Goal: Task Accomplishment & Management: Manage account settings

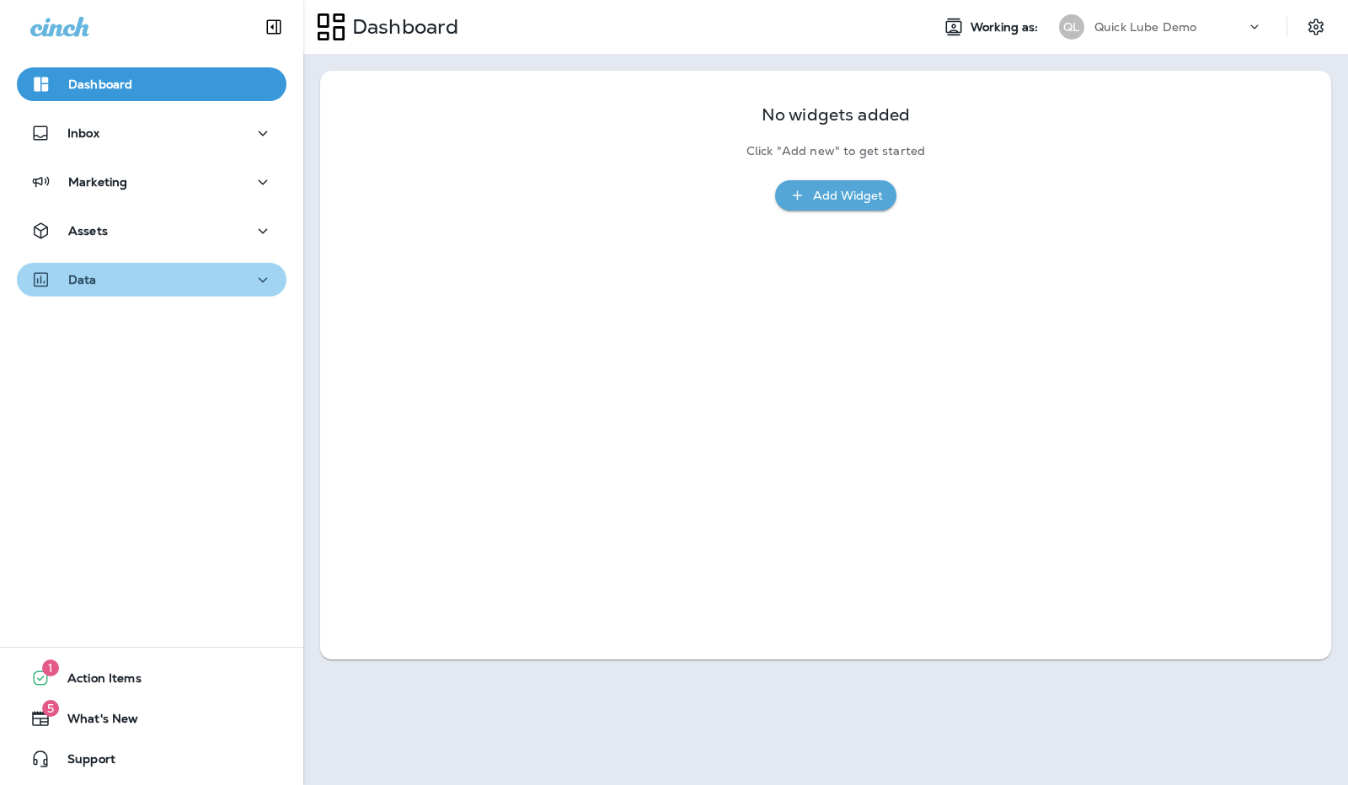
click at [258, 276] on icon "button" at bounding box center [263, 280] width 20 height 21
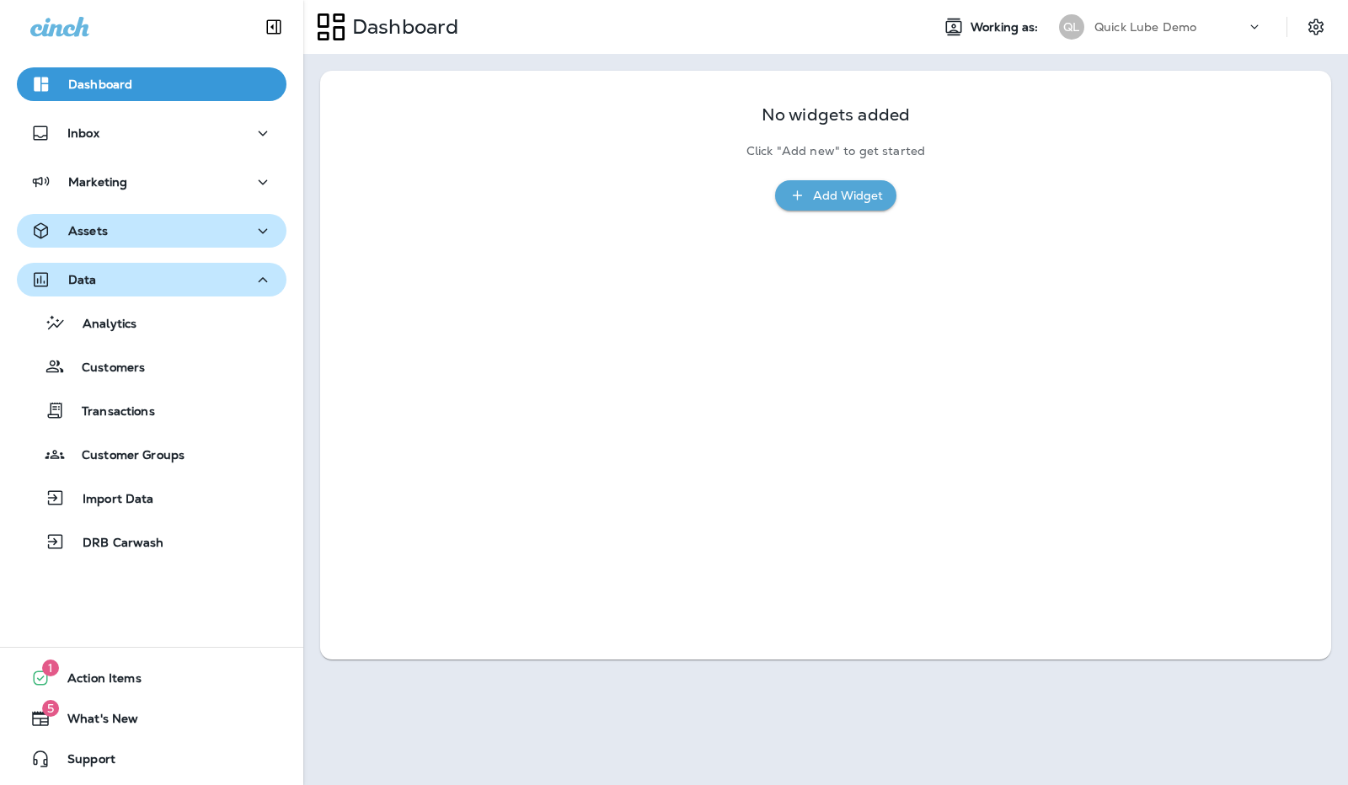
click at [253, 223] on icon "button" at bounding box center [263, 231] width 20 height 21
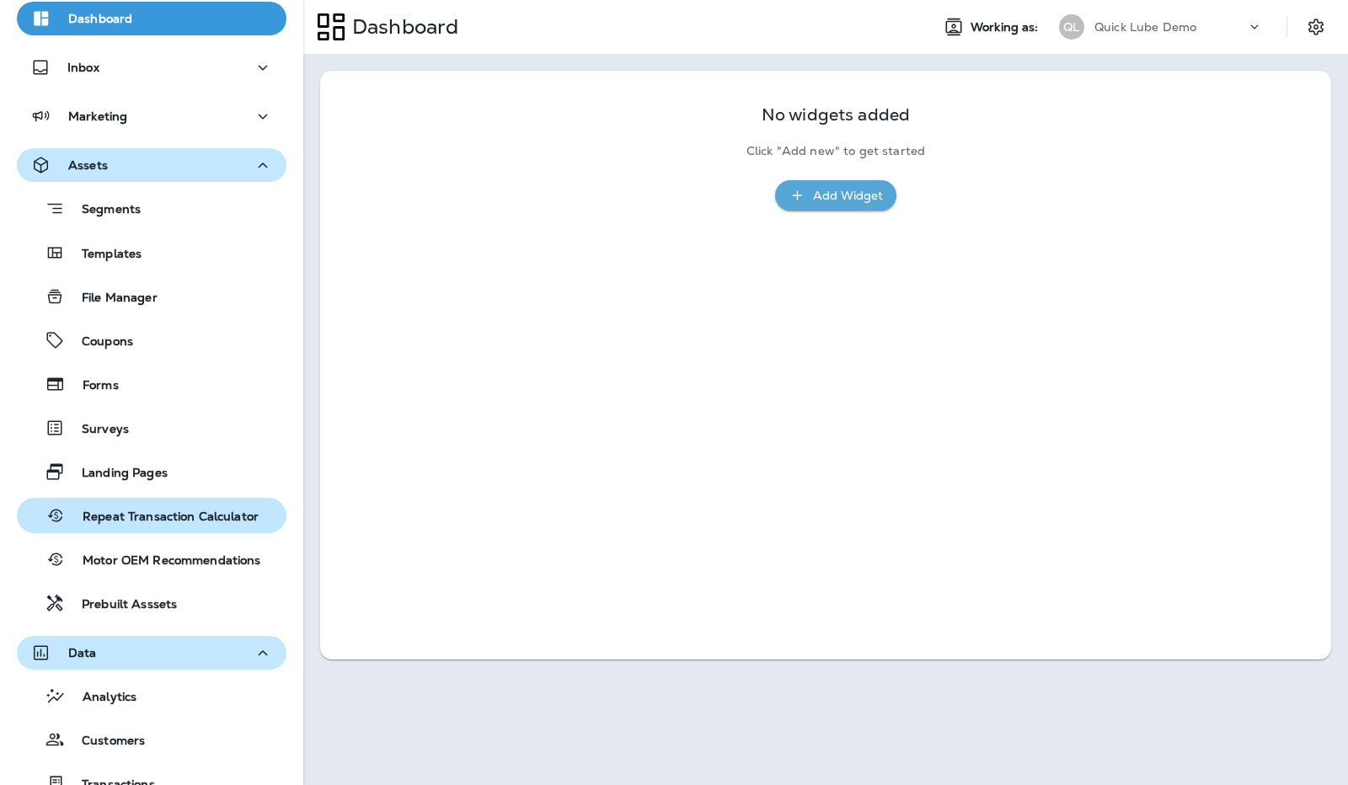
scroll to position [67, 0]
click at [148, 529] on button "Repeat Transaction Calculator" at bounding box center [152, 513] width 270 height 35
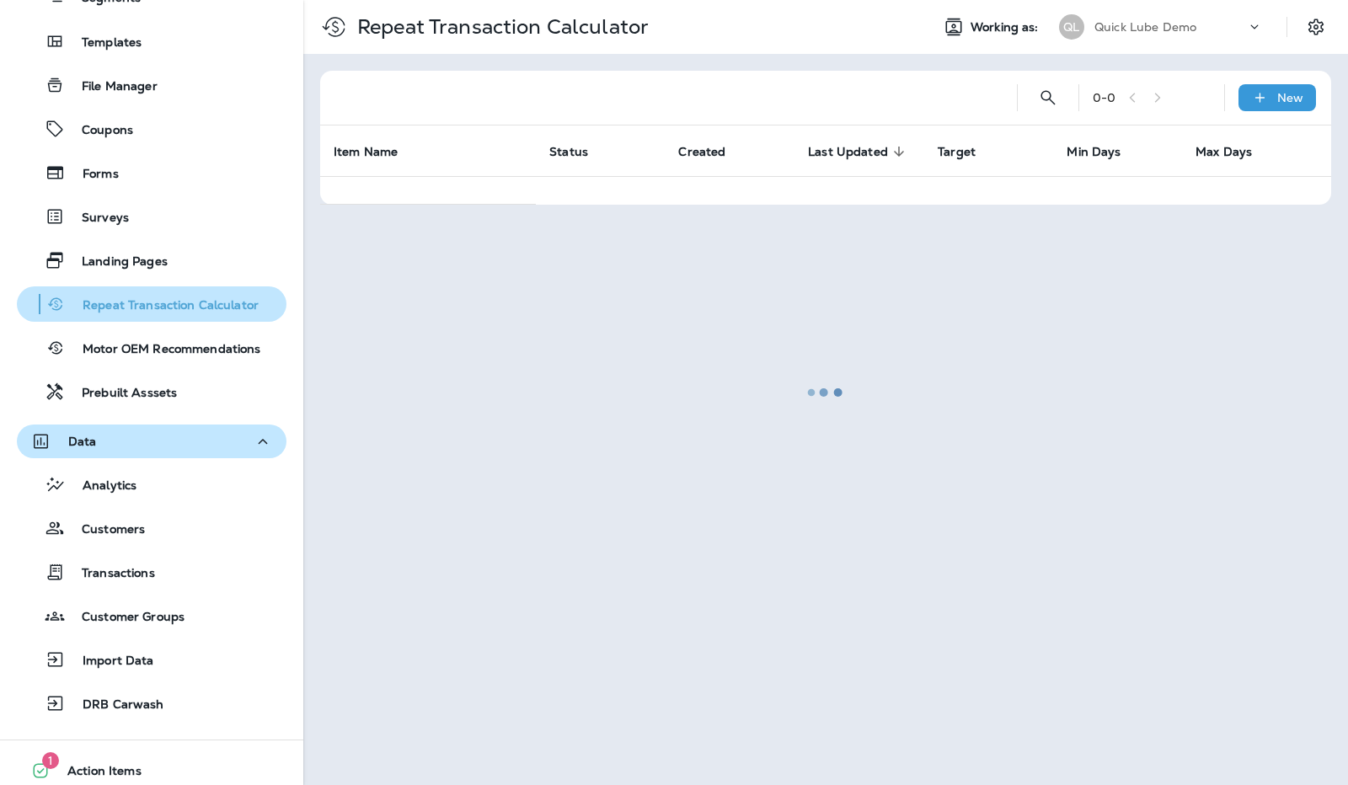
scroll to position [278, 0]
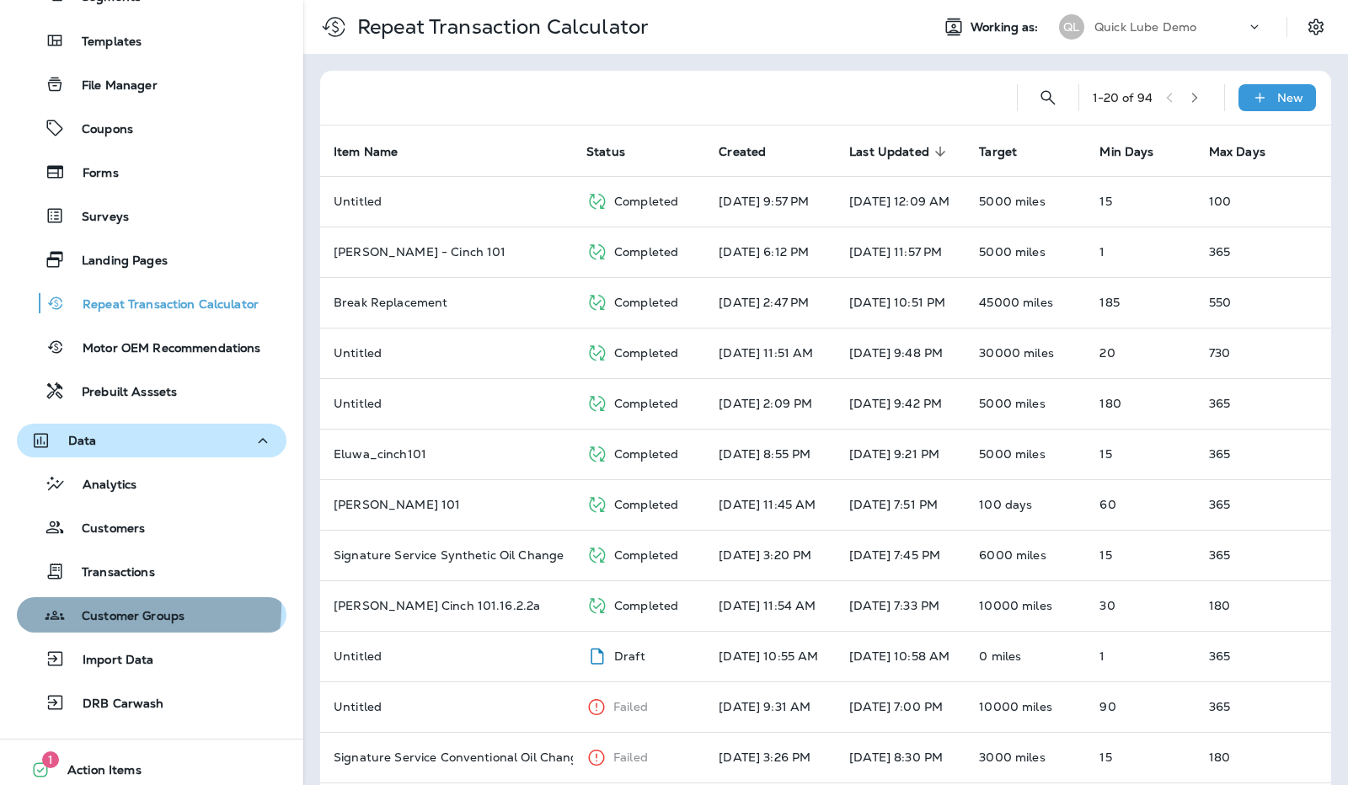
click at [142, 609] on p "Customer Groups" at bounding box center [125, 617] width 120 height 16
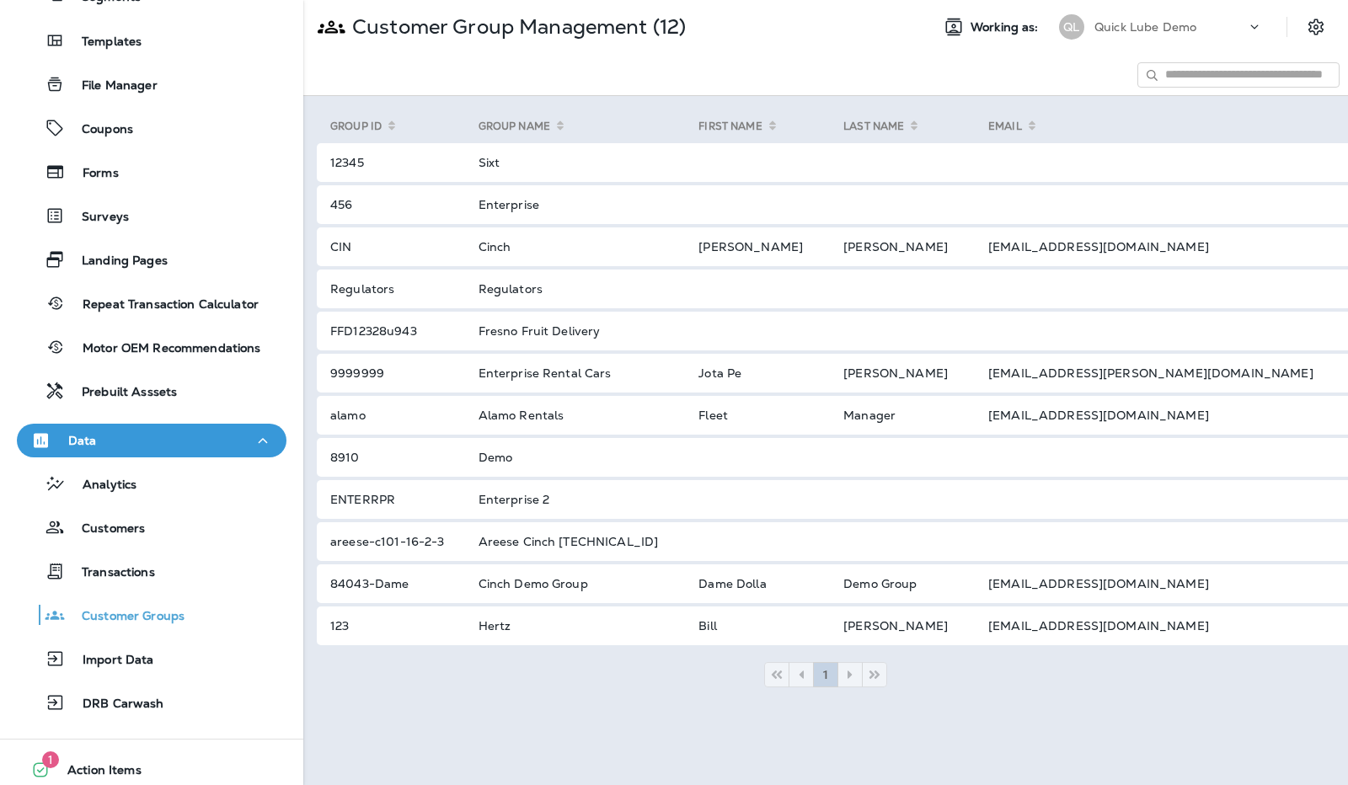
click at [636, 667] on div "1" at bounding box center [826, 674] width 1018 height 25
click at [1243, 81] on input at bounding box center [1238, 74] width 202 height 25
click at [1324, 29] on icon "Settings" at bounding box center [1316, 27] width 20 height 20
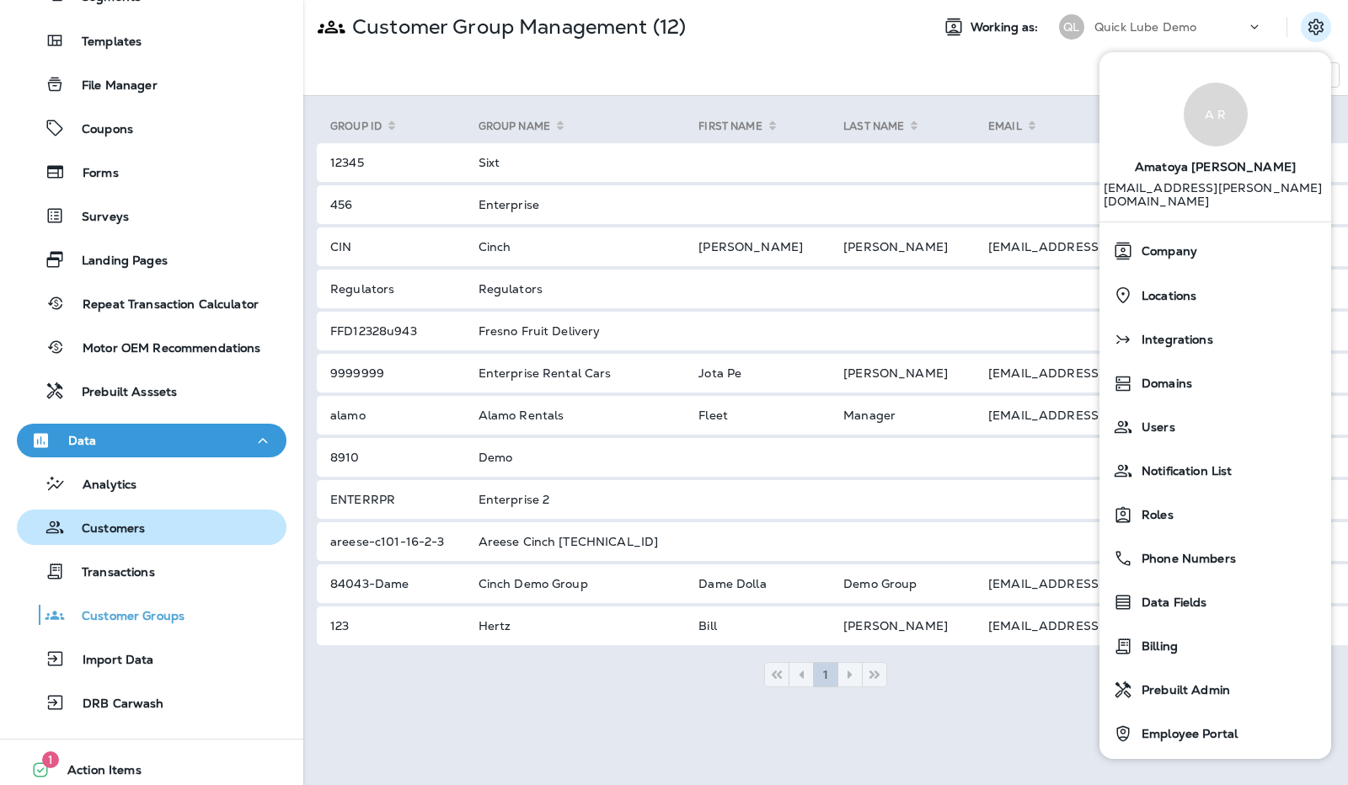
click at [145, 533] on div "Customers" at bounding box center [152, 527] width 256 height 25
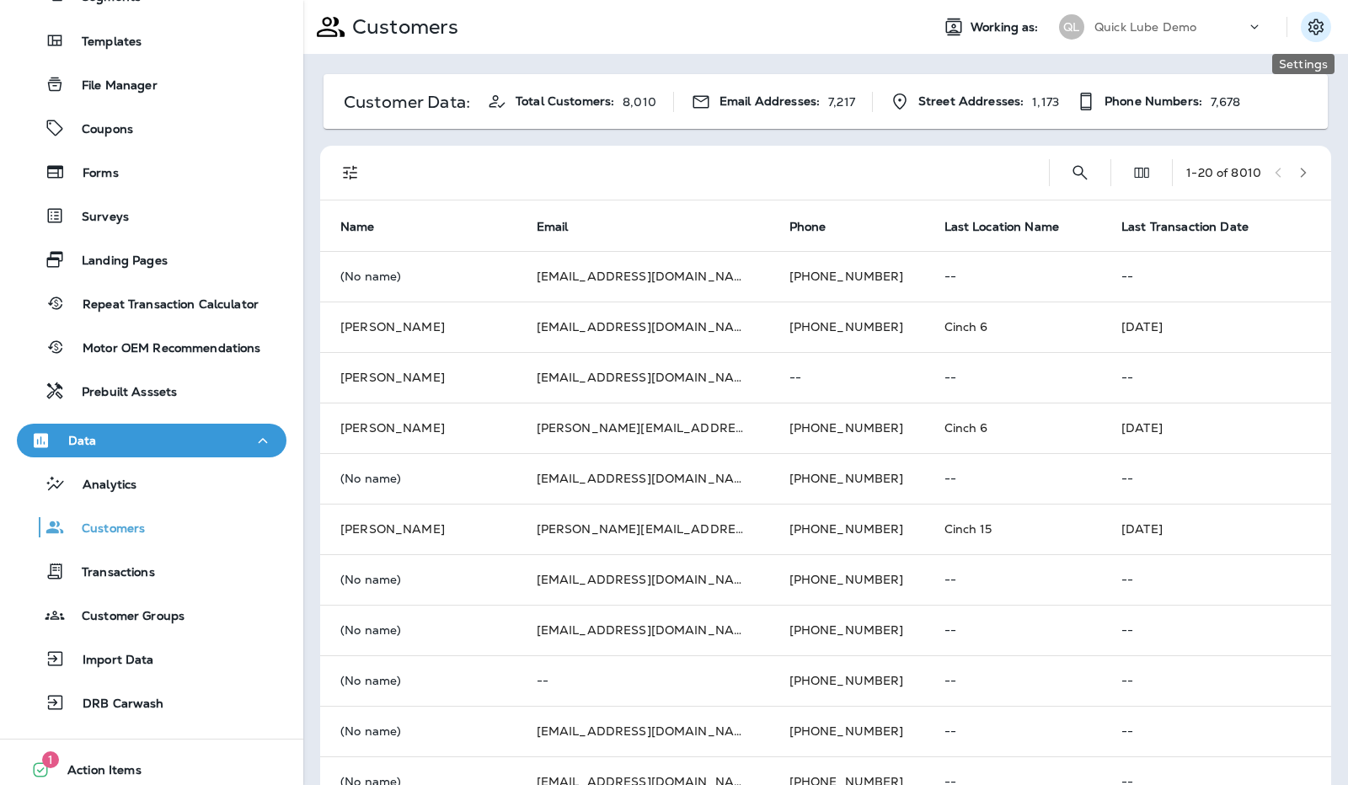
click at [1308, 34] on icon "Settings" at bounding box center [1315, 27] width 15 height 16
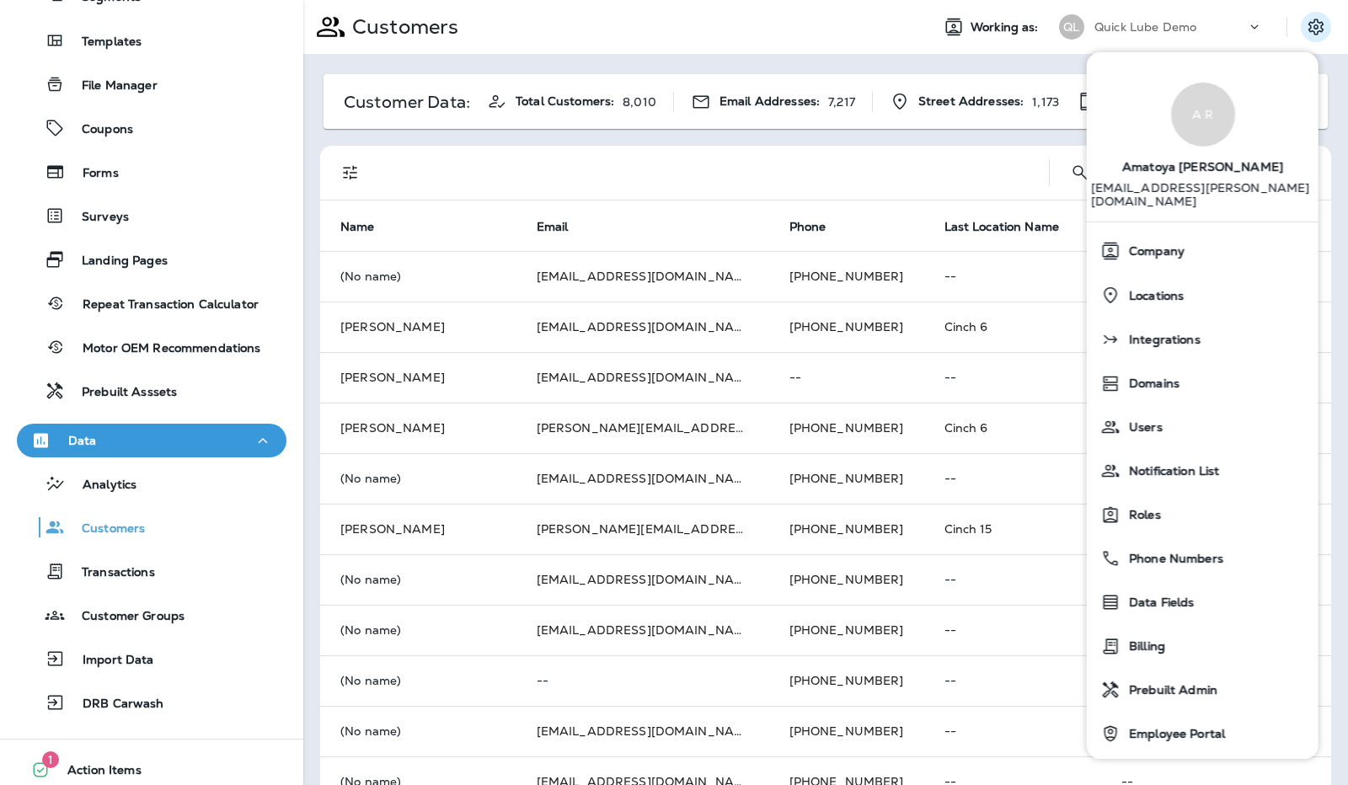
click at [992, 159] on div at bounding box center [708, 173] width 655 height 54
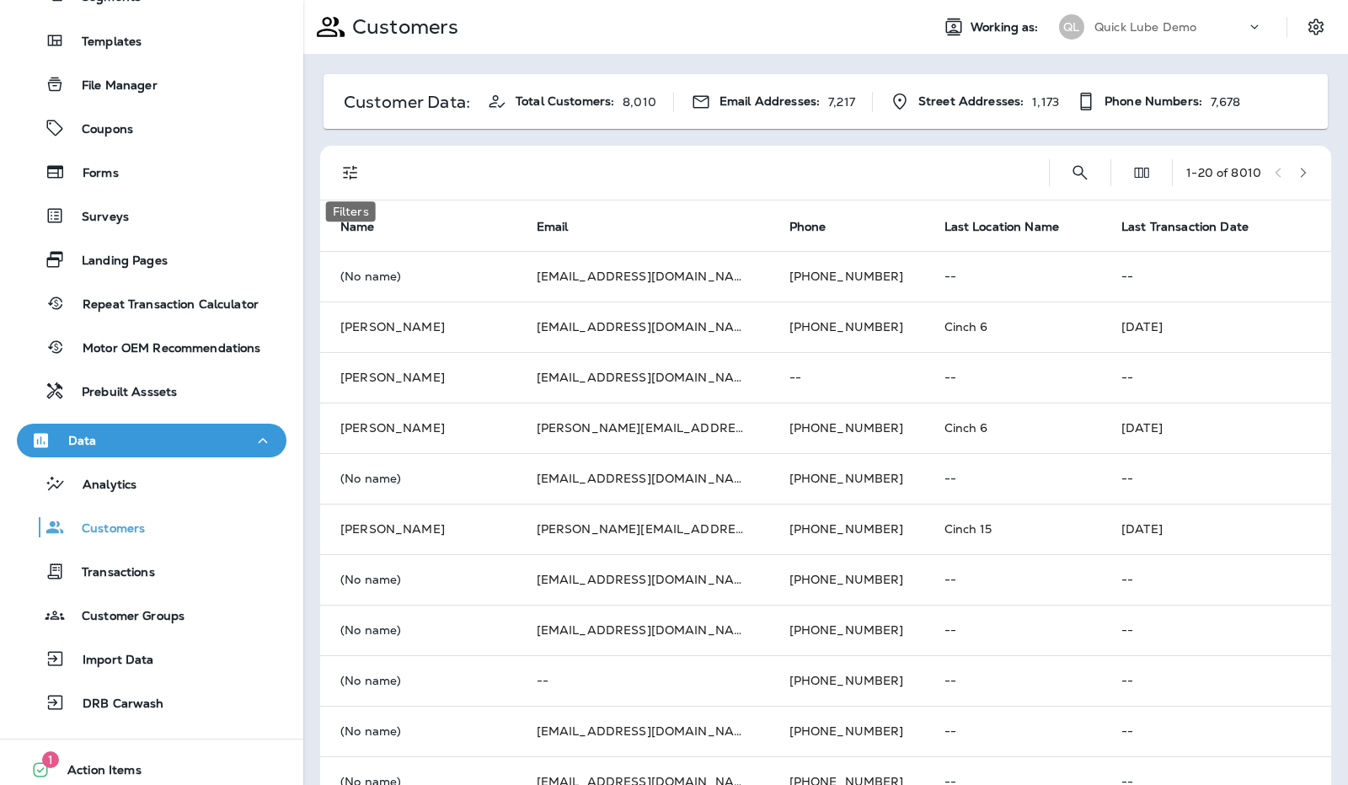
click at [351, 179] on icon "Filters" at bounding box center [350, 173] width 20 height 20
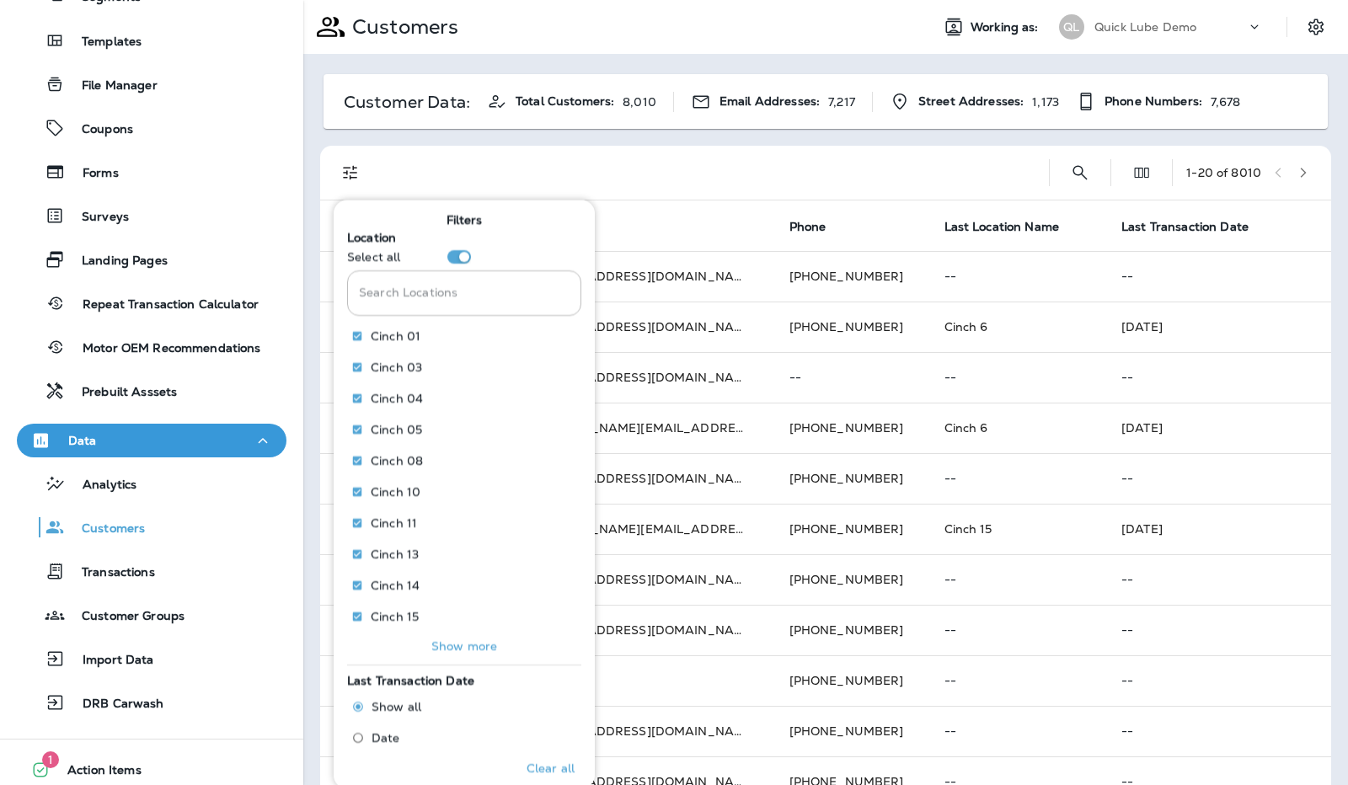
click at [650, 138] on div "Customer Data: Total Customers: 8,010 Email Addresses: 7,217 Street Addresses: …" at bounding box center [825, 667] width 1045 height 1226
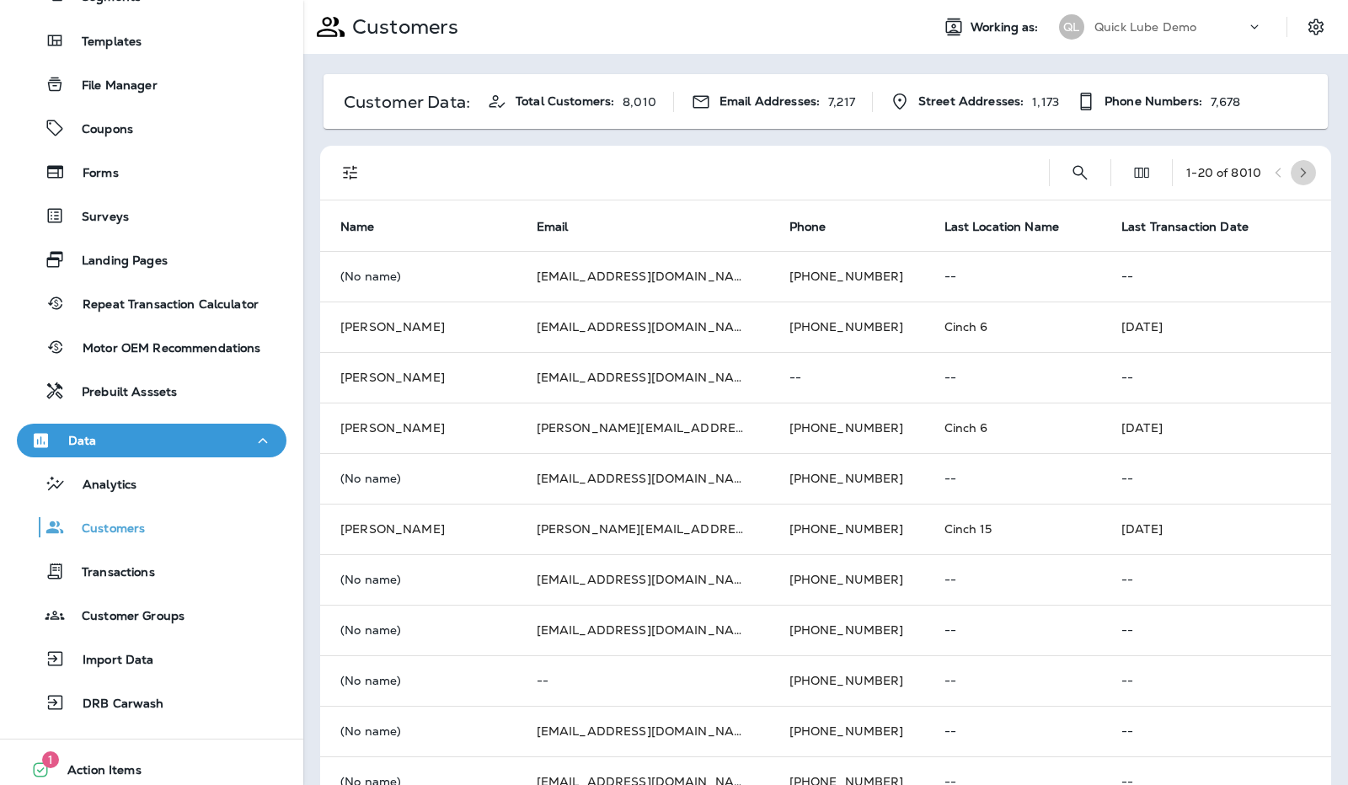
click at [1297, 179] on button "button" at bounding box center [1303, 172] width 25 height 25
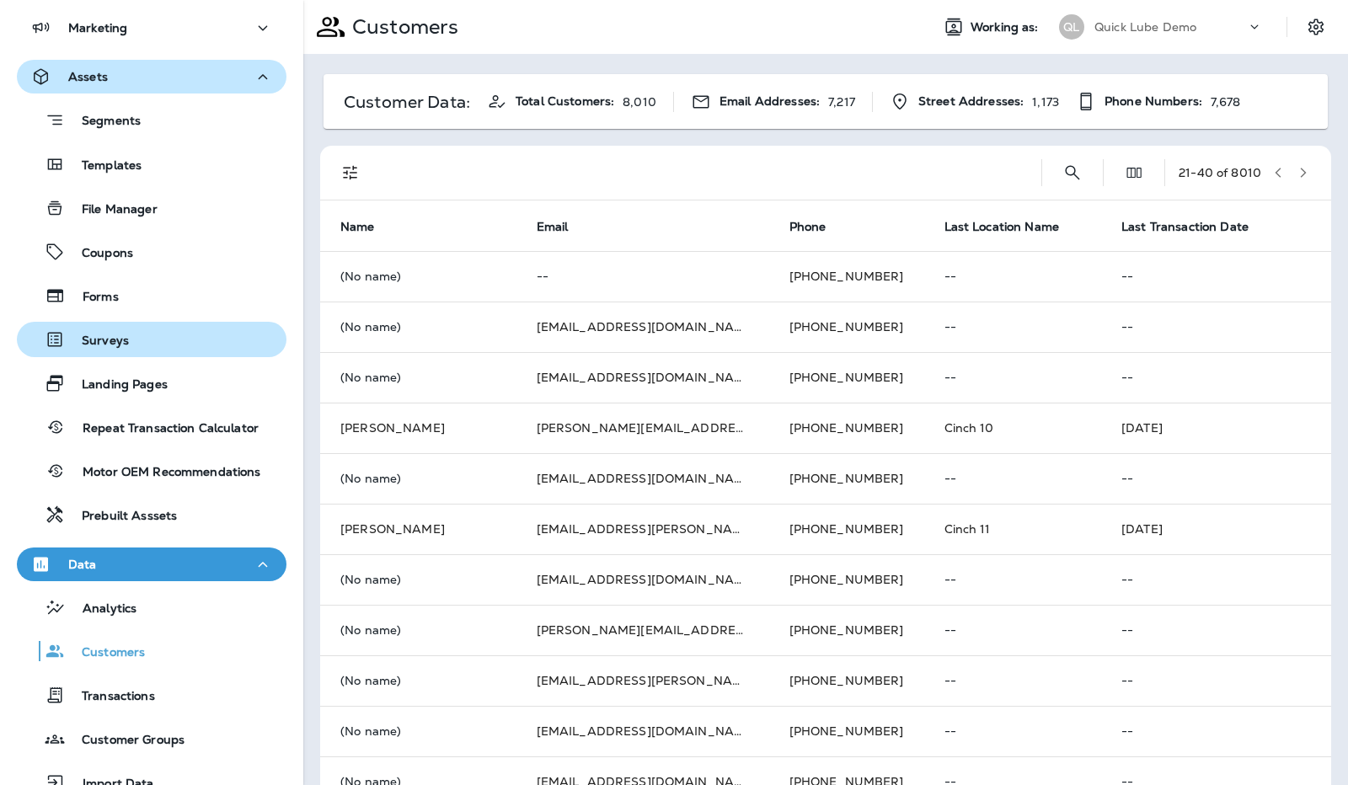
scroll to position [369, 0]
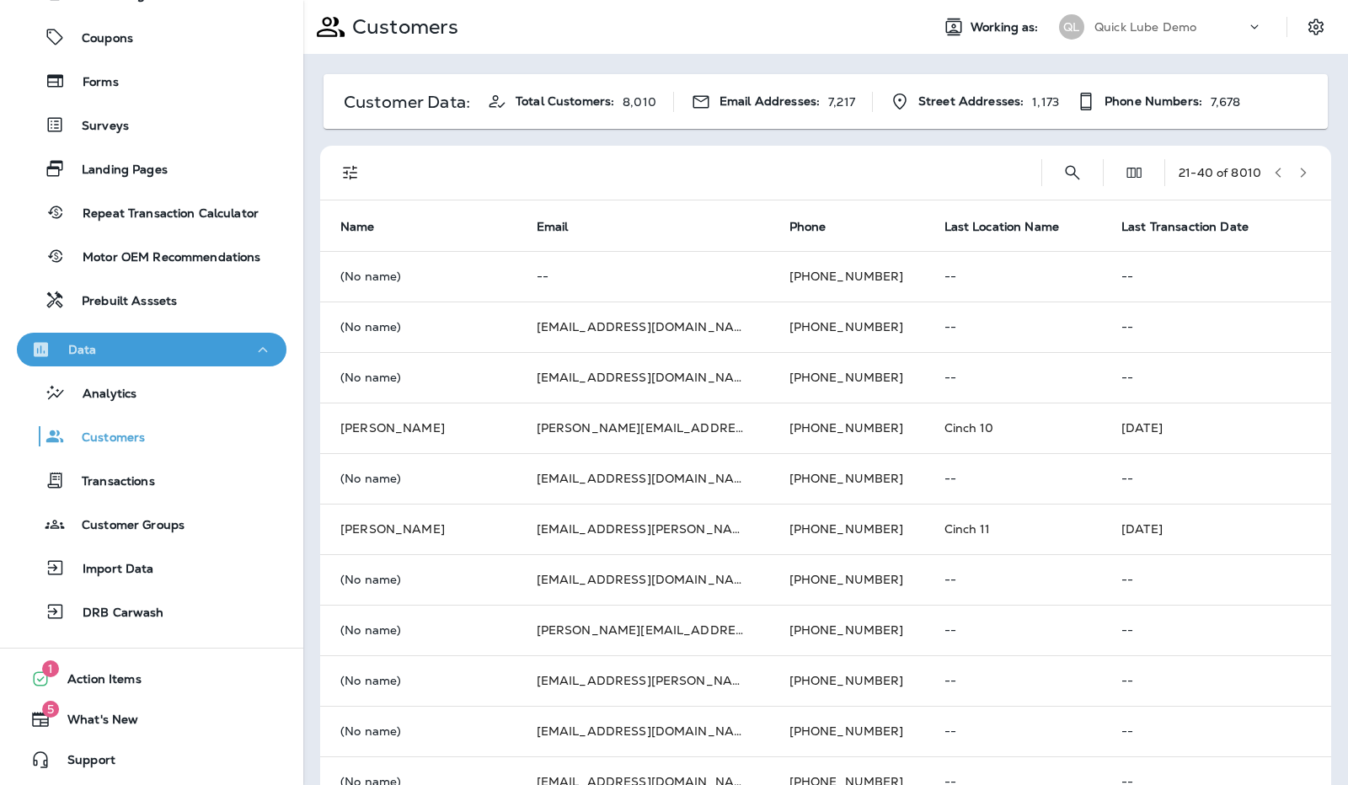
click at [260, 345] on icon "button" at bounding box center [263, 350] width 20 height 21
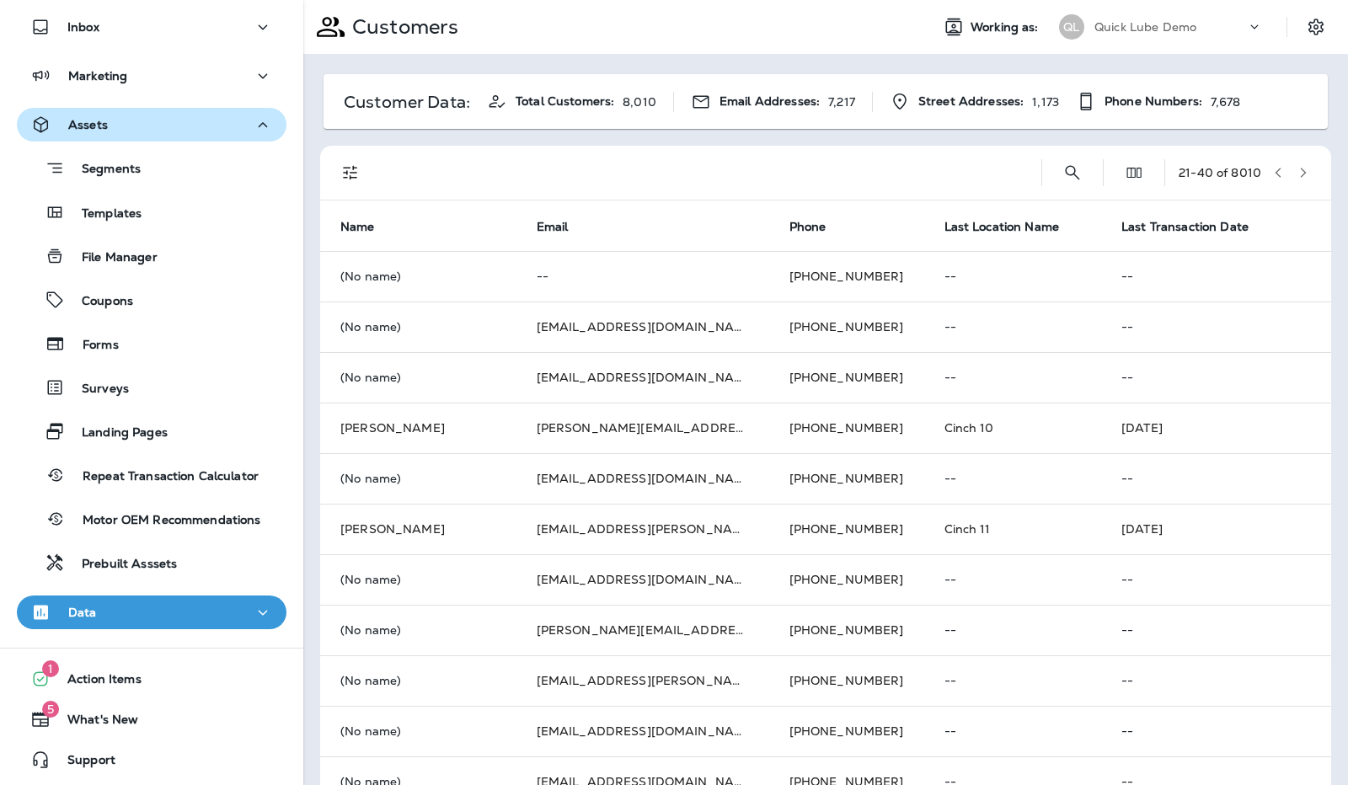
click at [259, 129] on icon "button" at bounding box center [263, 125] width 20 height 21
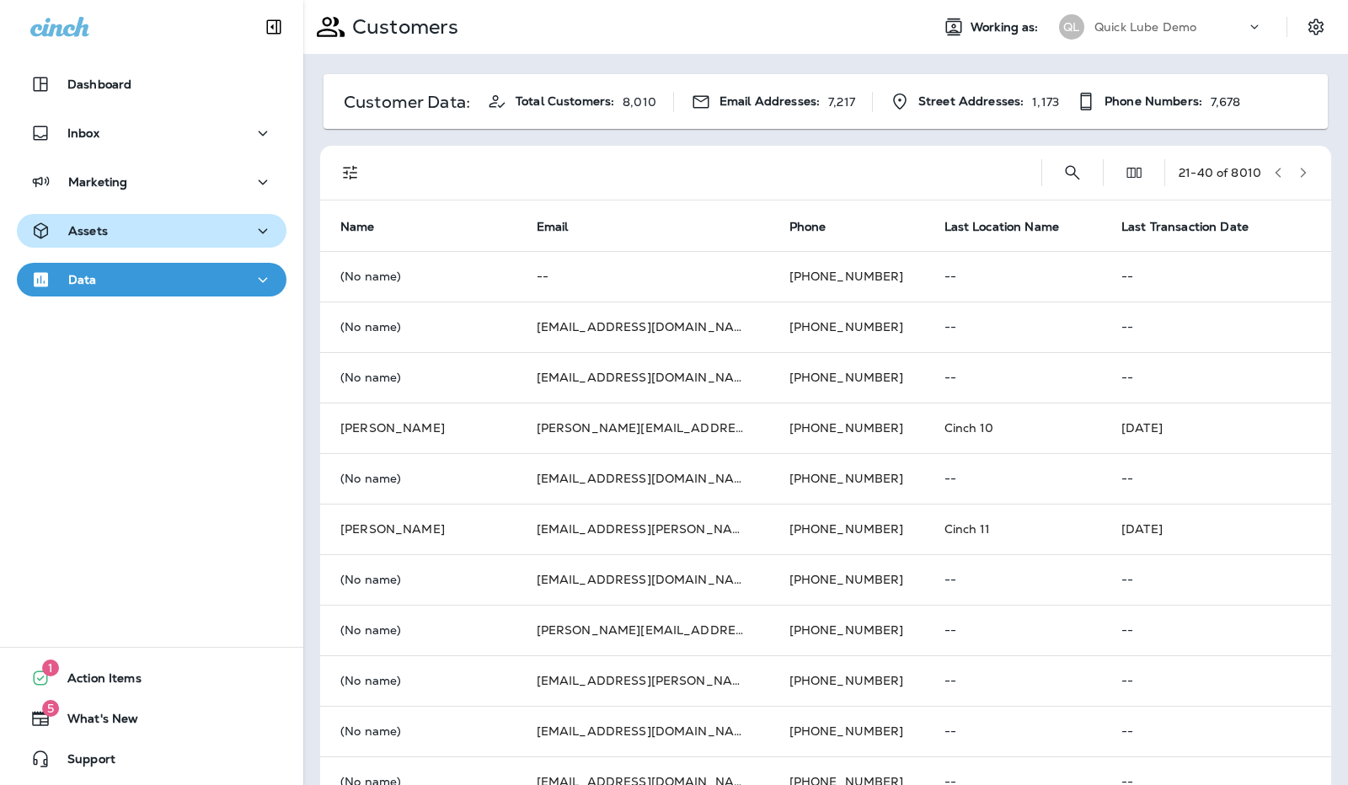
scroll to position [0, 0]
click at [253, 175] on icon "button" at bounding box center [263, 182] width 20 height 21
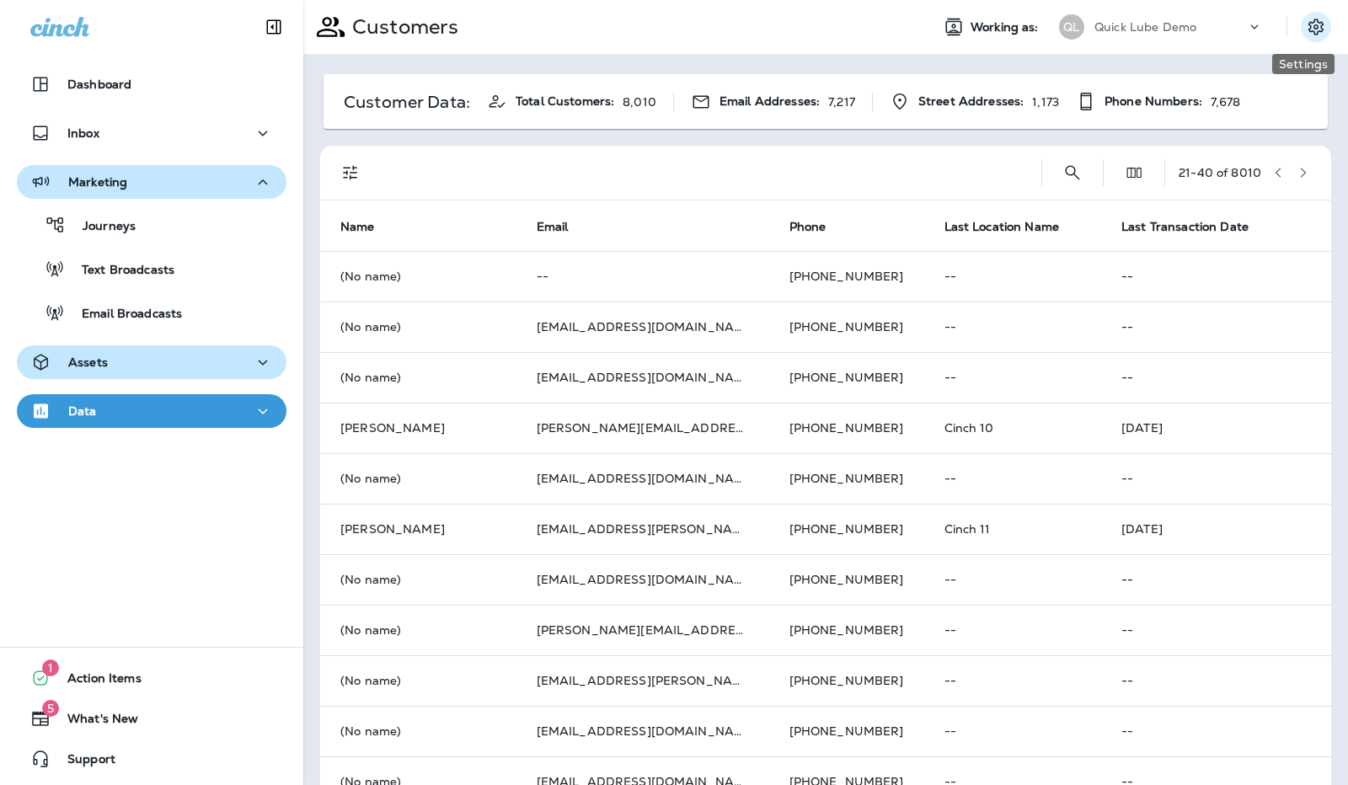
click at [1307, 29] on icon "Settings" at bounding box center [1316, 27] width 20 height 20
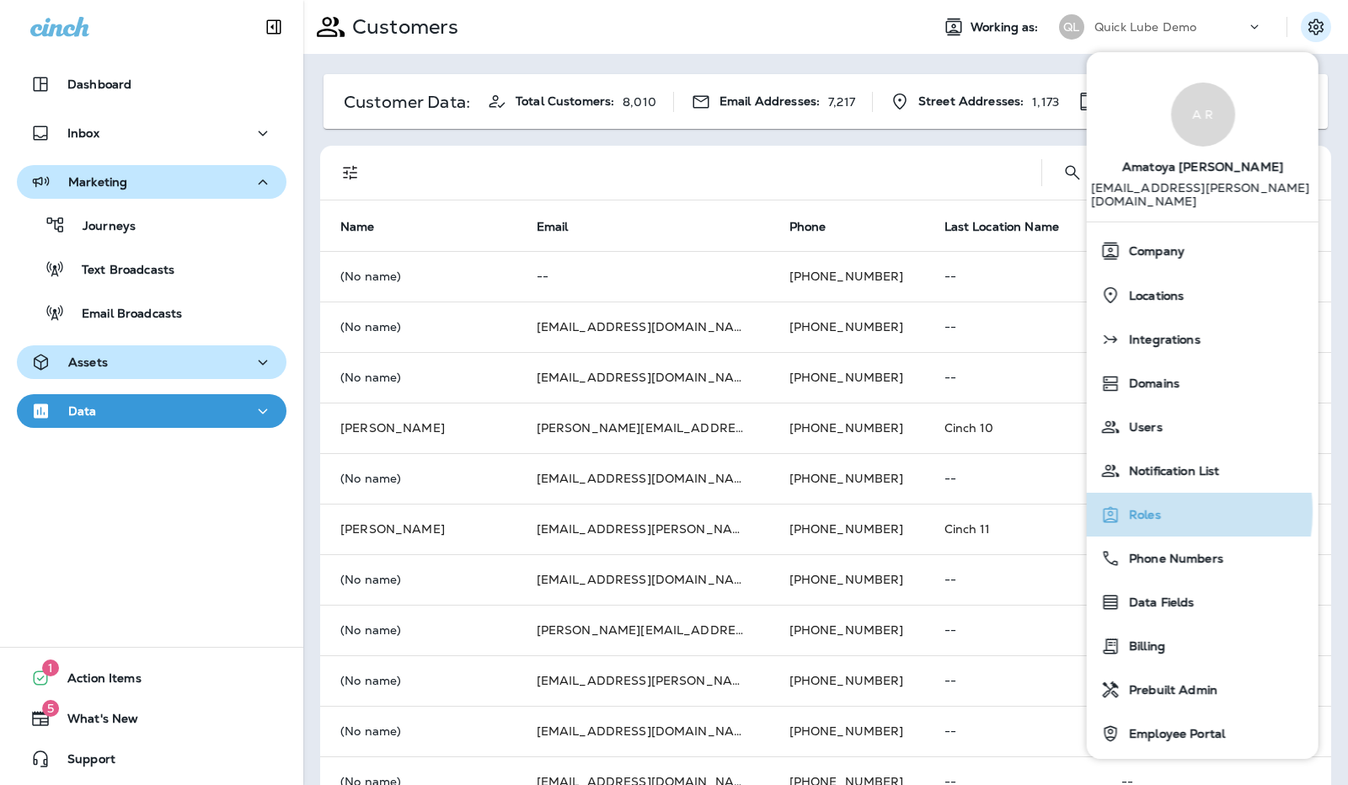
click at [1153, 508] on span "Roles" at bounding box center [1141, 515] width 40 height 14
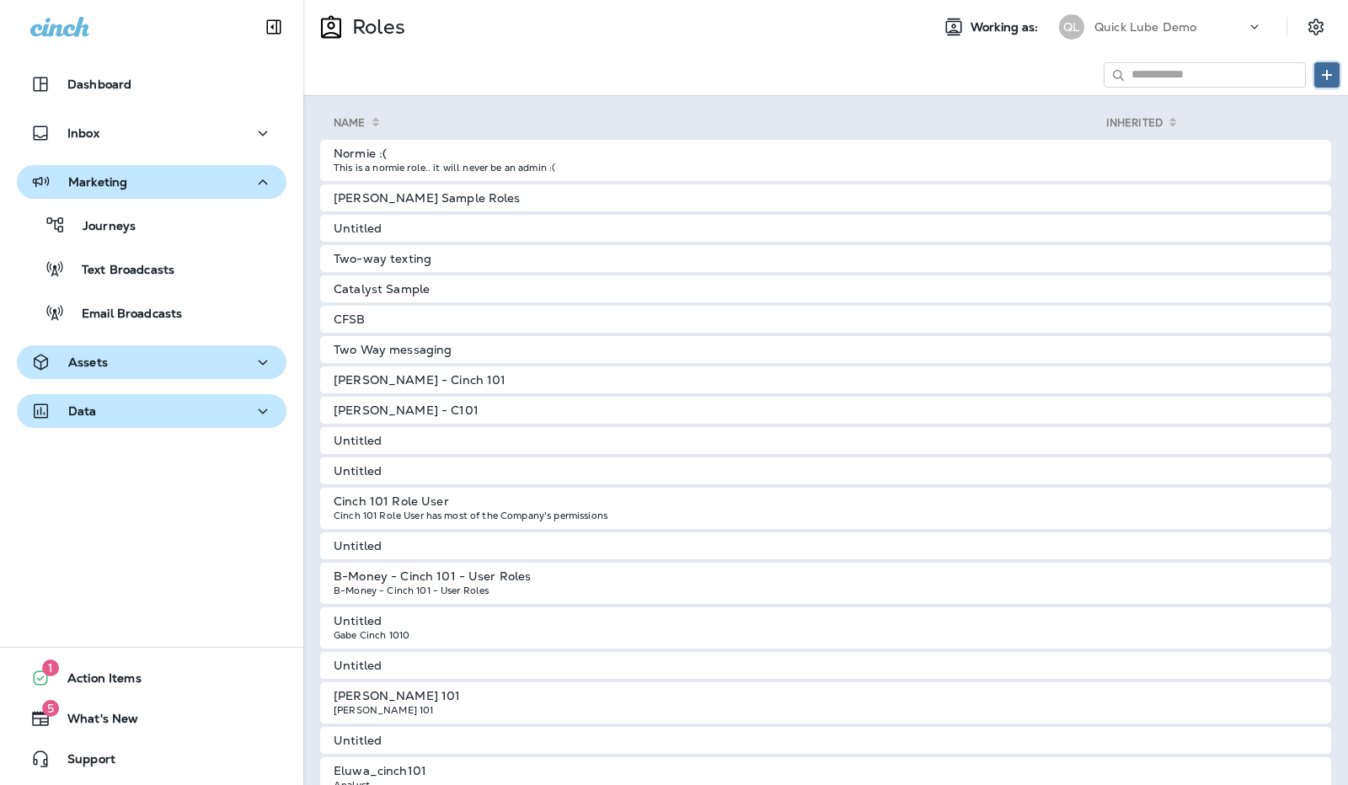
click at [1328, 75] on use at bounding box center [1327, 75] width 10 height 10
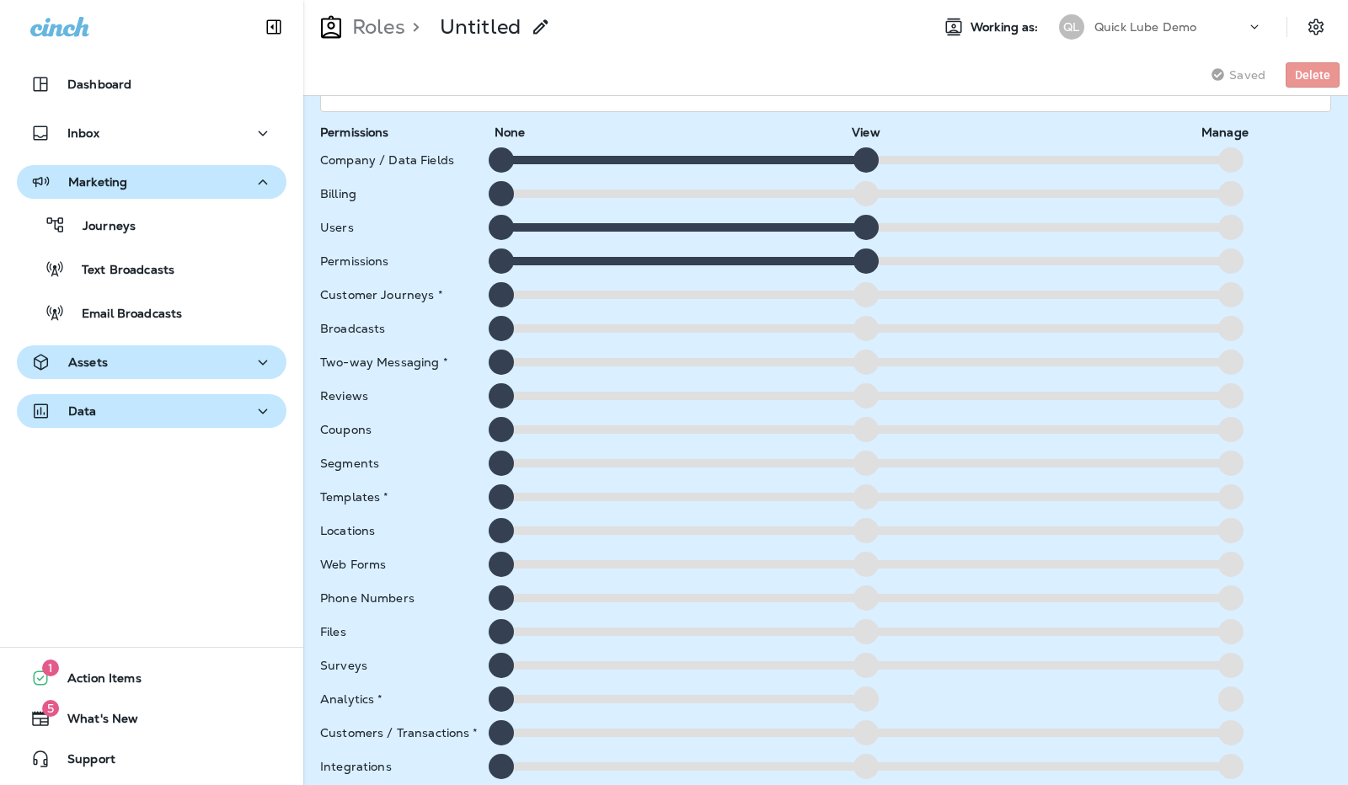
scroll to position [49, 0]
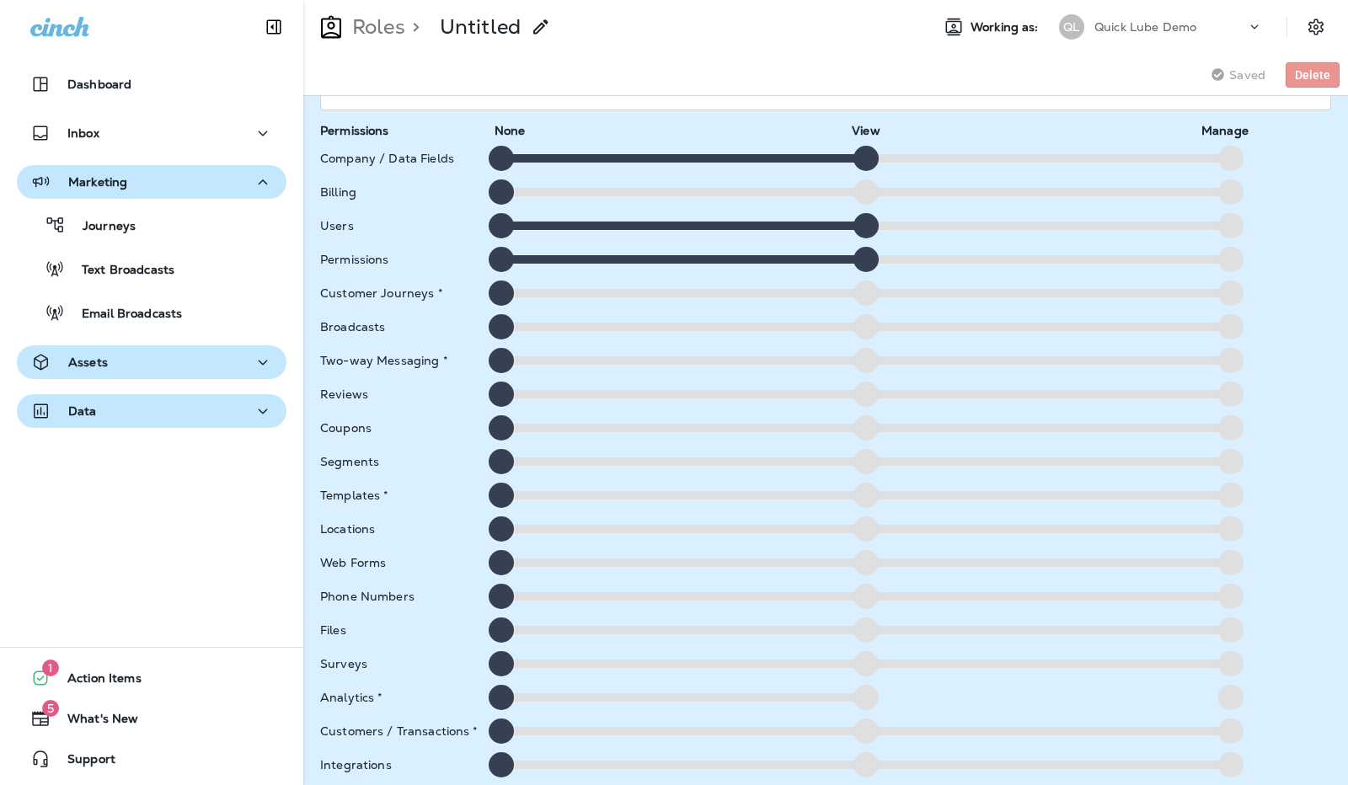
click at [1223, 564] on div at bounding box center [1230, 562] width 25 height 25
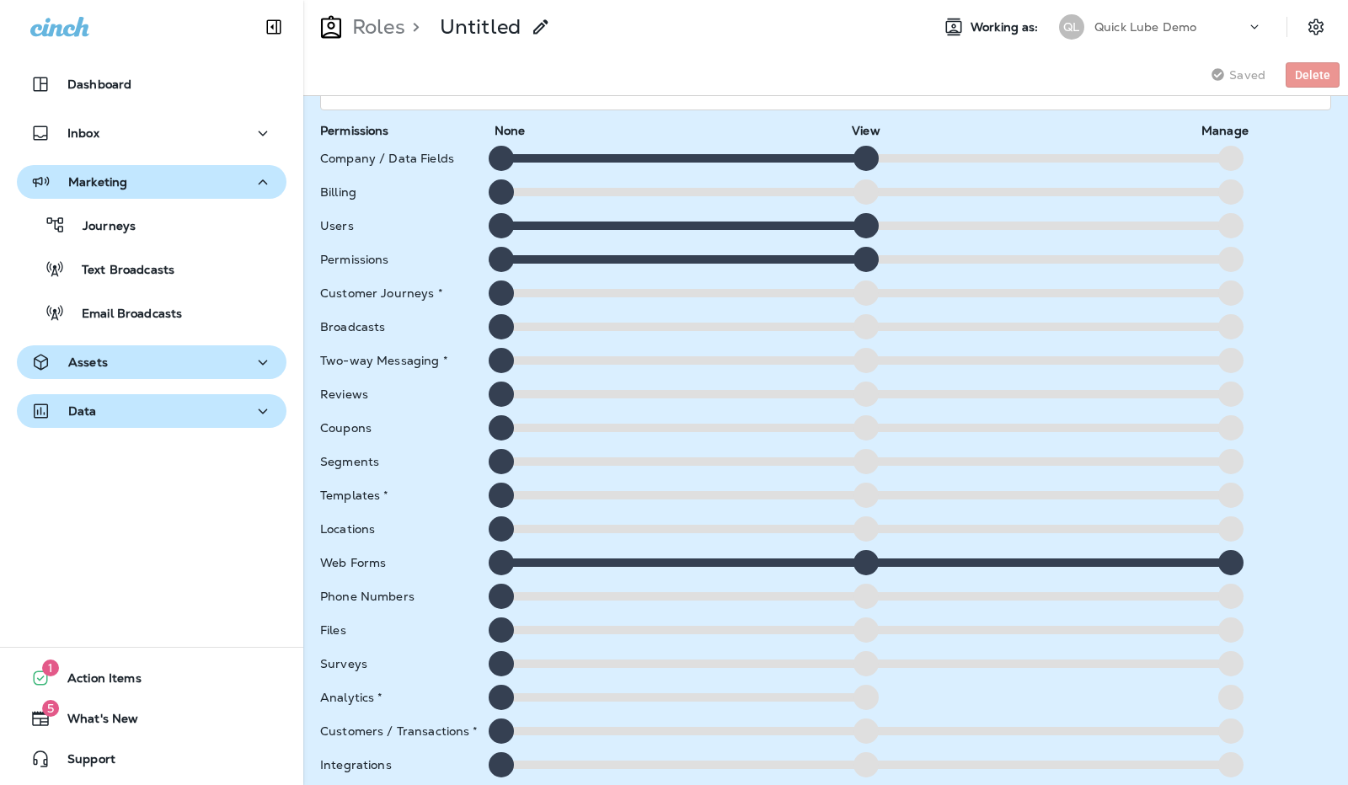
scroll to position [199, 0]
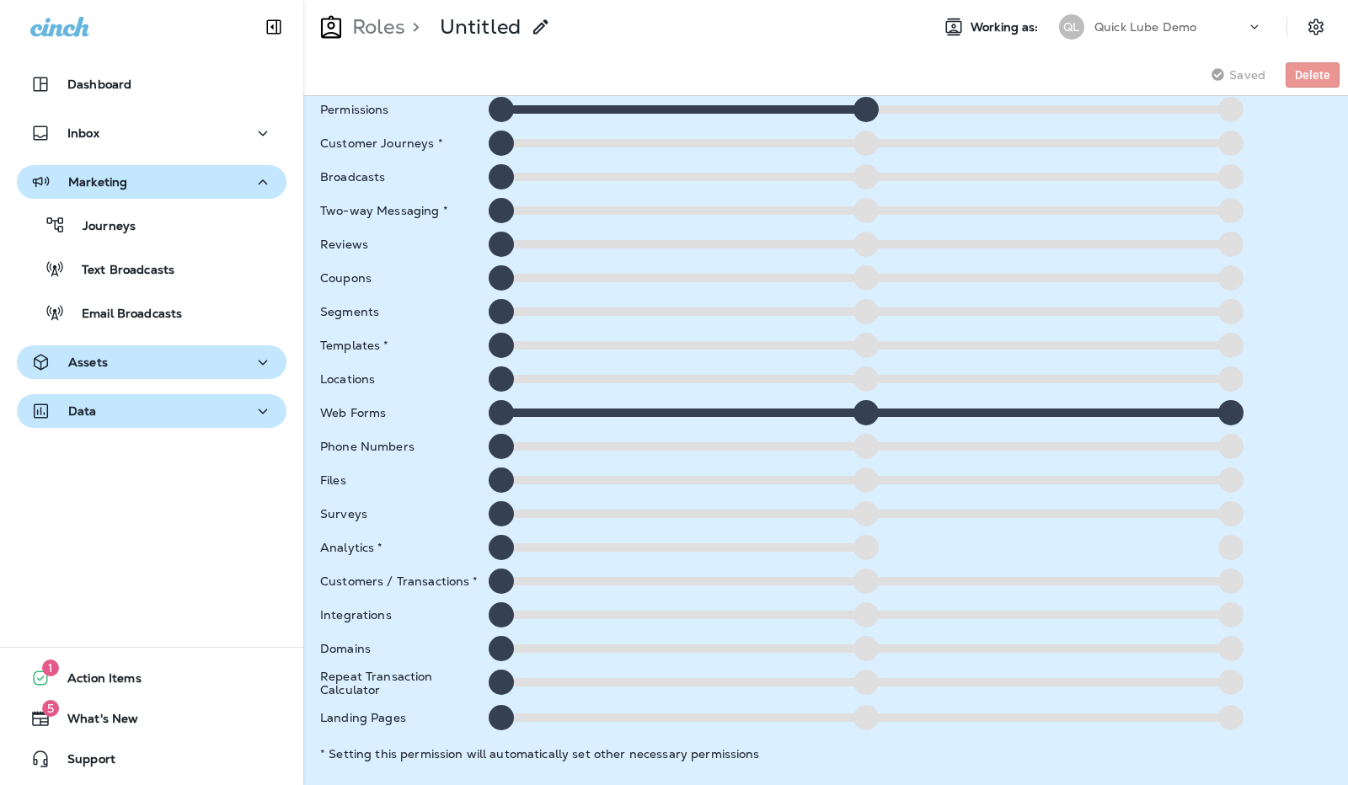
click at [262, 356] on icon "button" at bounding box center [263, 362] width 20 height 21
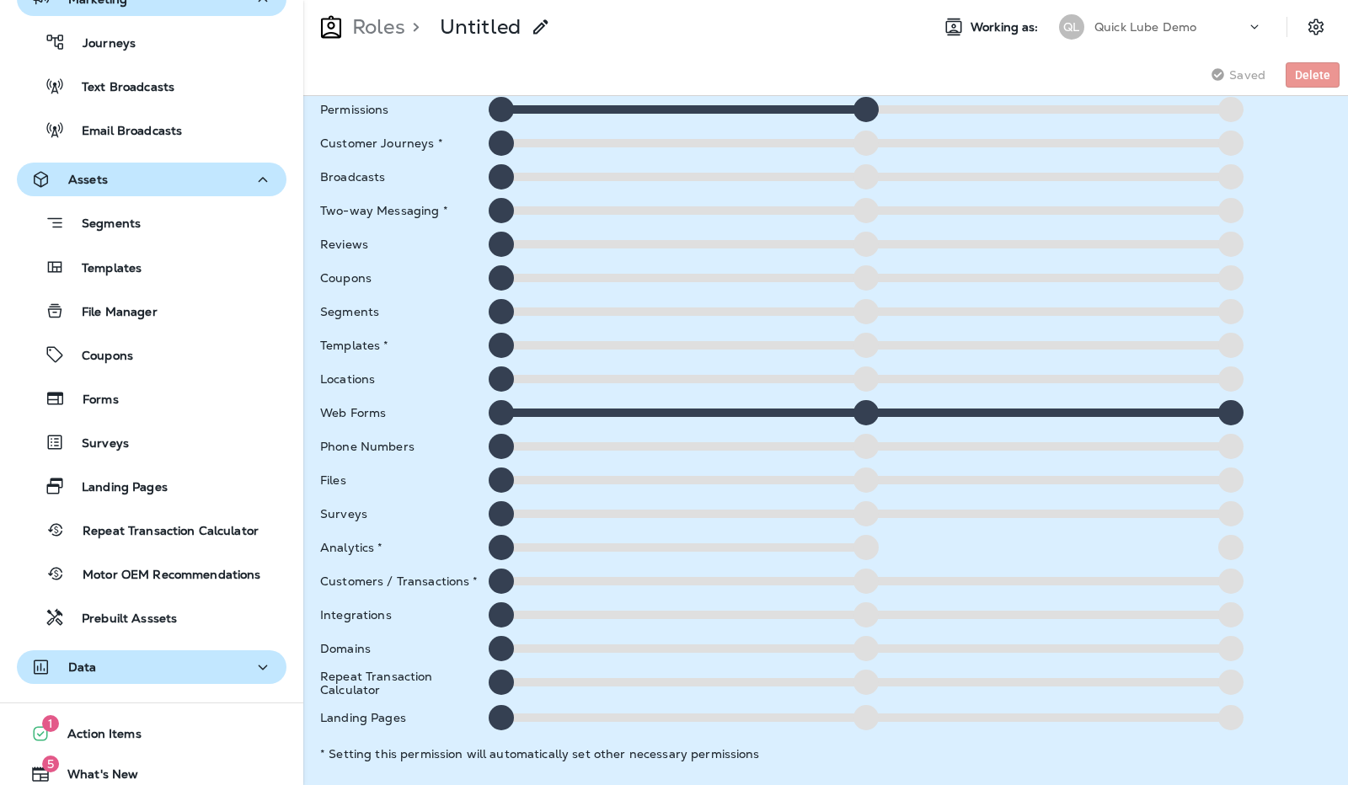
scroll to position [184, 0]
click at [256, 667] on icon "button" at bounding box center [263, 666] width 20 height 21
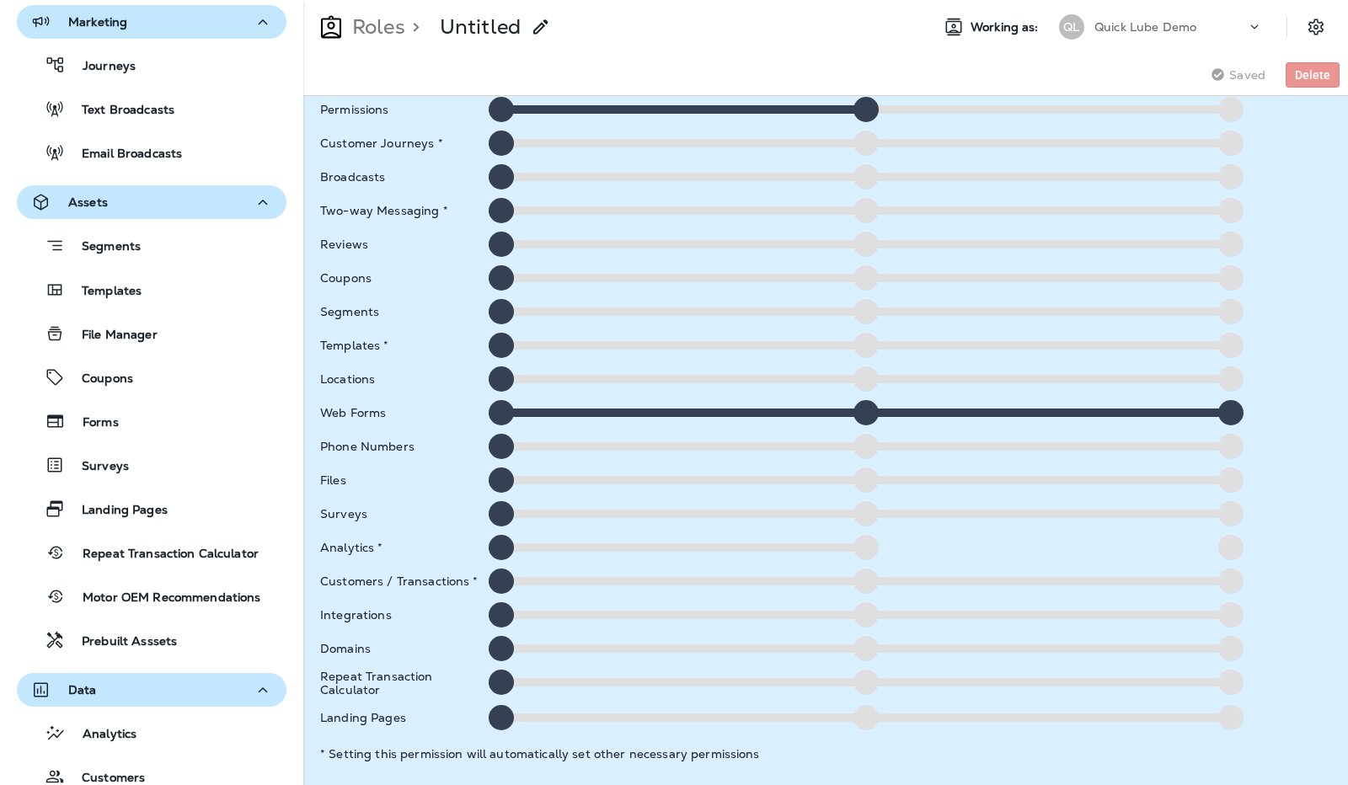
scroll to position [159, 0]
click at [1318, 24] on icon "Settings" at bounding box center [1316, 27] width 20 height 20
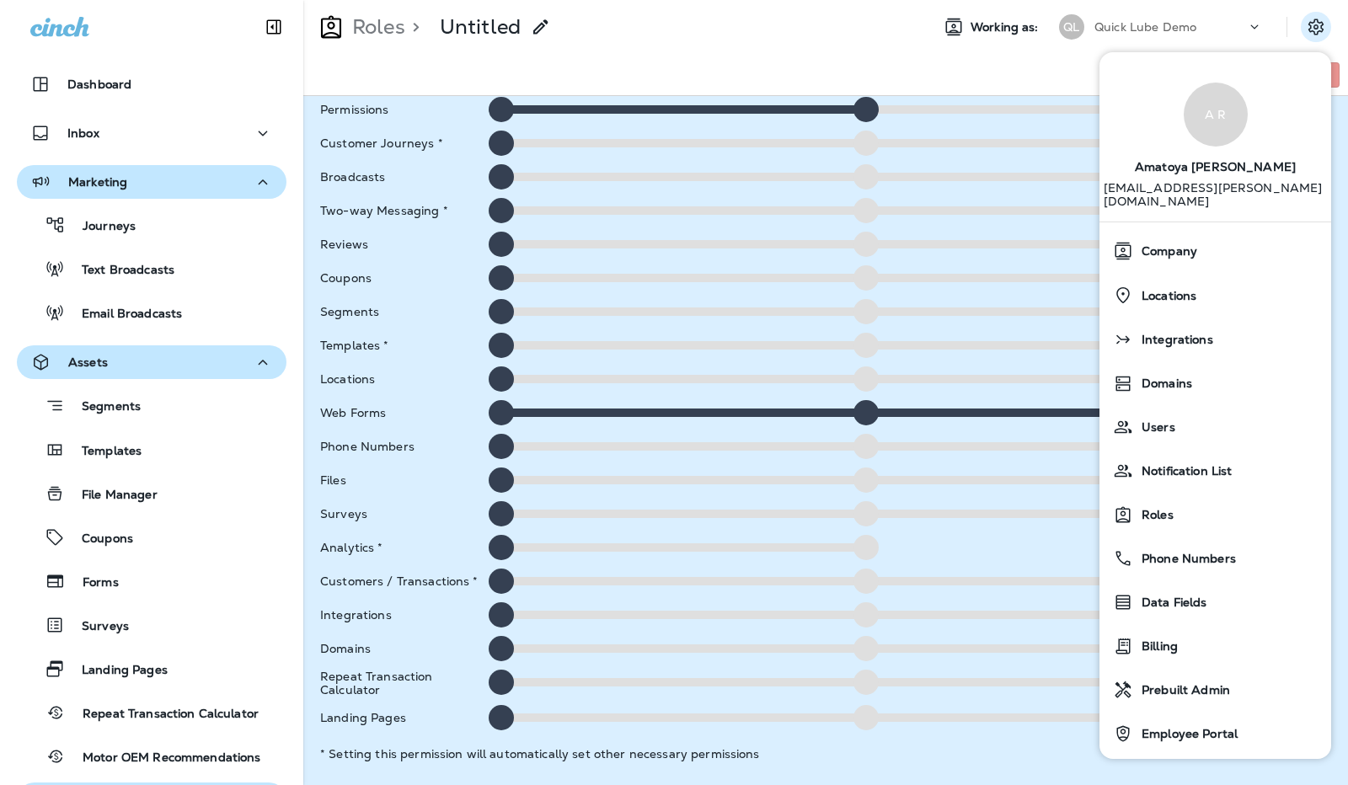
scroll to position [0, 0]
click at [253, 142] on icon "button" at bounding box center [263, 133] width 20 height 21
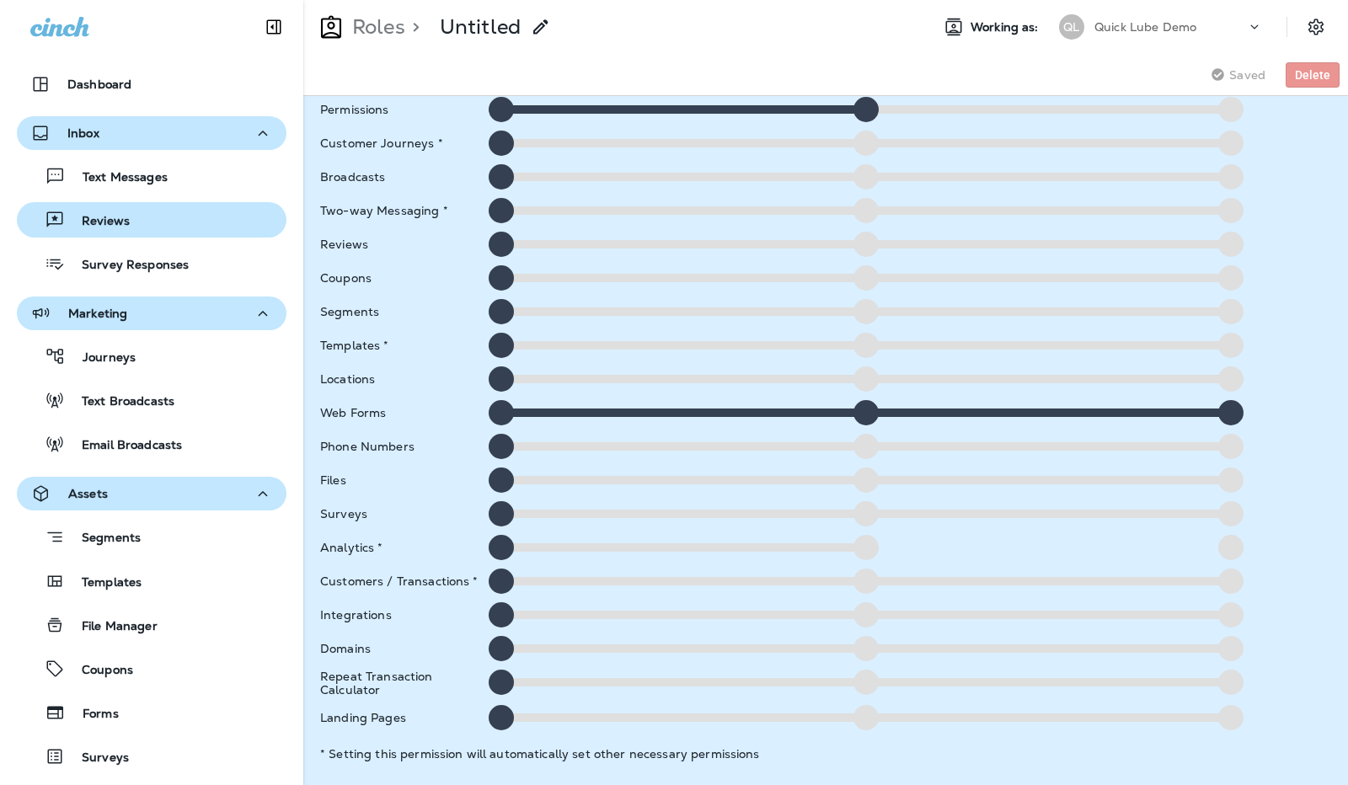
click at [152, 232] on div "Reviews" at bounding box center [152, 219] width 256 height 25
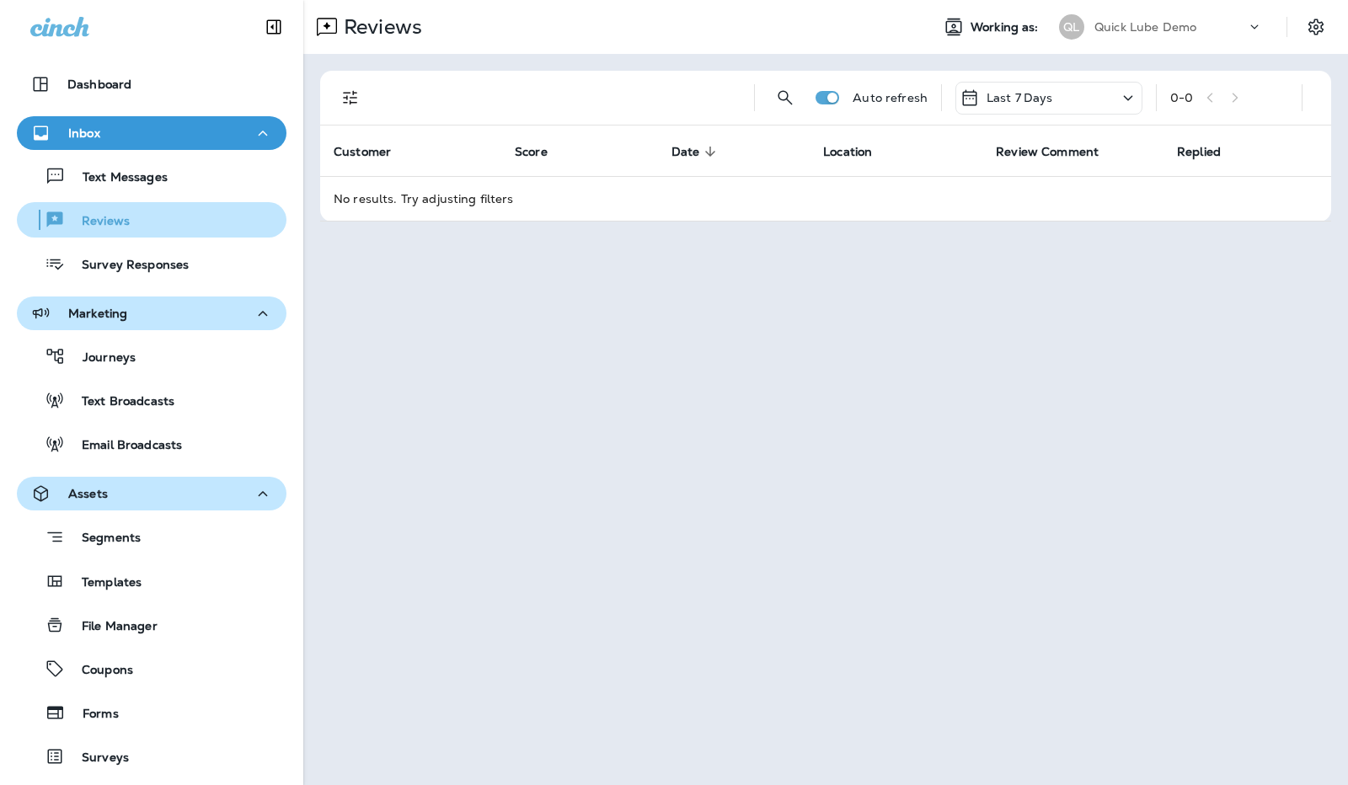
click at [145, 232] on div "Reviews" at bounding box center [152, 219] width 256 height 25
click at [1112, 98] on div "Last 7 Days" at bounding box center [1048, 98] width 187 height 33
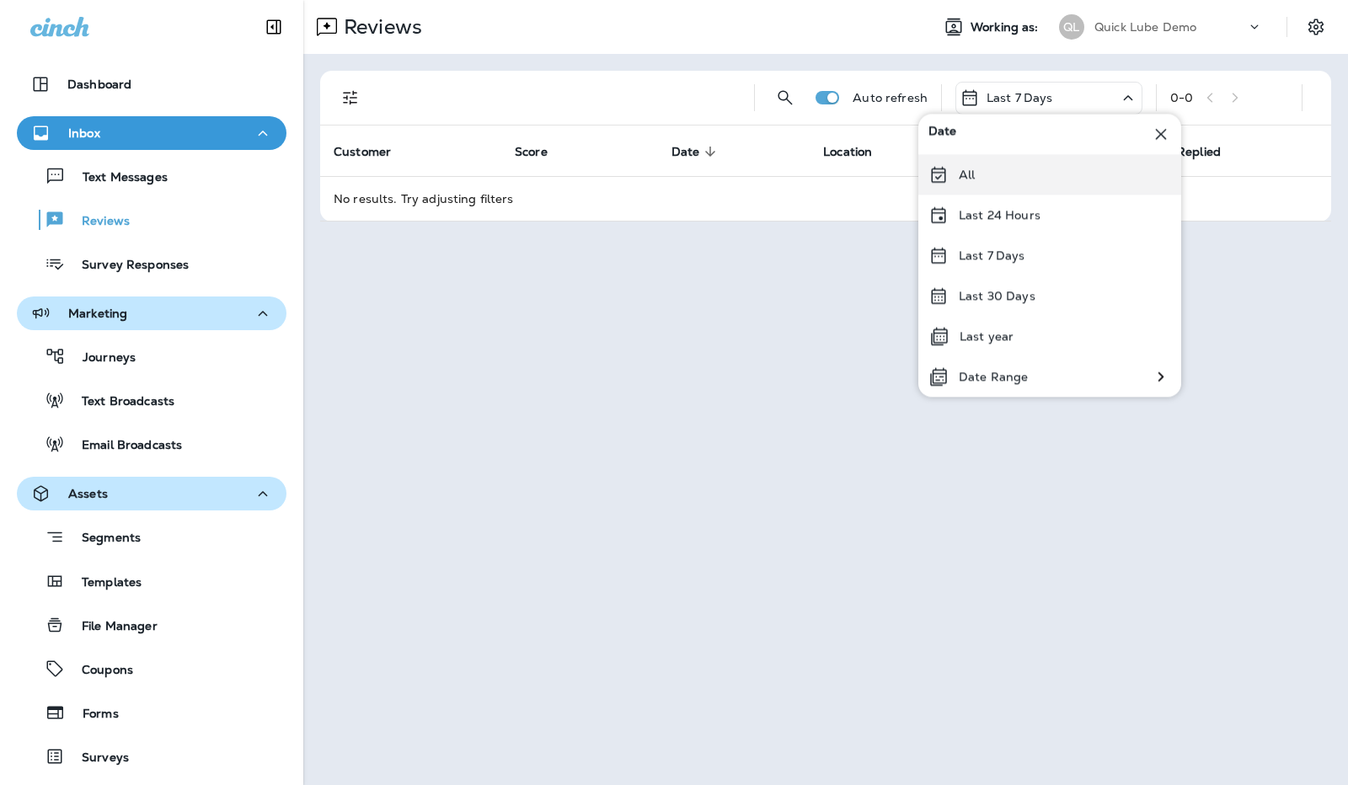
click at [1041, 178] on div "All" at bounding box center [1049, 174] width 263 height 40
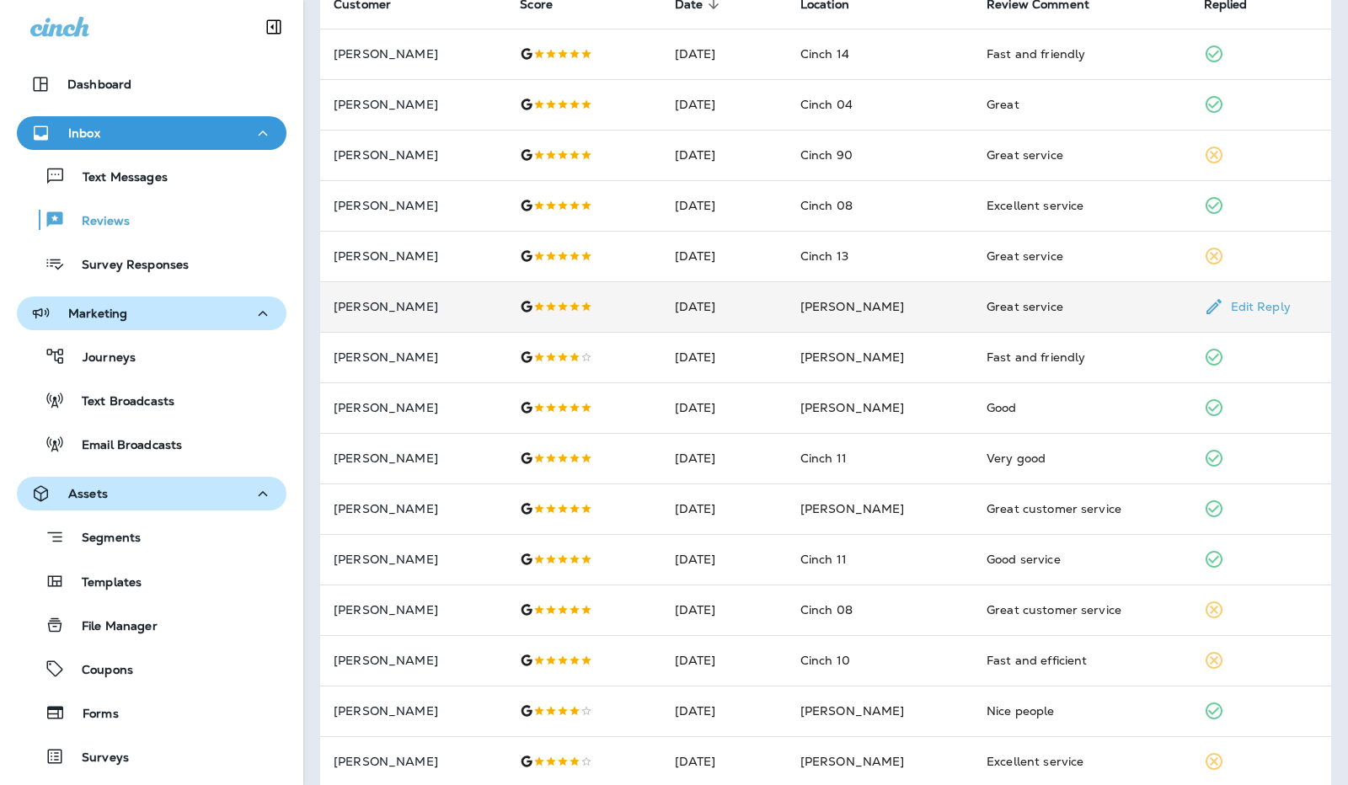
scroll to position [148, 0]
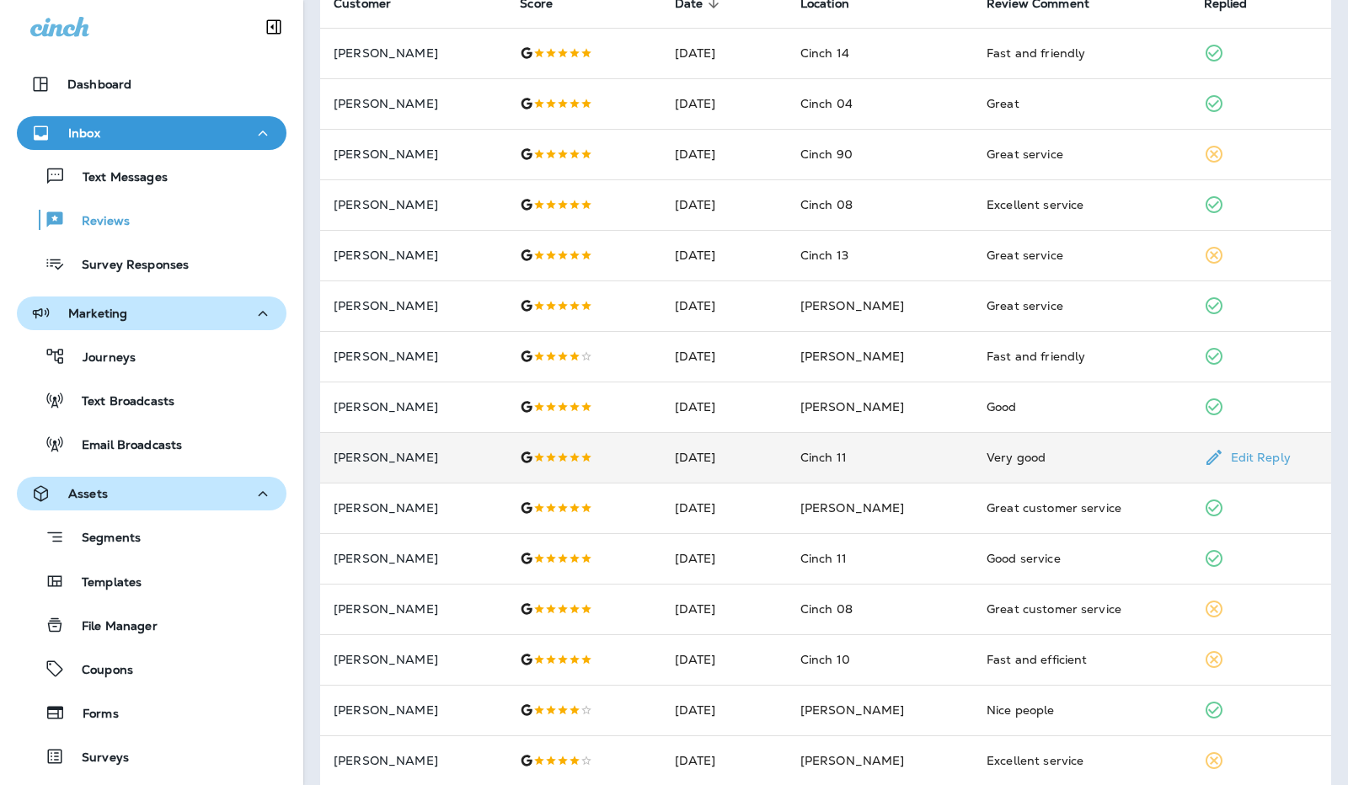
click at [781, 473] on td "[DATE]" at bounding box center [724, 457] width 126 height 51
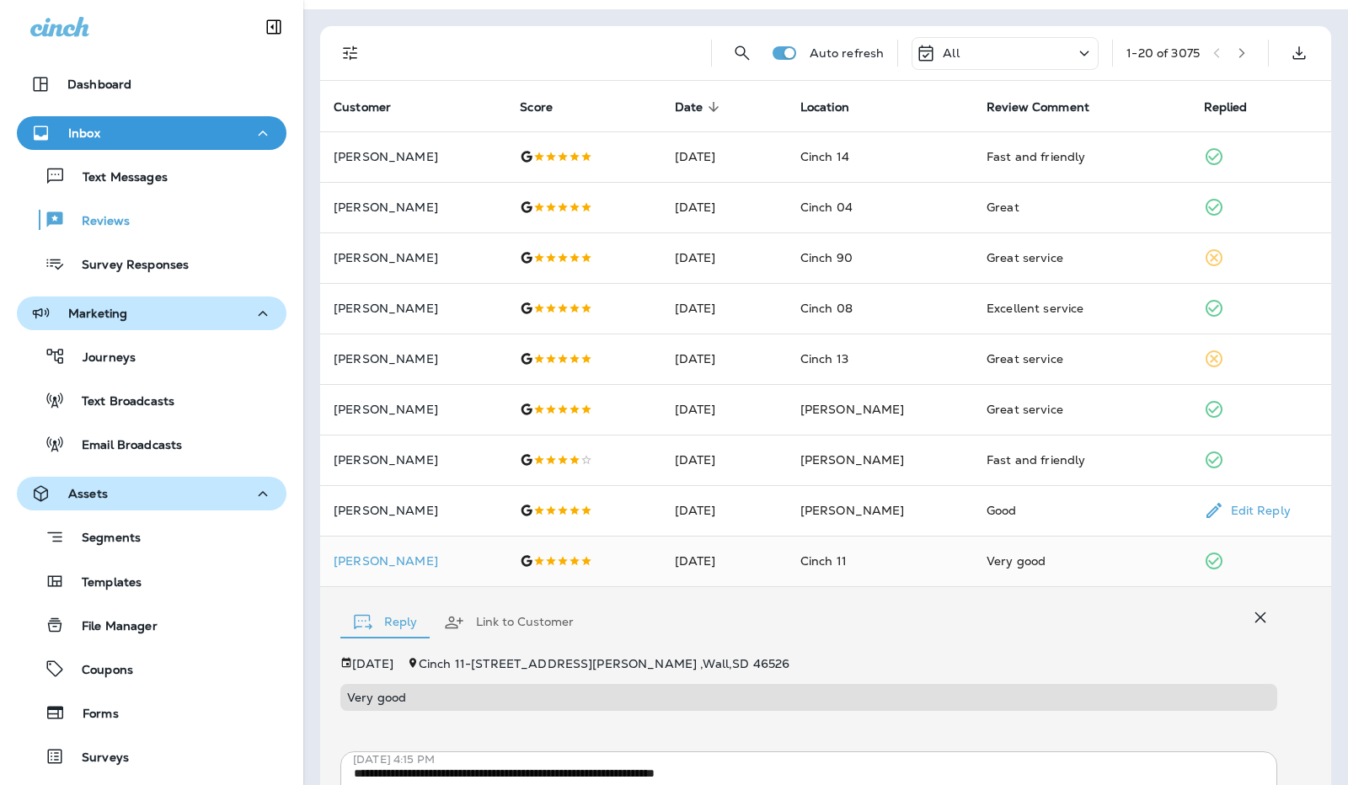
scroll to position [47, 0]
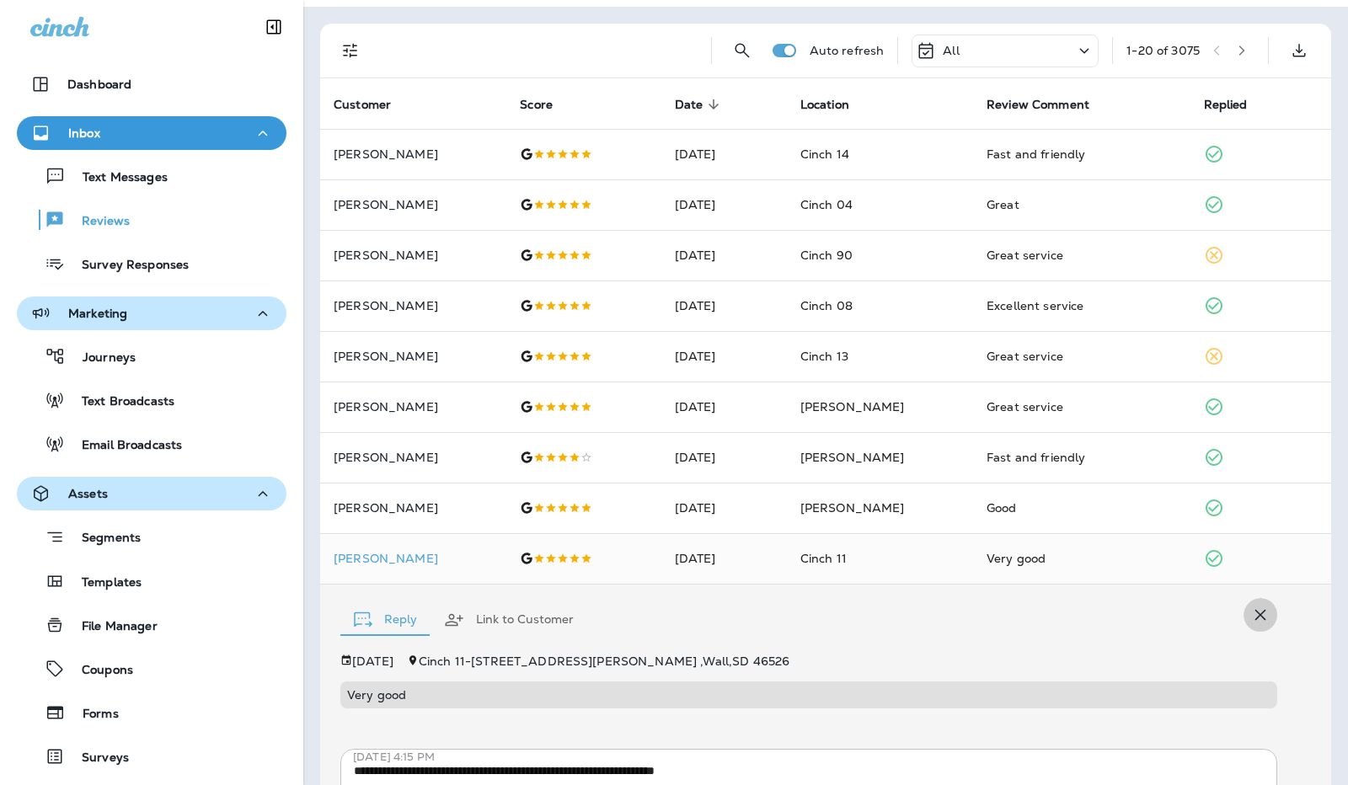
click at [1250, 609] on icon "button" at bounding box center [1260, 615] width 20 height 20
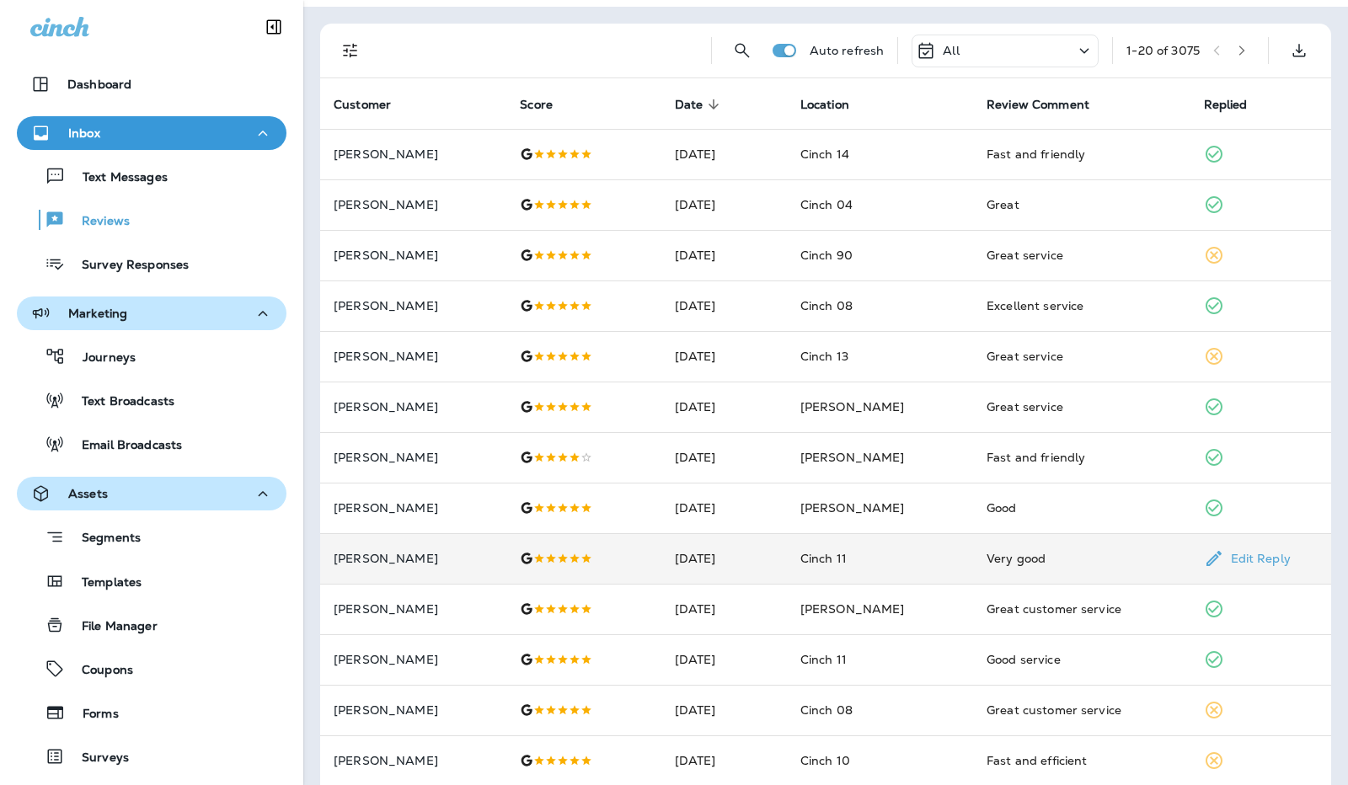
click at [389, 564] on p "[PERSON_NAME]" at bounding box center [413, 558] width 159 height 13
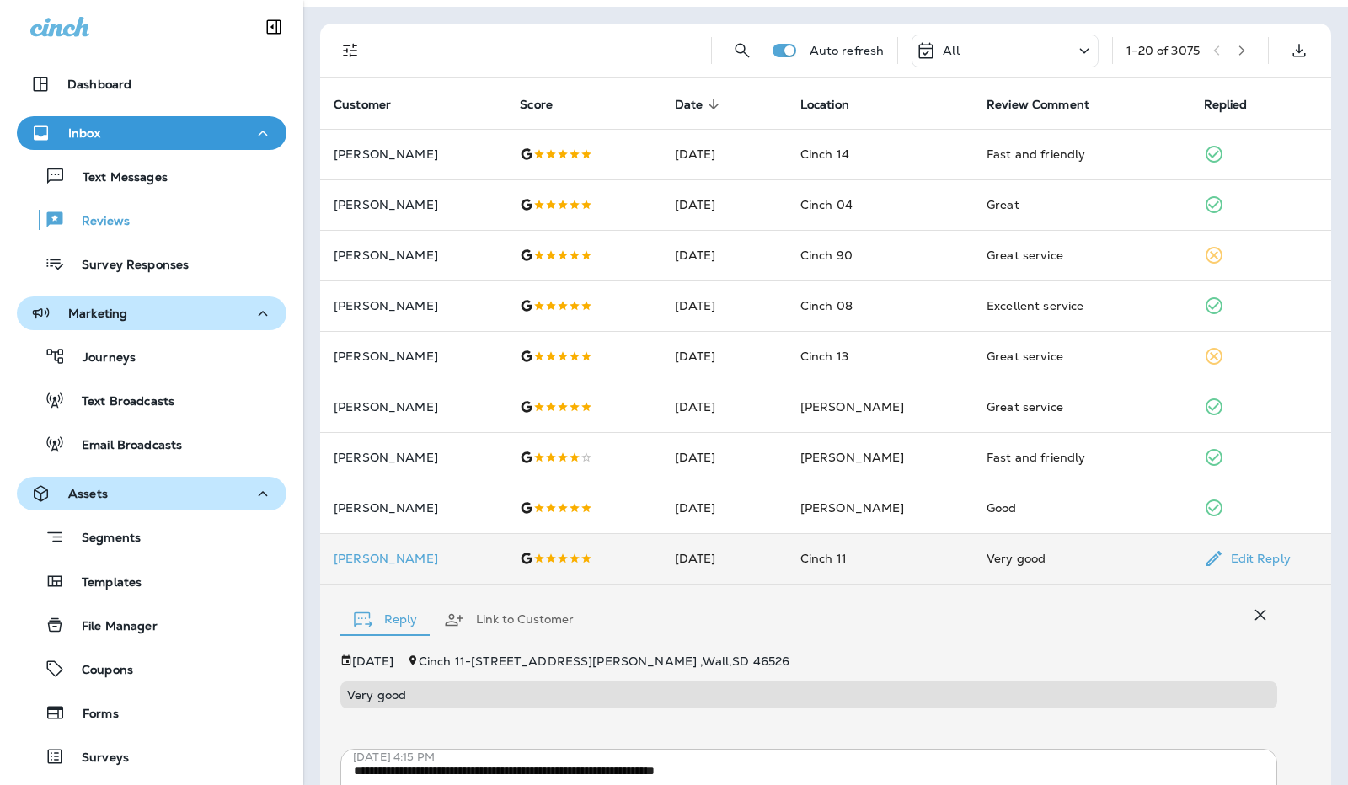
scroll to position [248, 0]
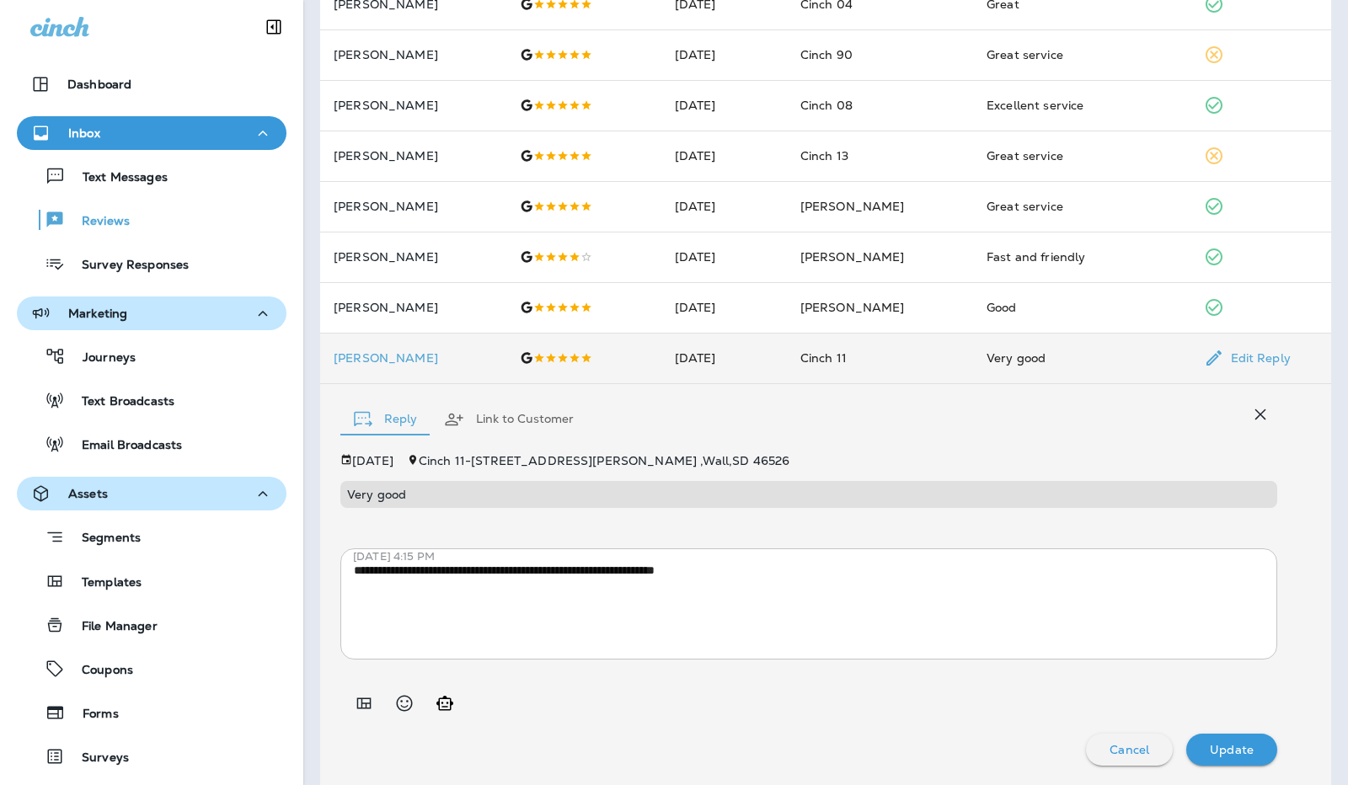
click at [389, 564] on textarea "**********" at bounding box center [802, 604] width 897 height 84
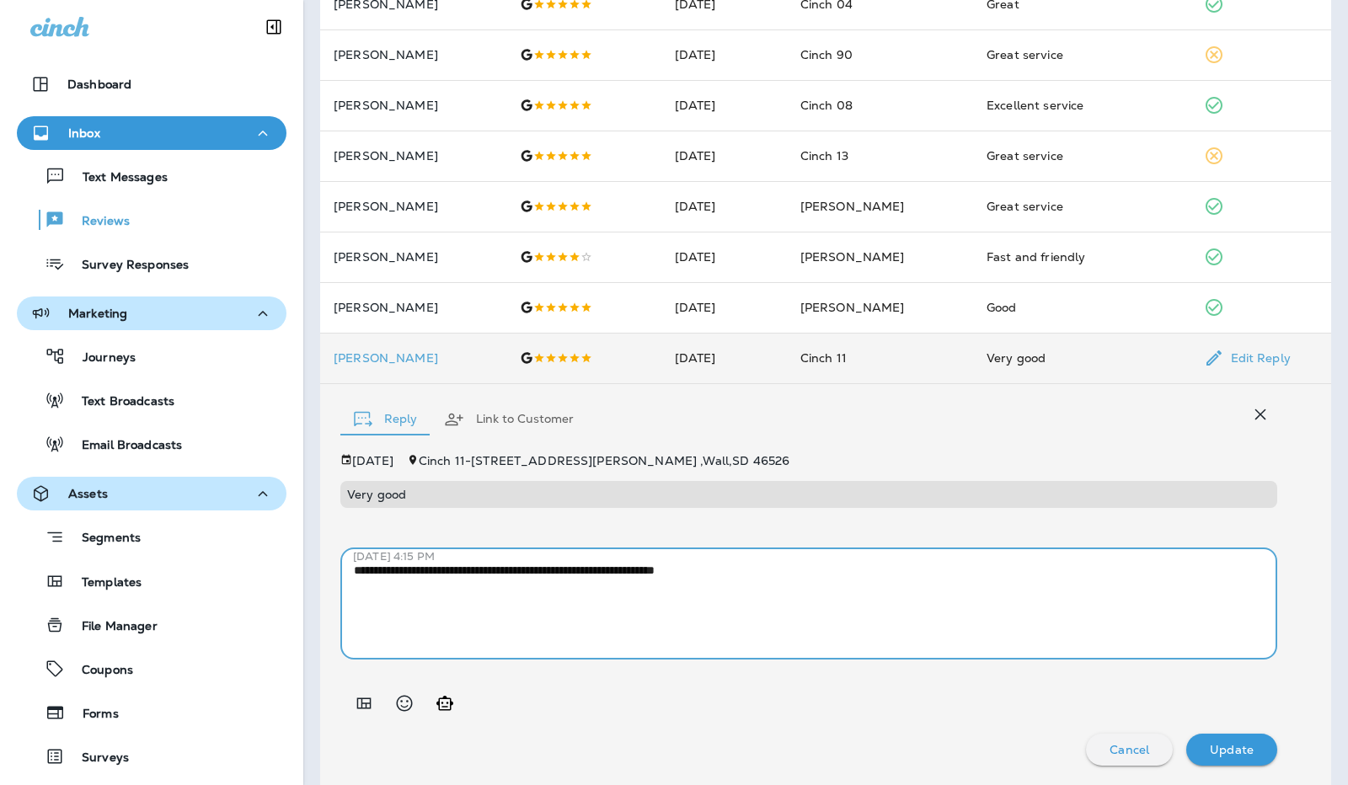
click at [581, 609] on textarea "**********" at bounding box center [802, 604] width 897 height 84
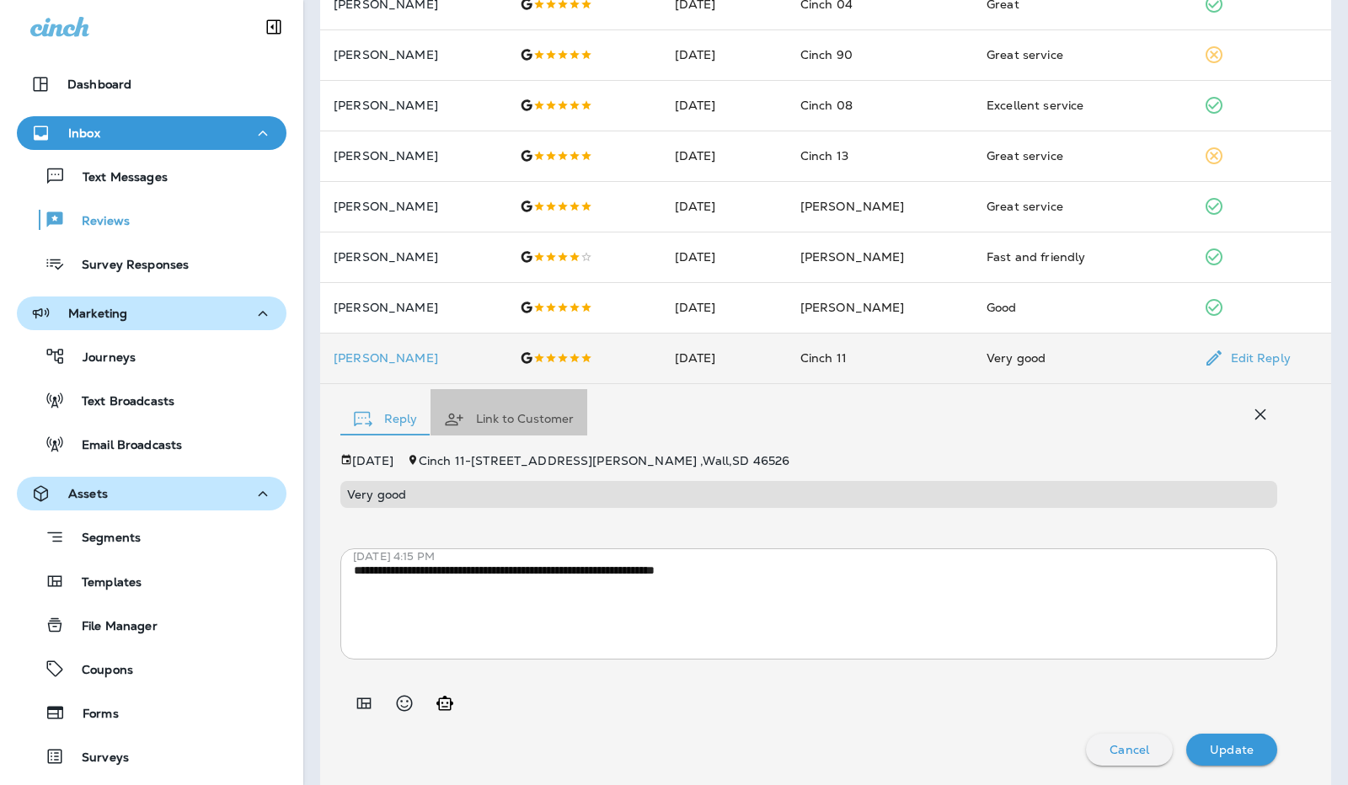
click at [505, 412] on button "Link to Customer" at bounding box center [509, 419] width 157 height 61
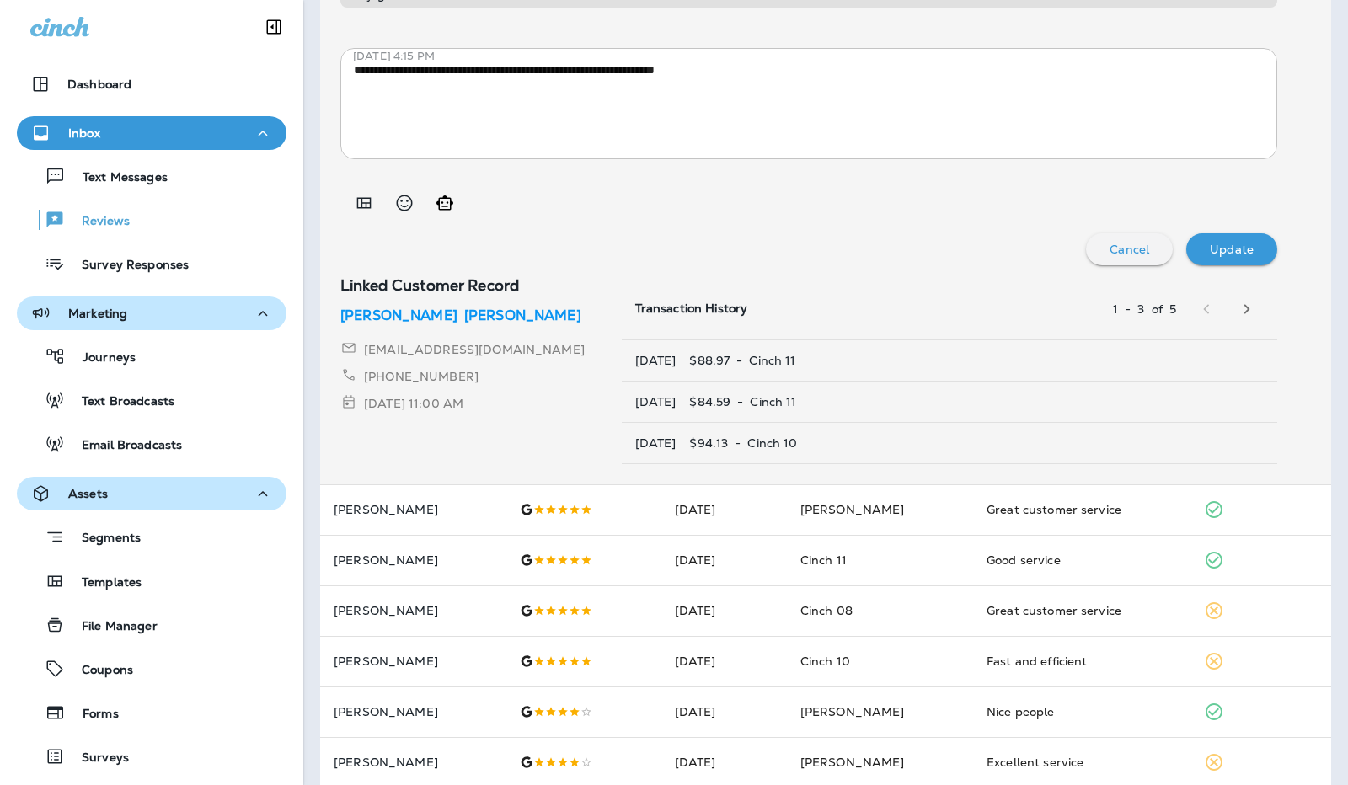
scroll to position [748, 0]
click at [464, 306] on p "[PERSON_NAME]" at bounding box center [522, 316] width 117 height 20
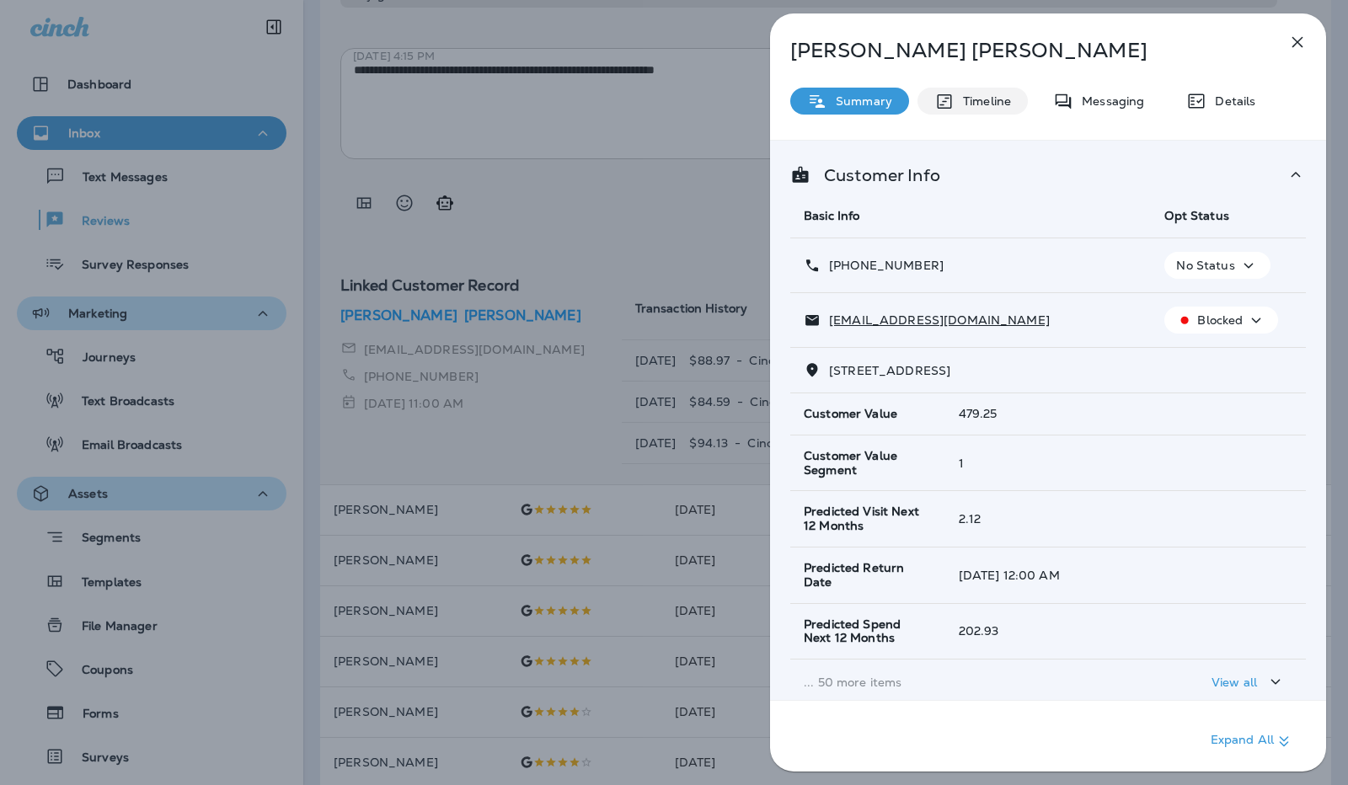
click at [982, 104] on p "Timeline" at bounding box center [983, 100] width 56 height 13
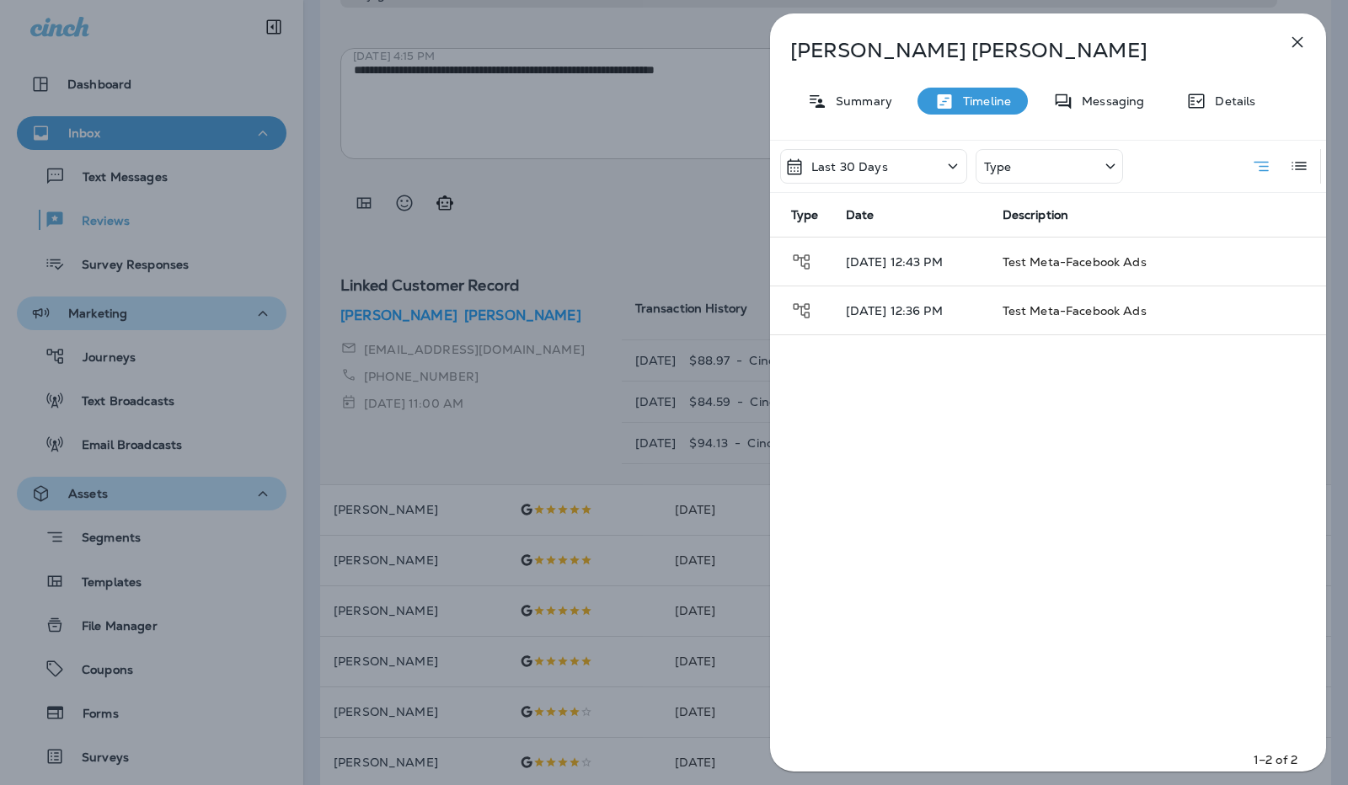
click at [917, 173] on div "Last 30 Days" at bounding box center [873, 166] width 187 height 35
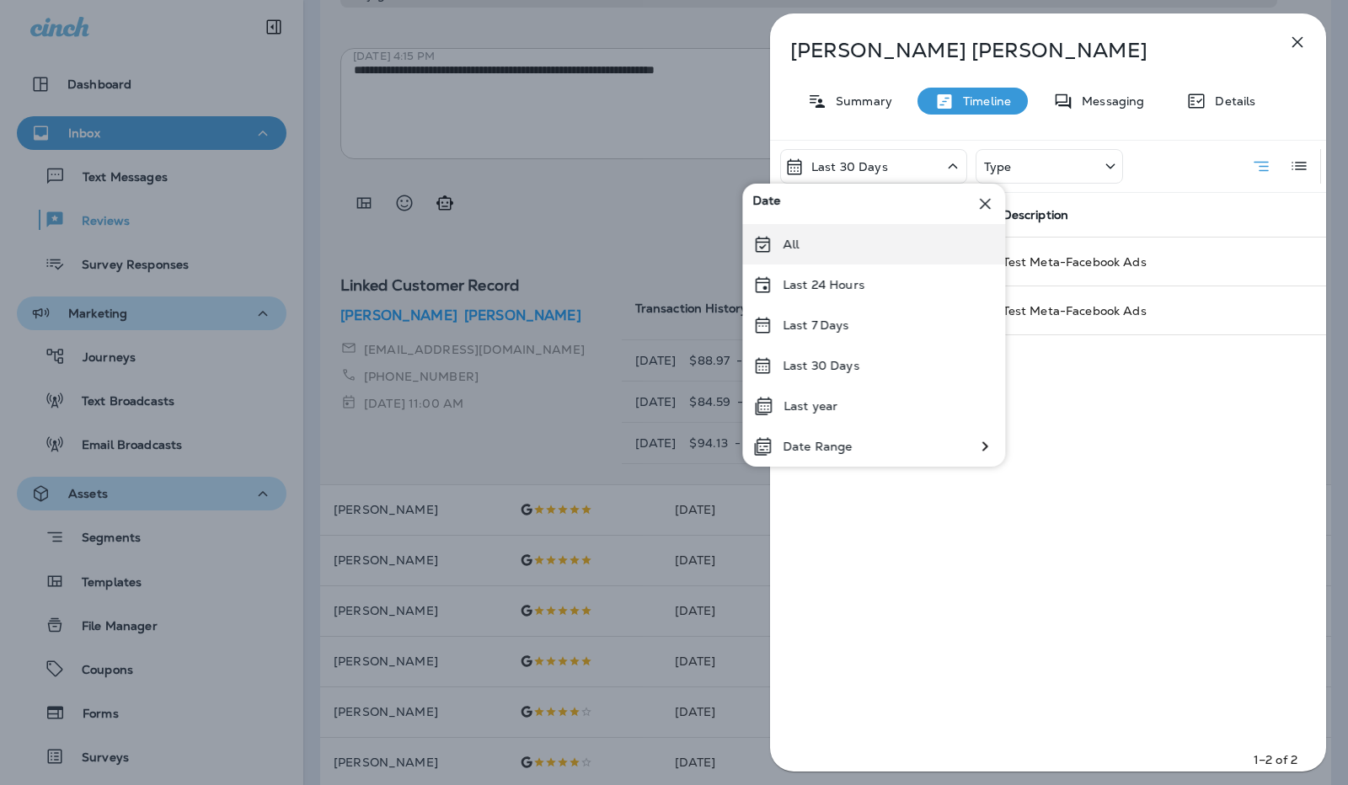
click at [852, 248] on div "All" at bounding box center [873, 244] width 263 height 40
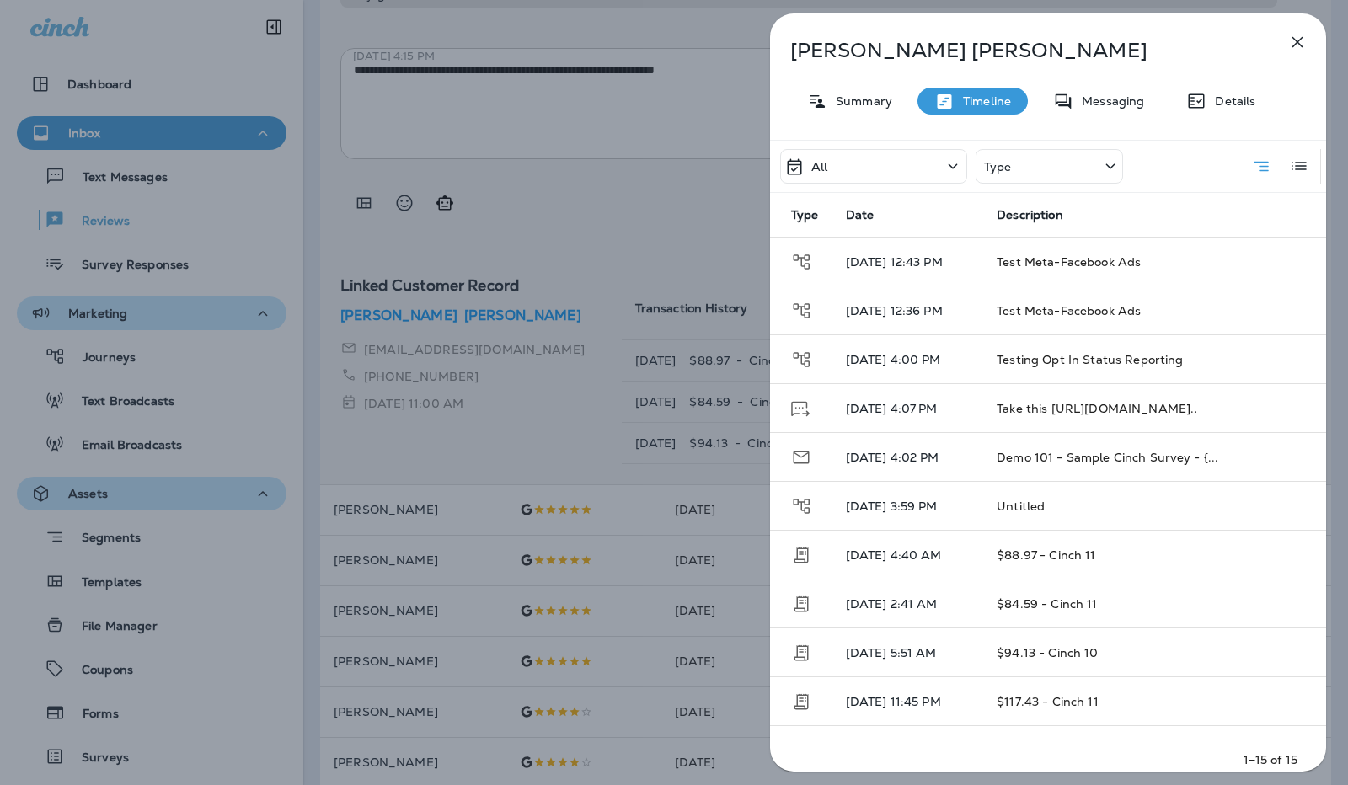
click at [1099, 174] on div "Type" at bounding box center [1049, 166] width 147 height 35
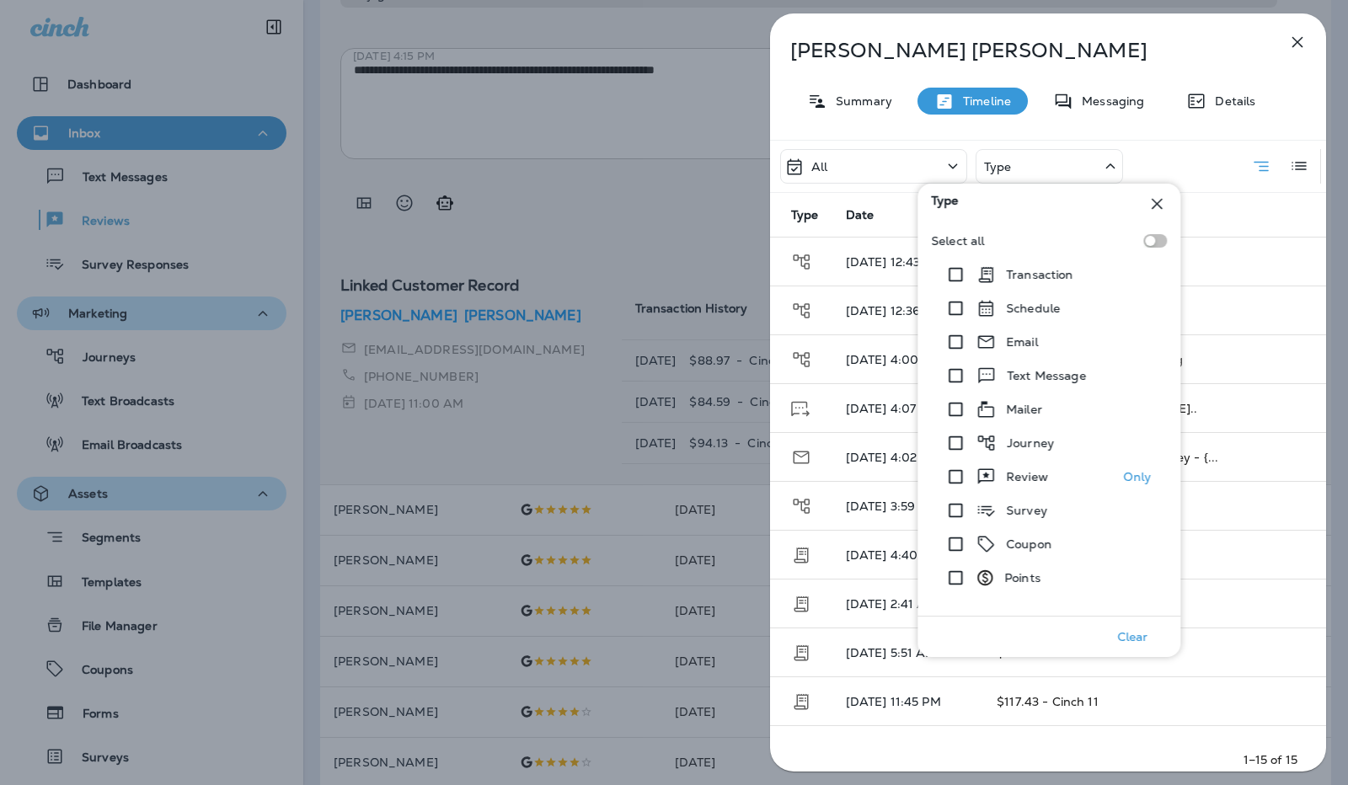
click at [1022, 481] on p "Review" at bounding box center [1027, 476] width 42 height 13
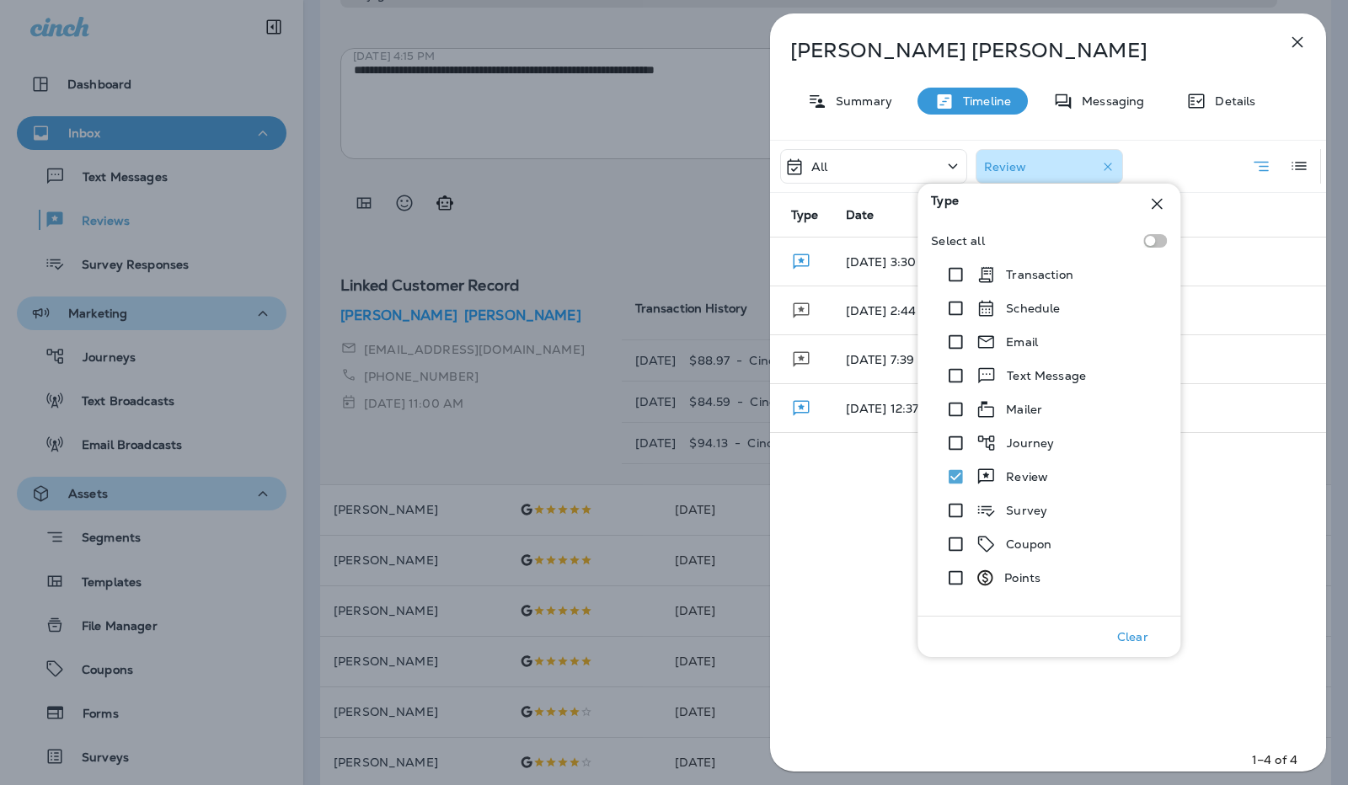
click at [1250, 564] on div "All Review Type Date Description [DATE] 3:30 PM [DATE] 2:44 PM [DATE] 7:39 PM […" at bounding box center [1048, 461] width 556 height 642
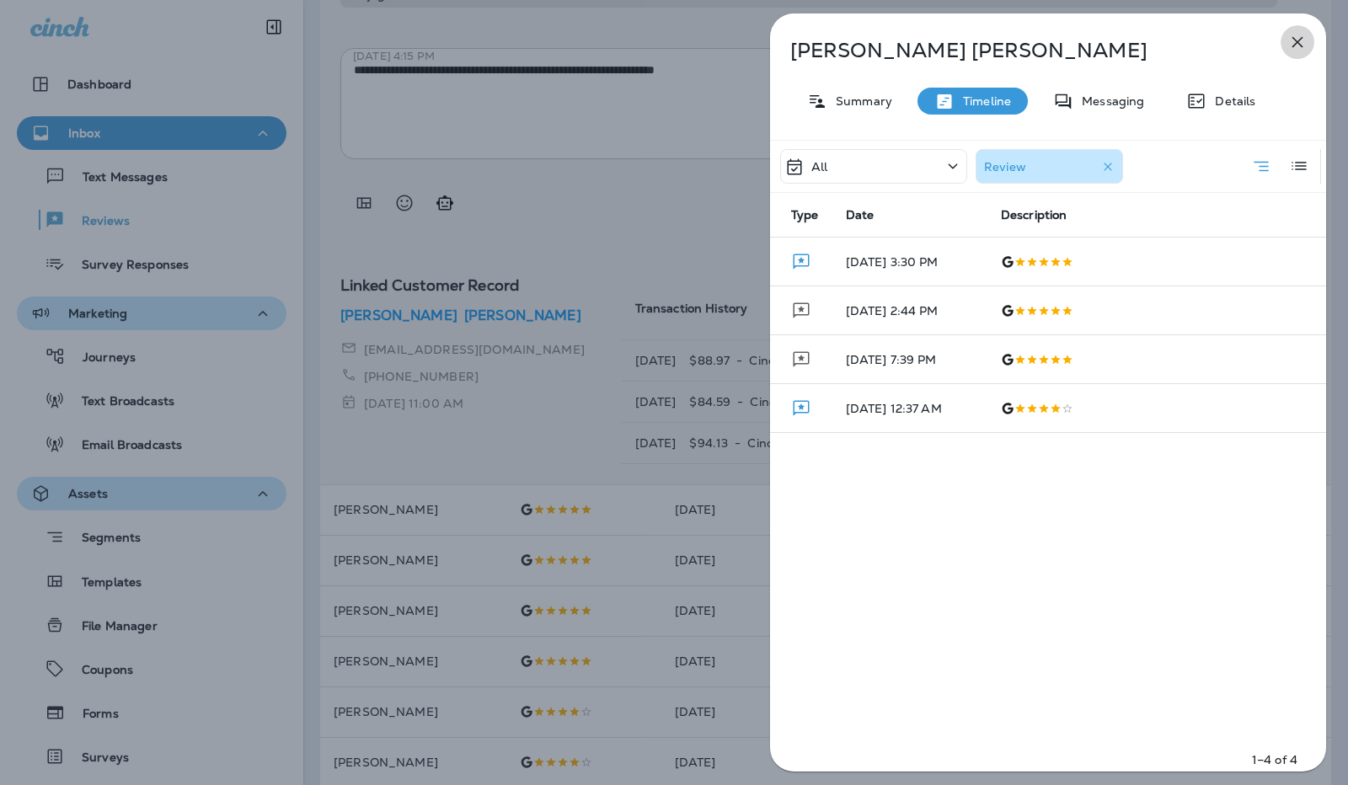
click at [1293, 43] on icon "button" at bounding box center [1297, 42] width 20 height 20
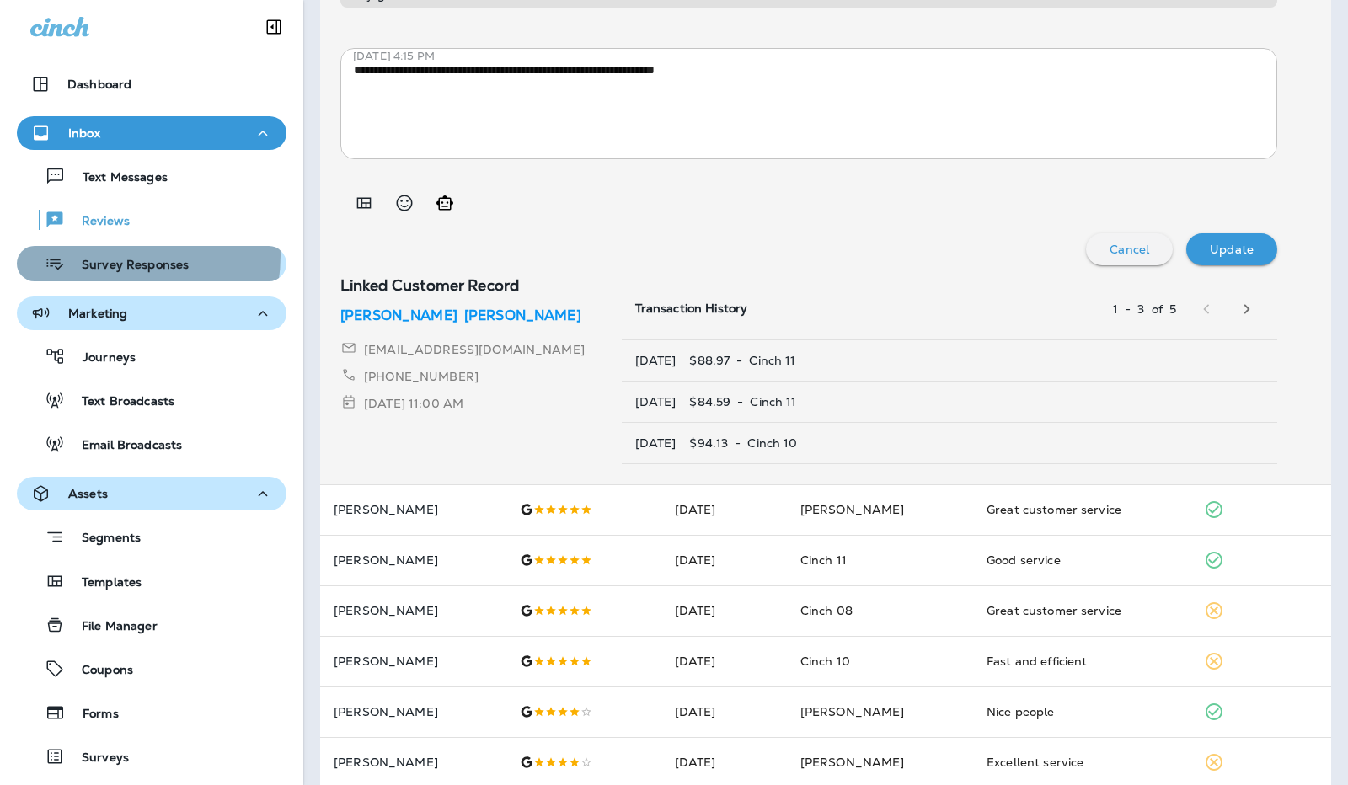
click at [102, 257] on div "Survey Responses" at bounding box center [106, 263] width 165 height 25
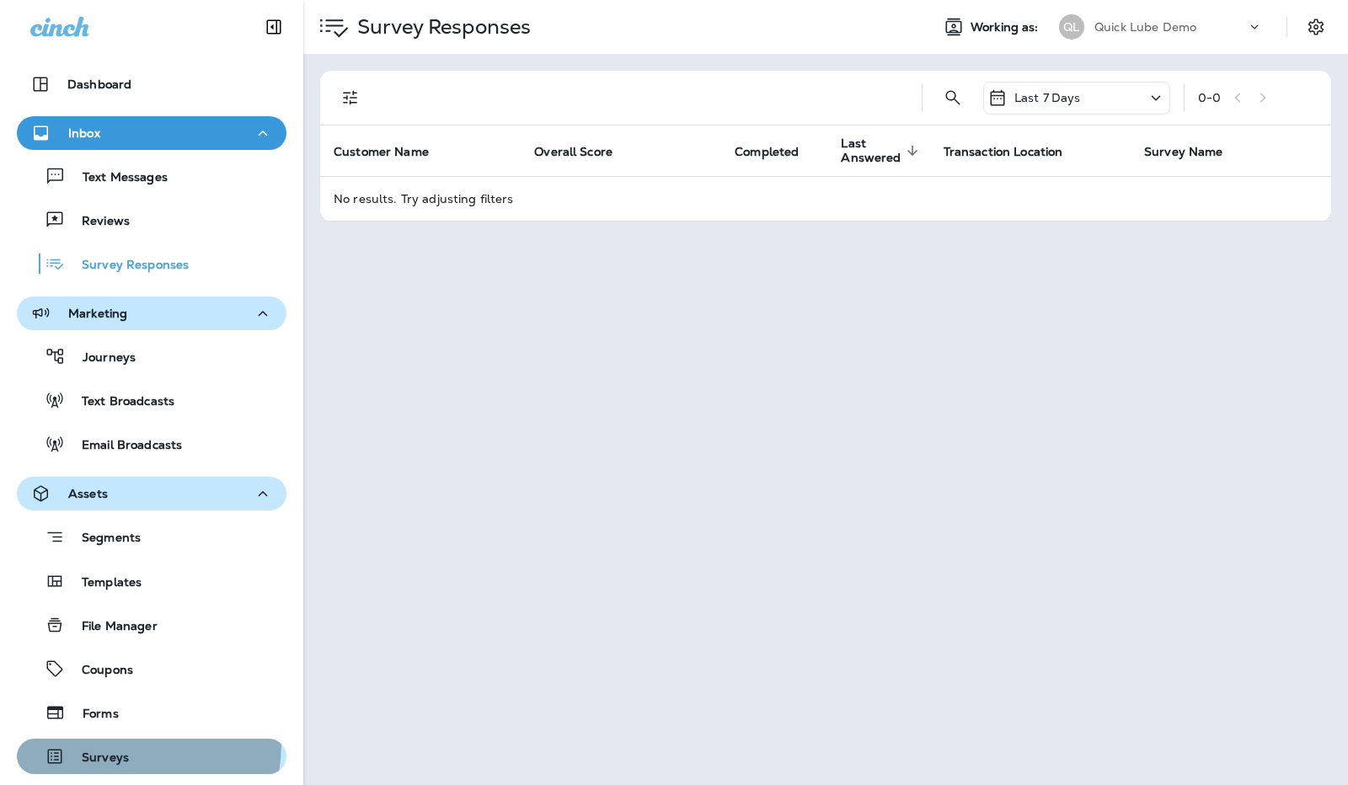
click at [83, 742] on button "Surveys" at bounding box center [152, 756] width 270 height 35
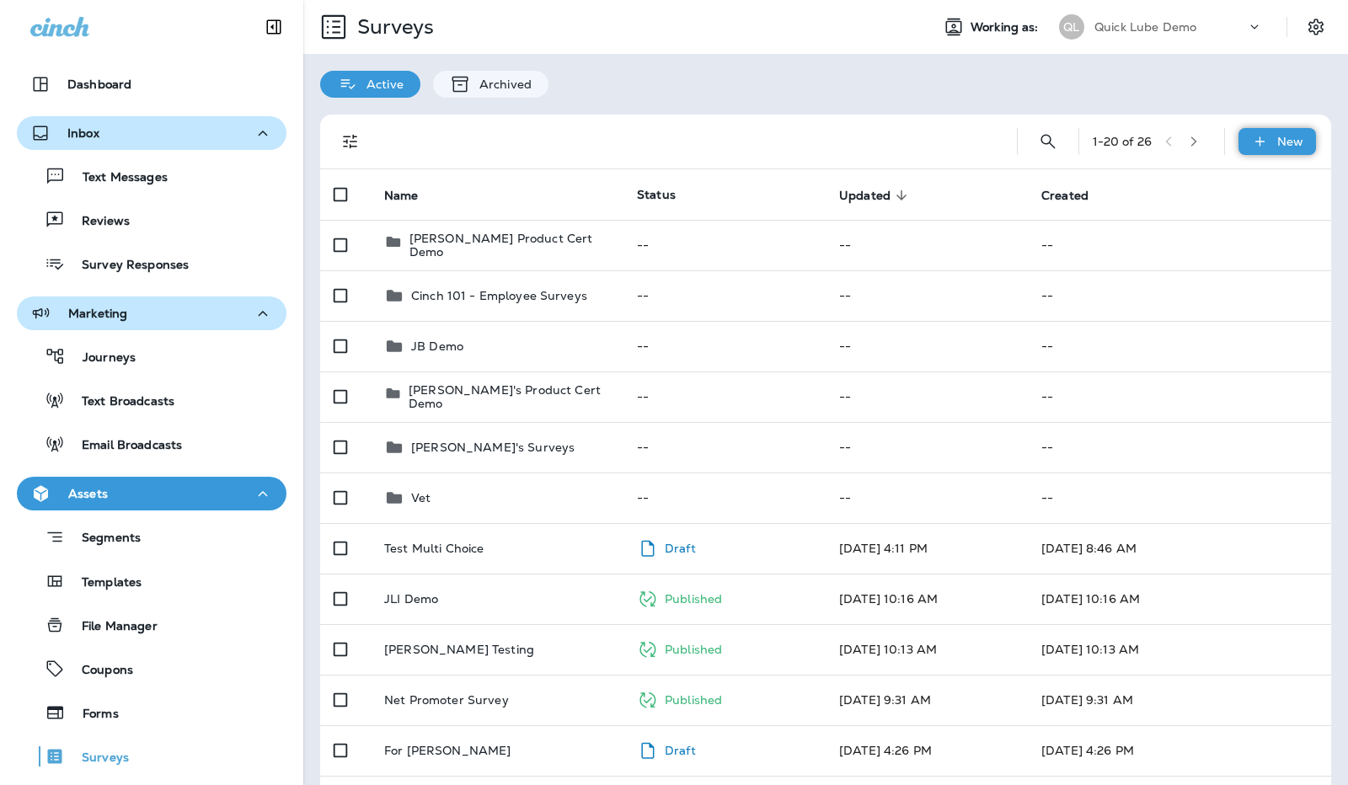
click at [1254, 141] on icon at bounding box center [1260, 141] width 18 height 17
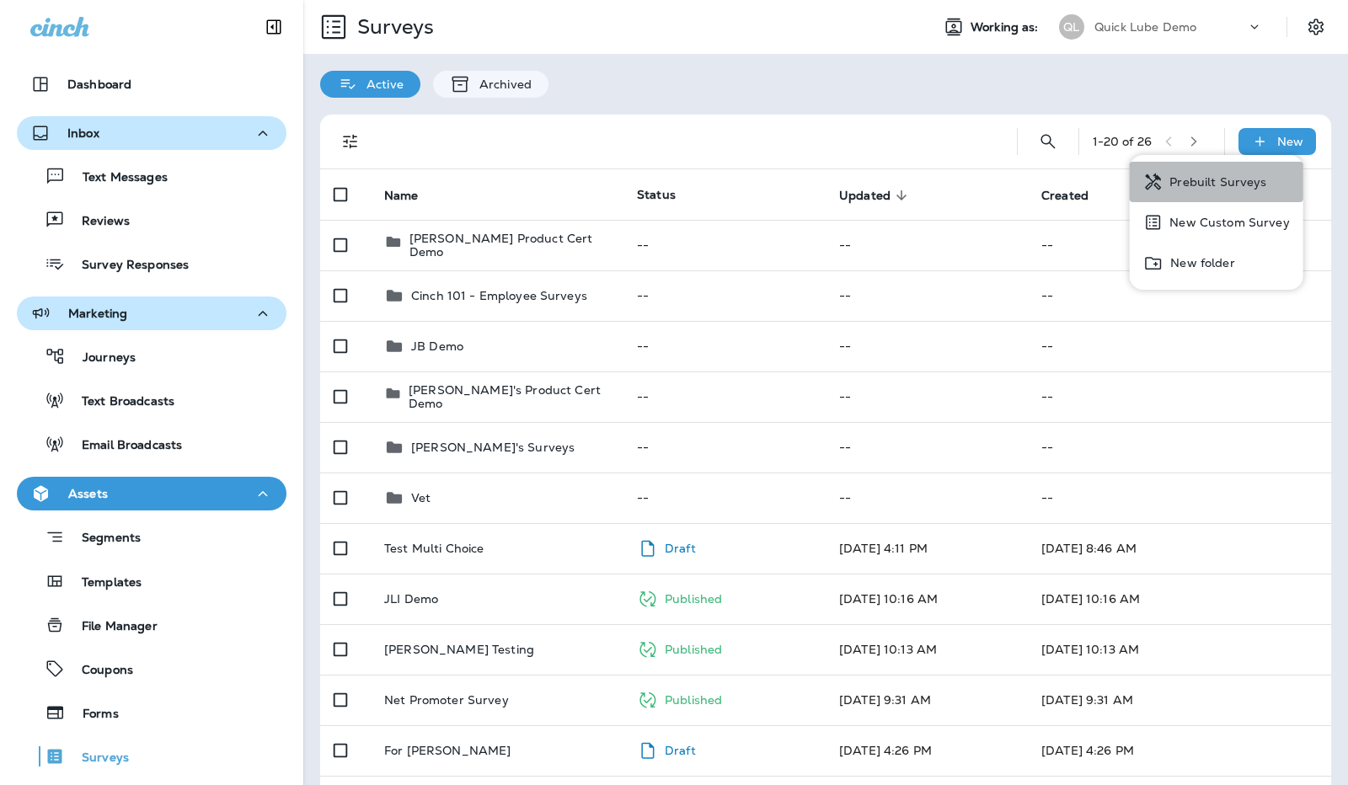
click at [1237, 190] on button "Prebuilt Surveys" at bounding box center [1216, 182] width 174 height 40
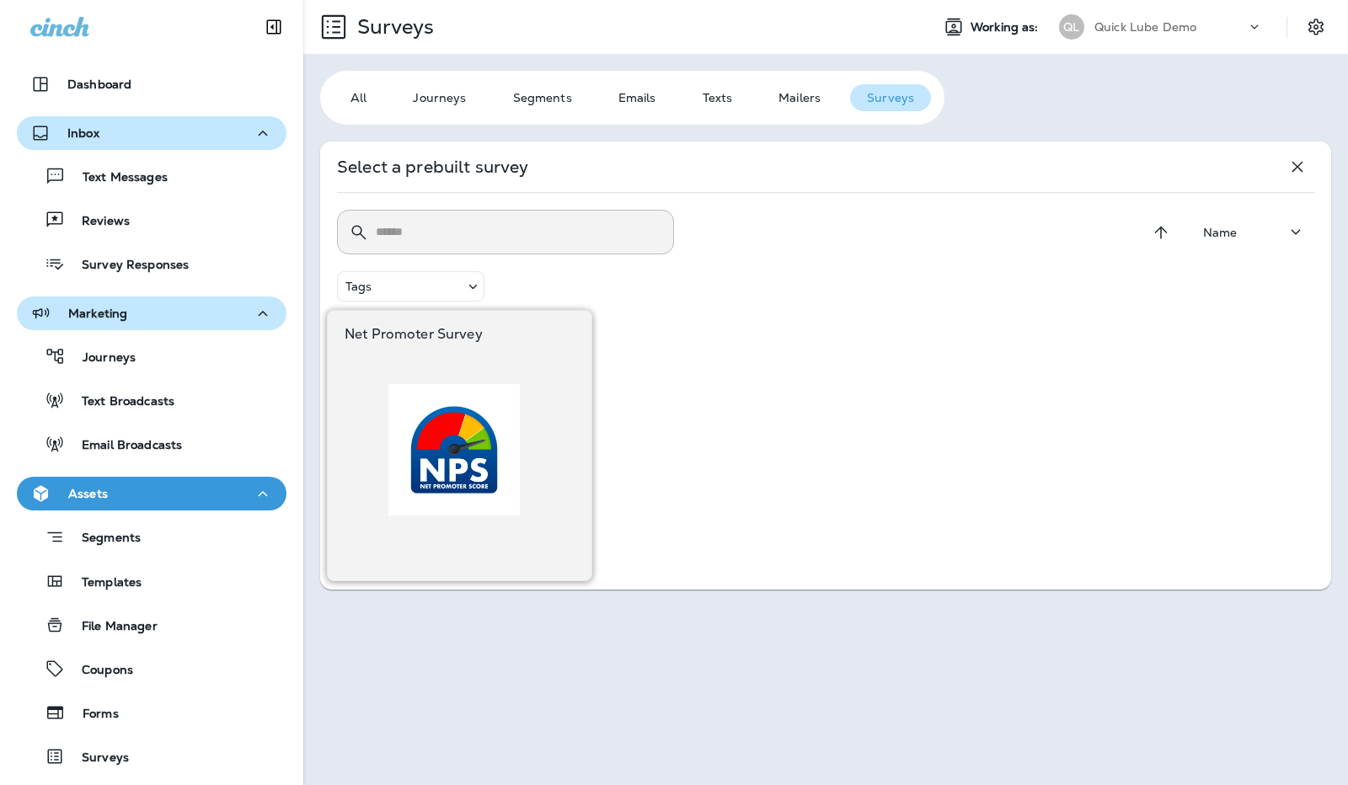
click at [376, 447] on div at bounding box center [454, 449] width 219 height 131
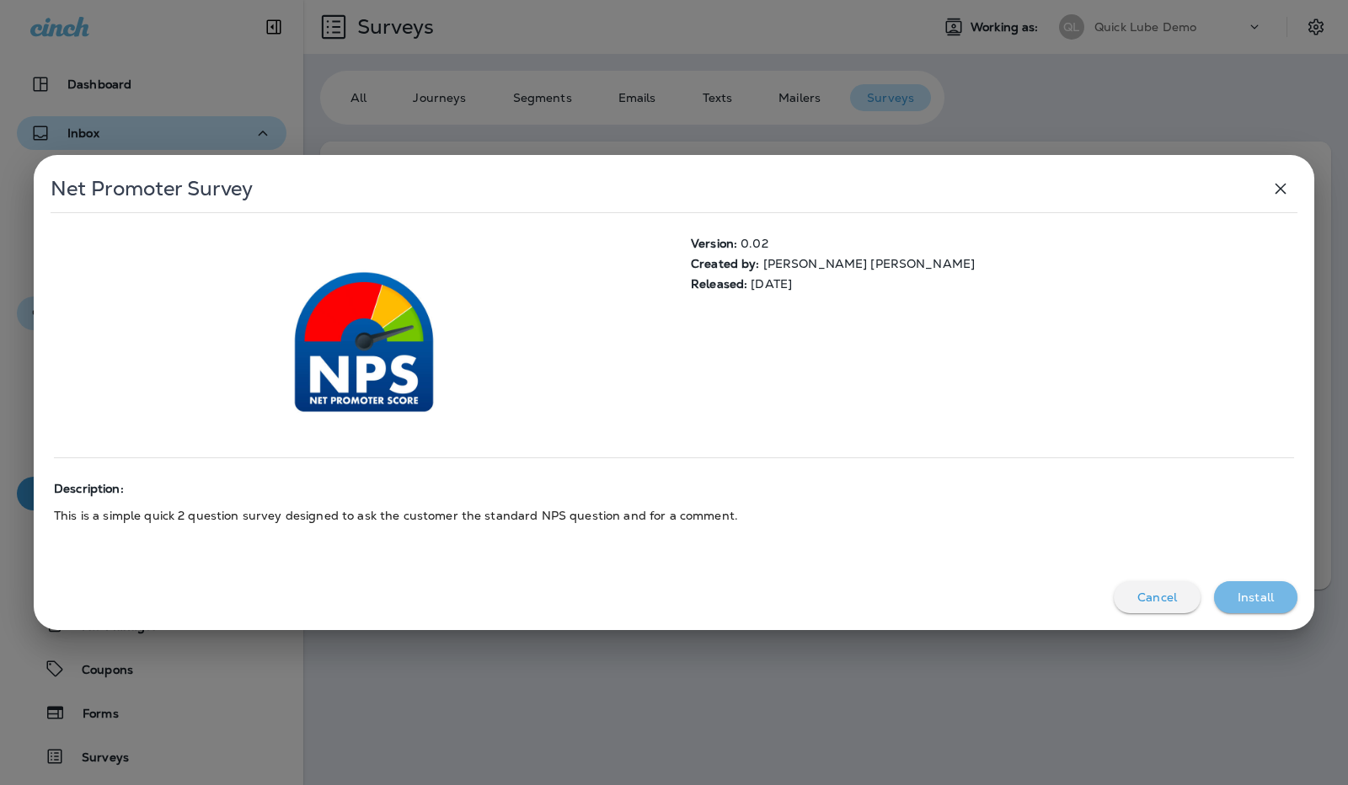
click at [1238, 594] on p "Install" at bounding box center [1256, 597] width 36 height 13
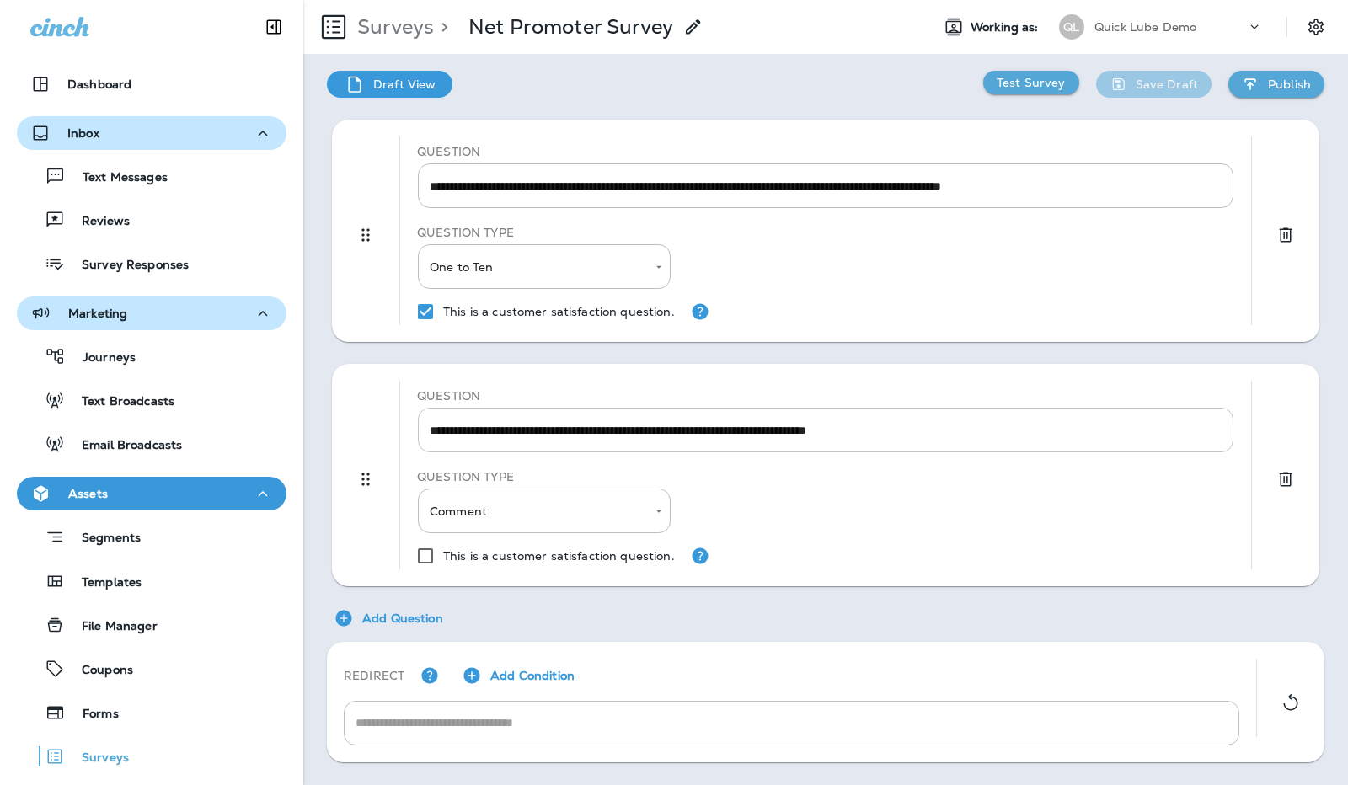
scroll to position [1, 0]
click at [687, 25] on icon at bounding box center [693, 27] width 20 height 20
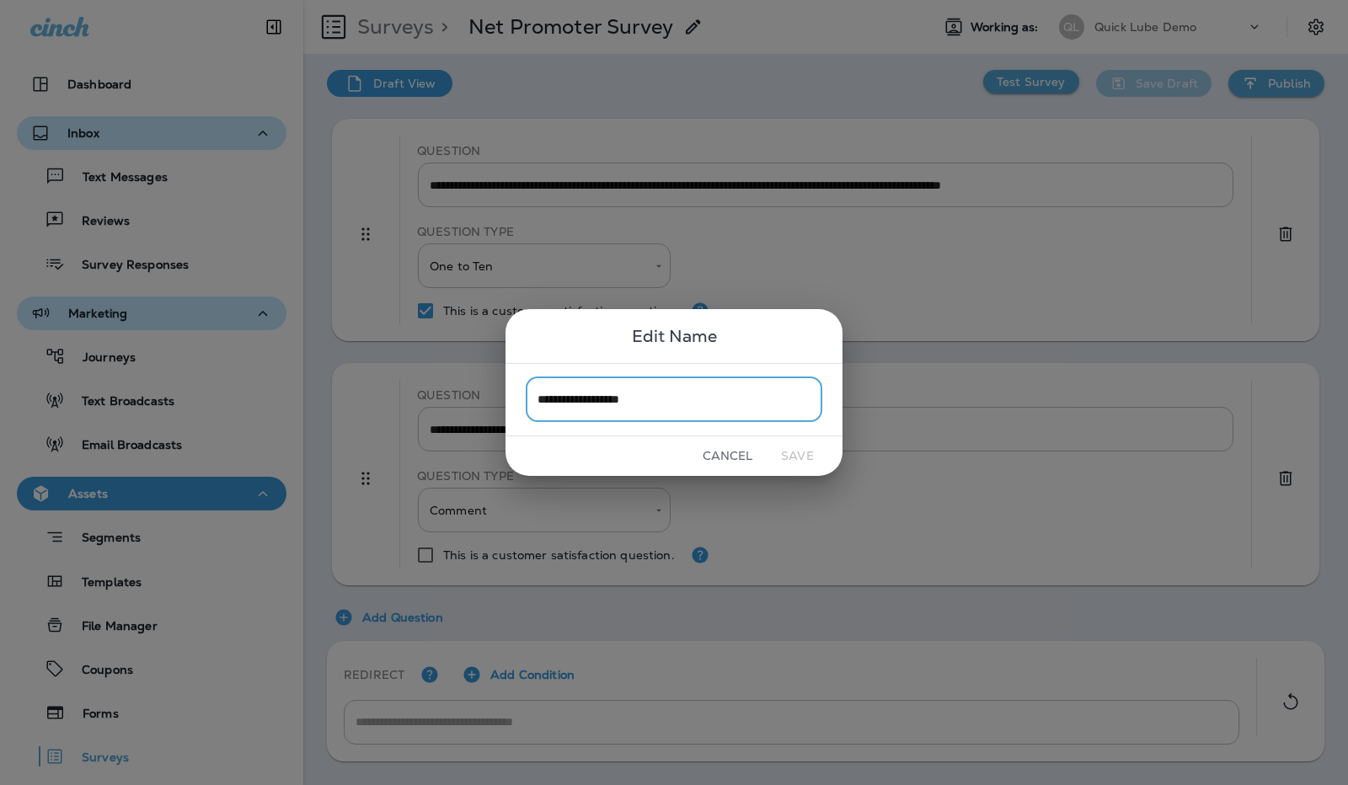
click at [689, 408] on input "**********" at bounding box center [674, 399] width 297 height 45
type input "**********"
click at [792, 455] on button "Save" at bounding box center [797, 456] width 63 height 26
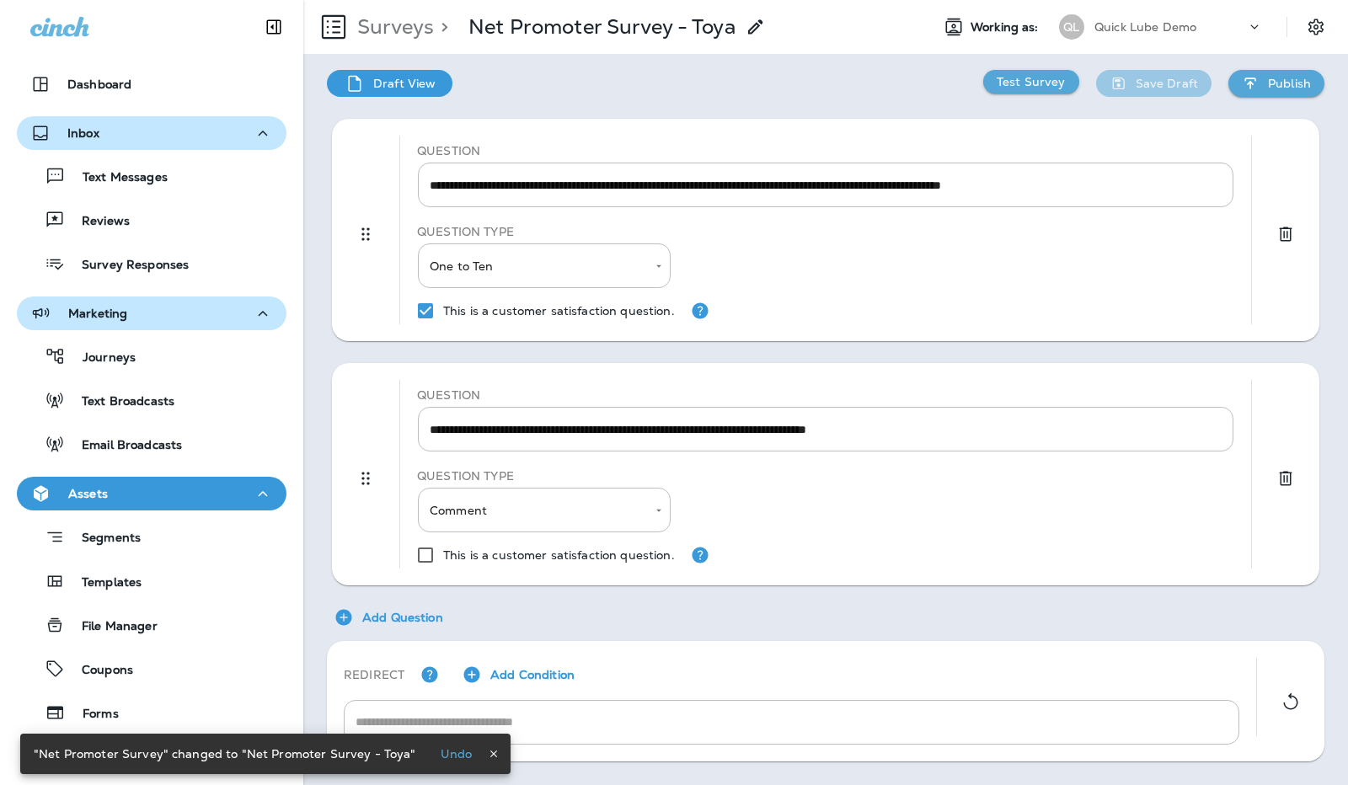
scroll to position [0, 0]
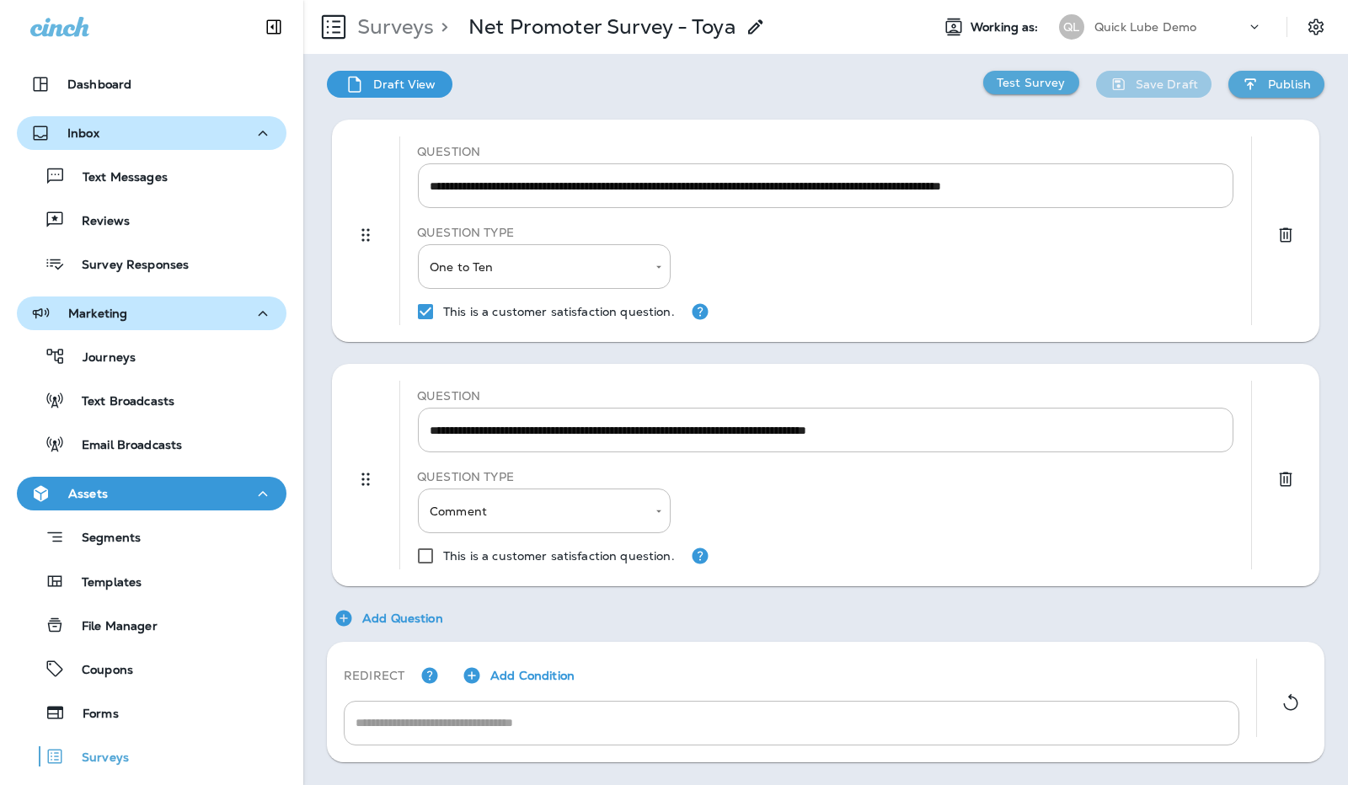
click at [1046, 87] on p "Test Survey" at bounding box center [1031, 82] width 69 height 13
click at [195, 252] on div "Survey Responses" at bounding box center [152, 263] width 256 height 25
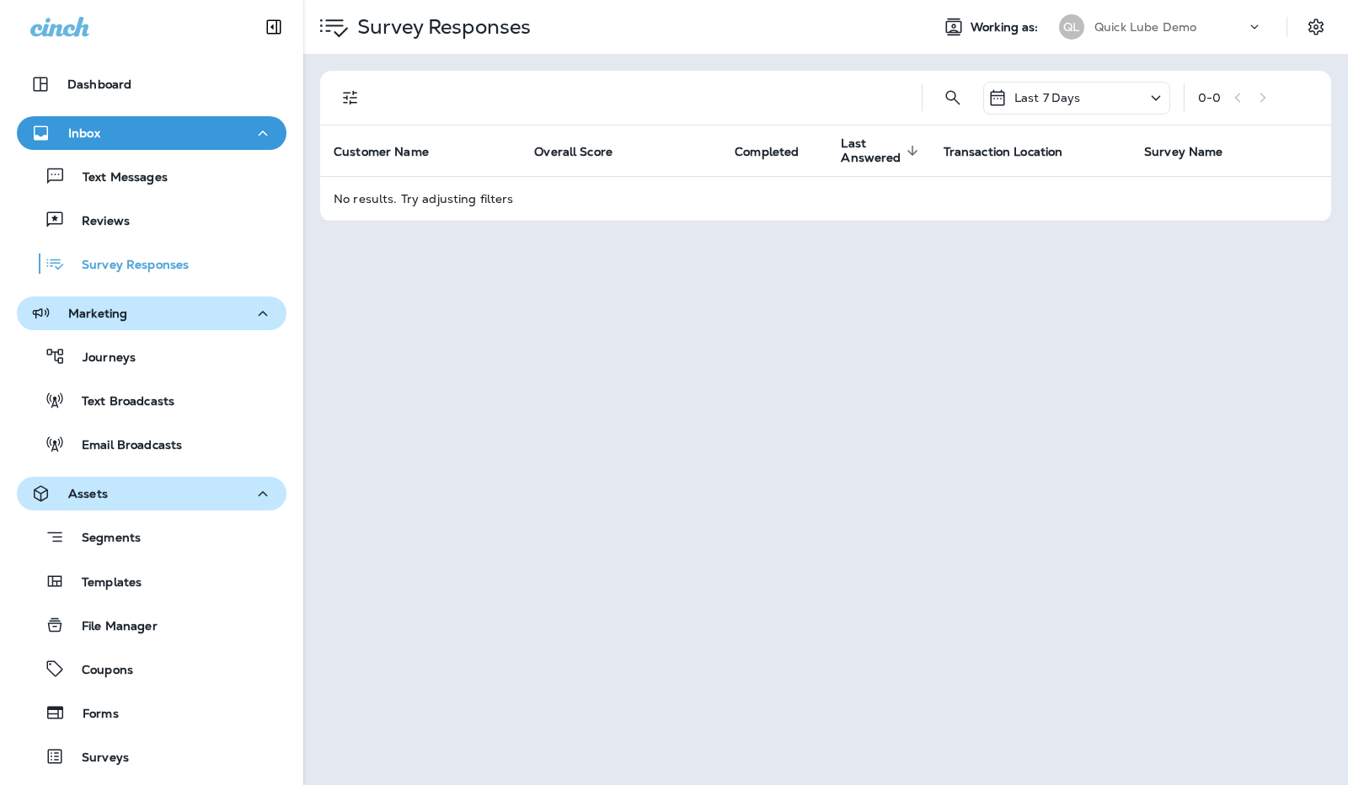
click at [1101, 95] on div "Last 7 Days" at bounding box center [1076, 98] width 187 height 33
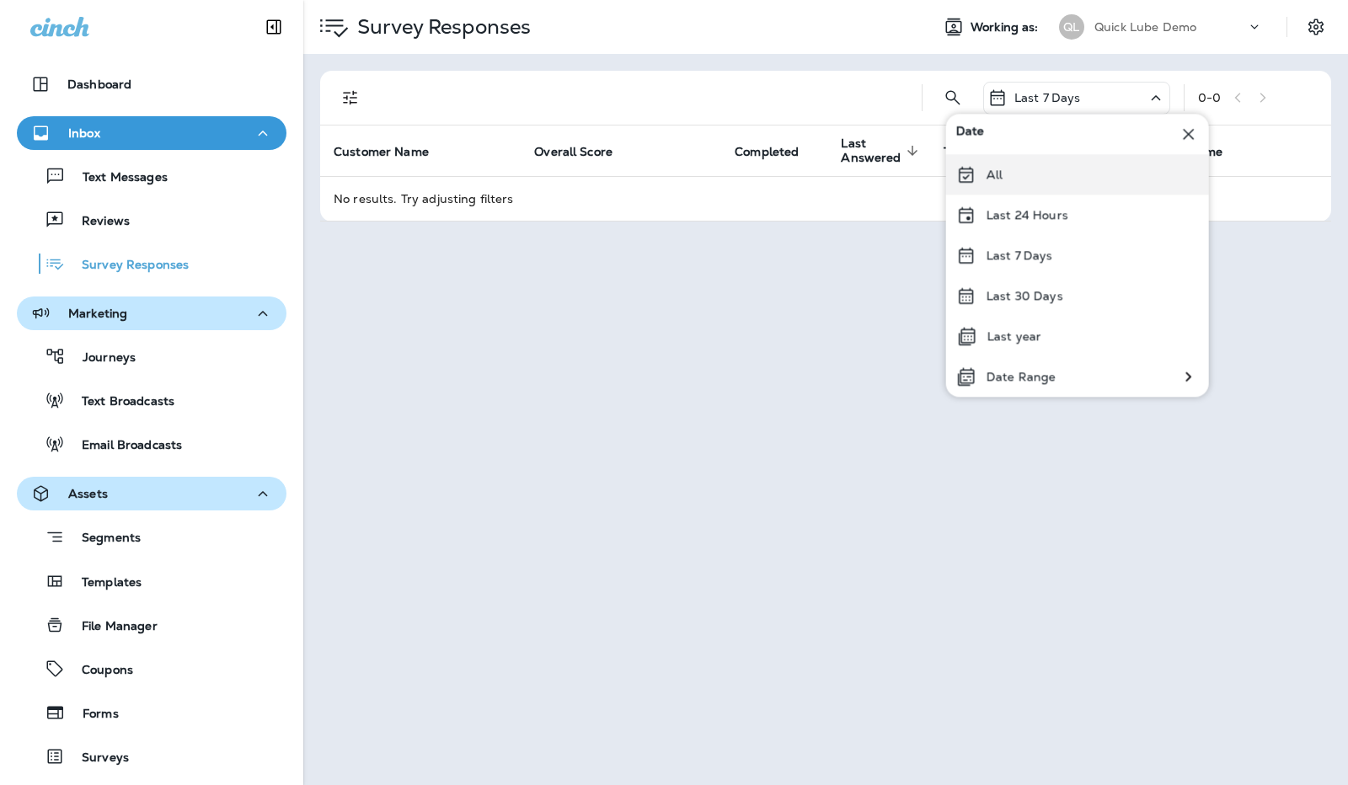
click at [1063, 174] on div "All" at bounding box center [1077, 174] width 263 height 40
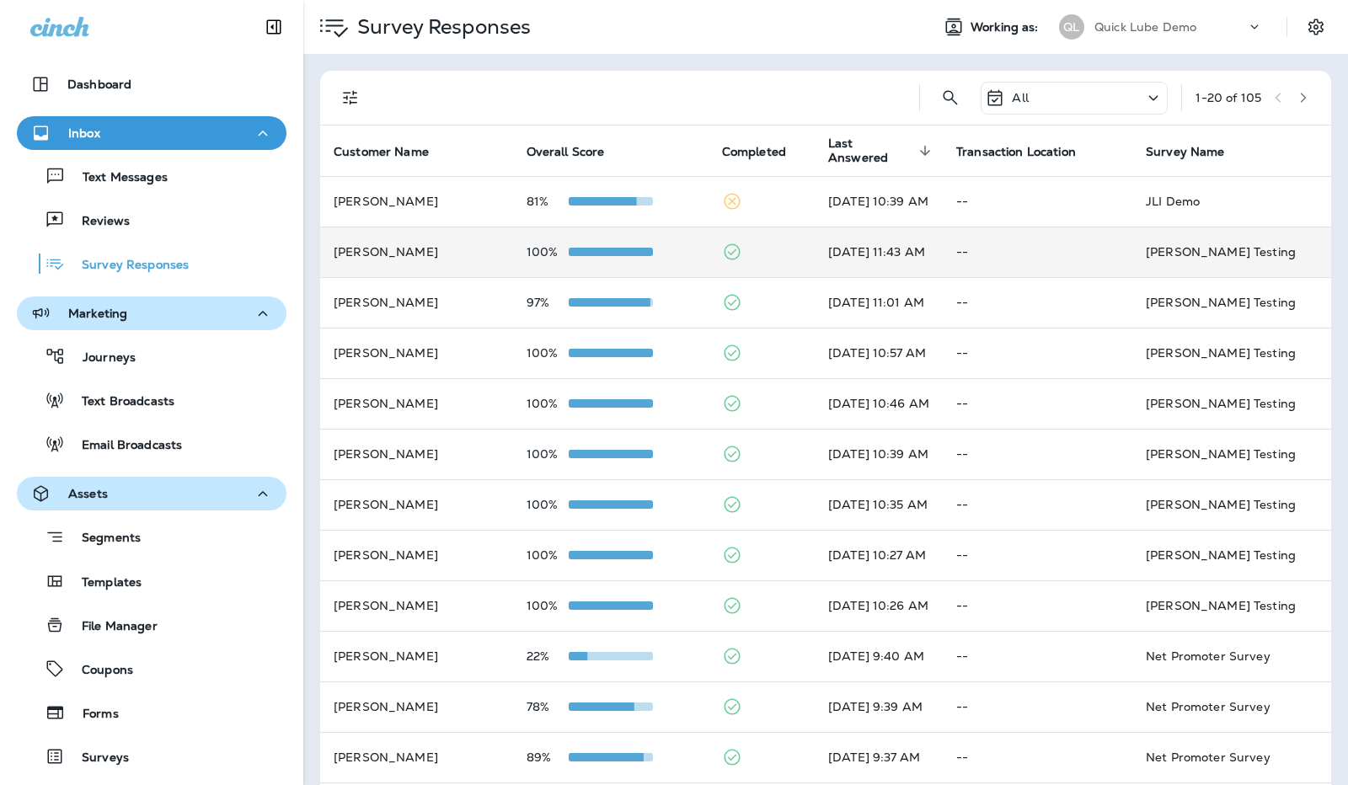
scroll to position [419, 0]
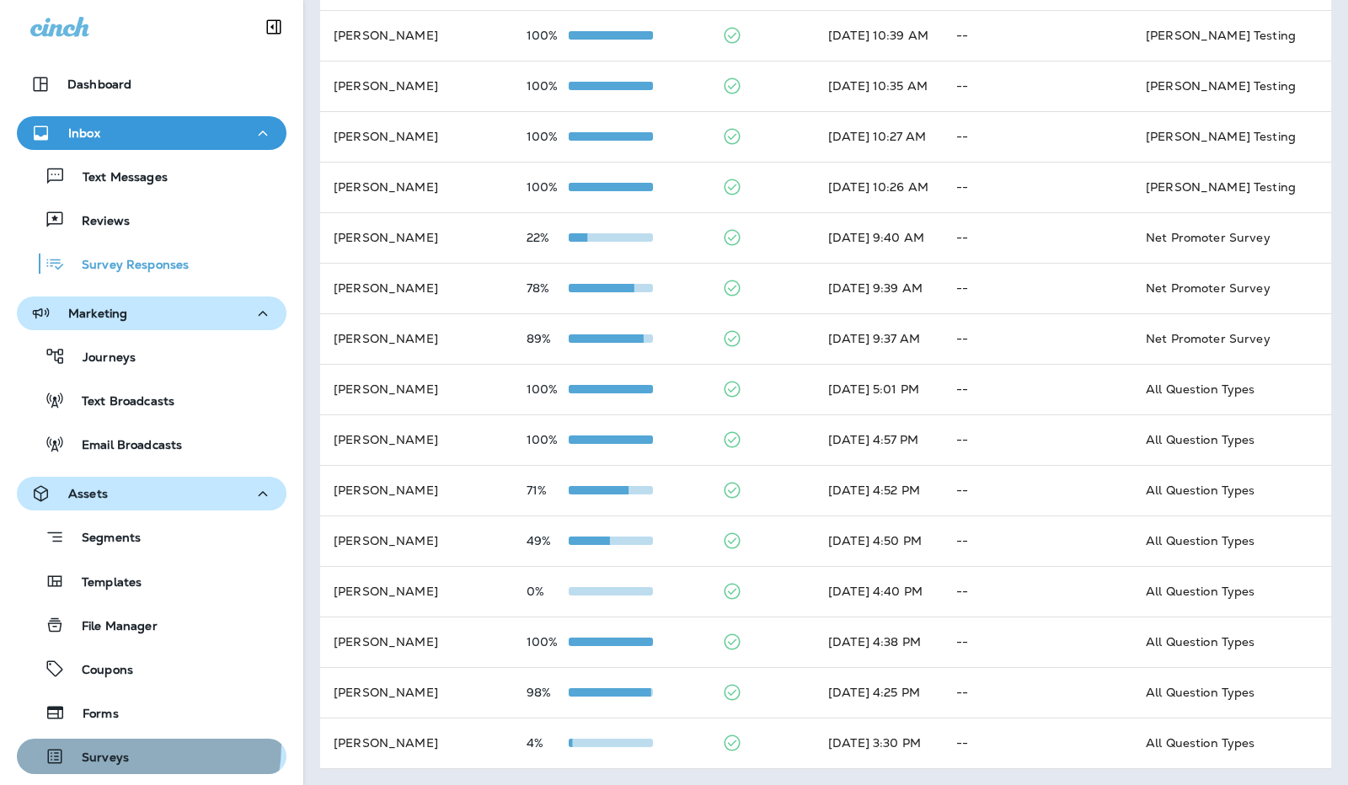
click at [113, 745] on div "Surveys" at bounding box center [76, 756] width 105 height 25
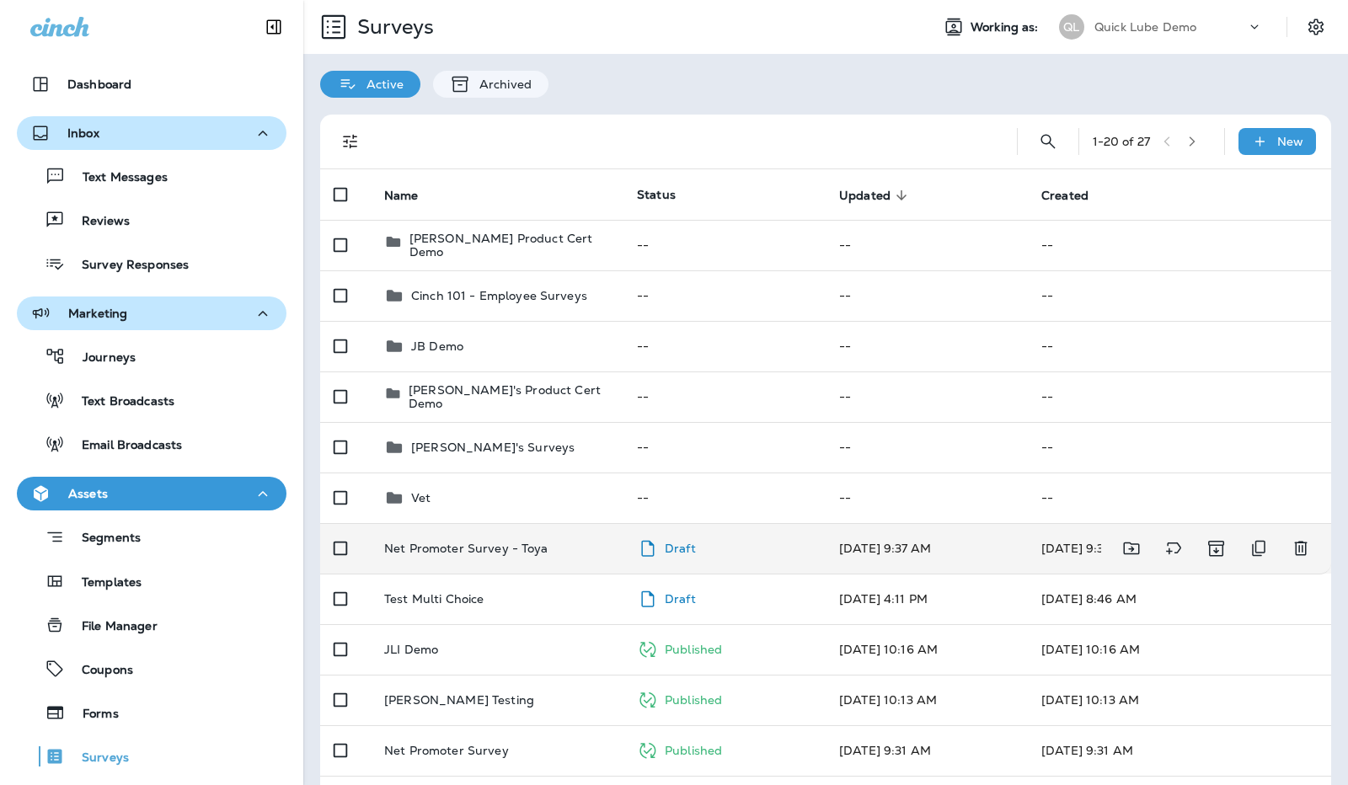
click at [748, 571] on td "Draft" at bounding box center [724, 548] width 202 height 51
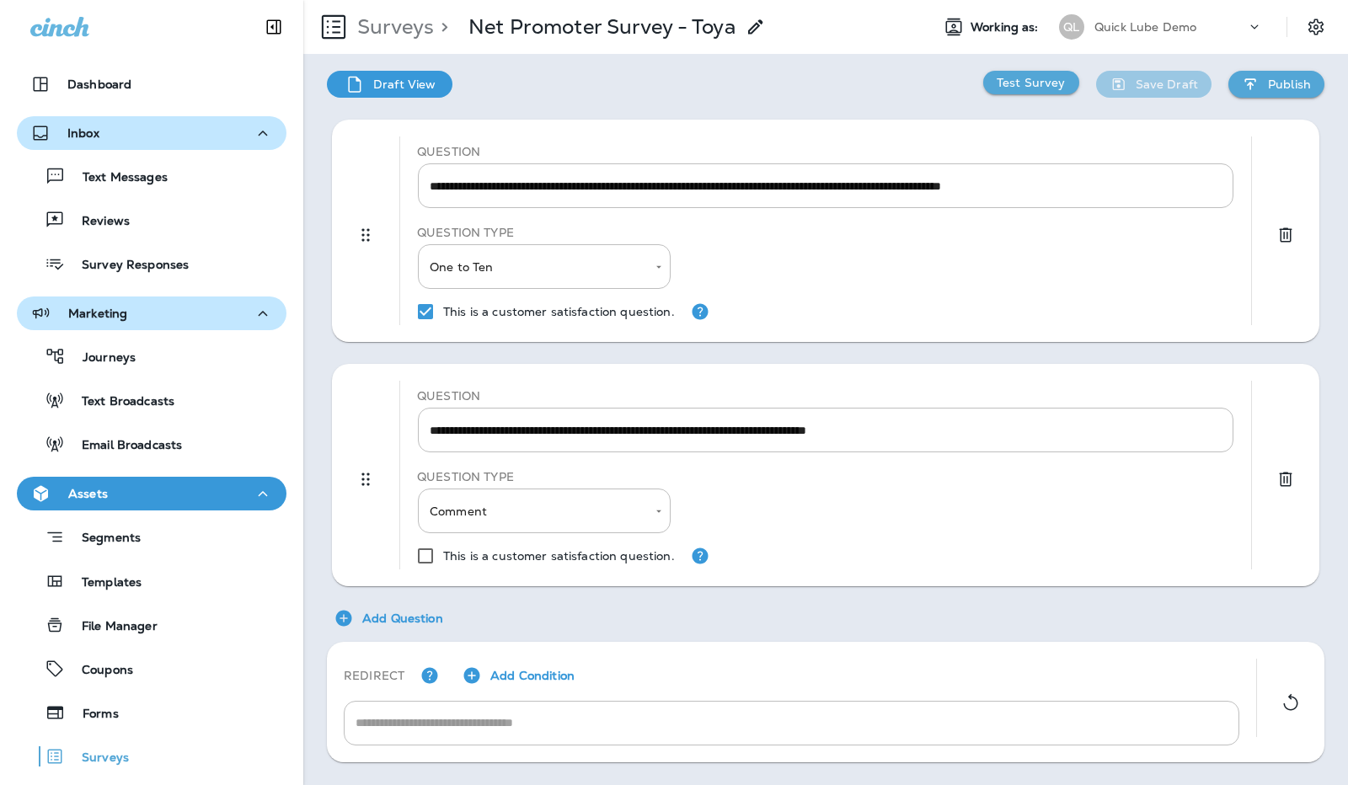
click at [1276, 80] on p "Publish" at bounding box center [1289, 84] width 43 height 13
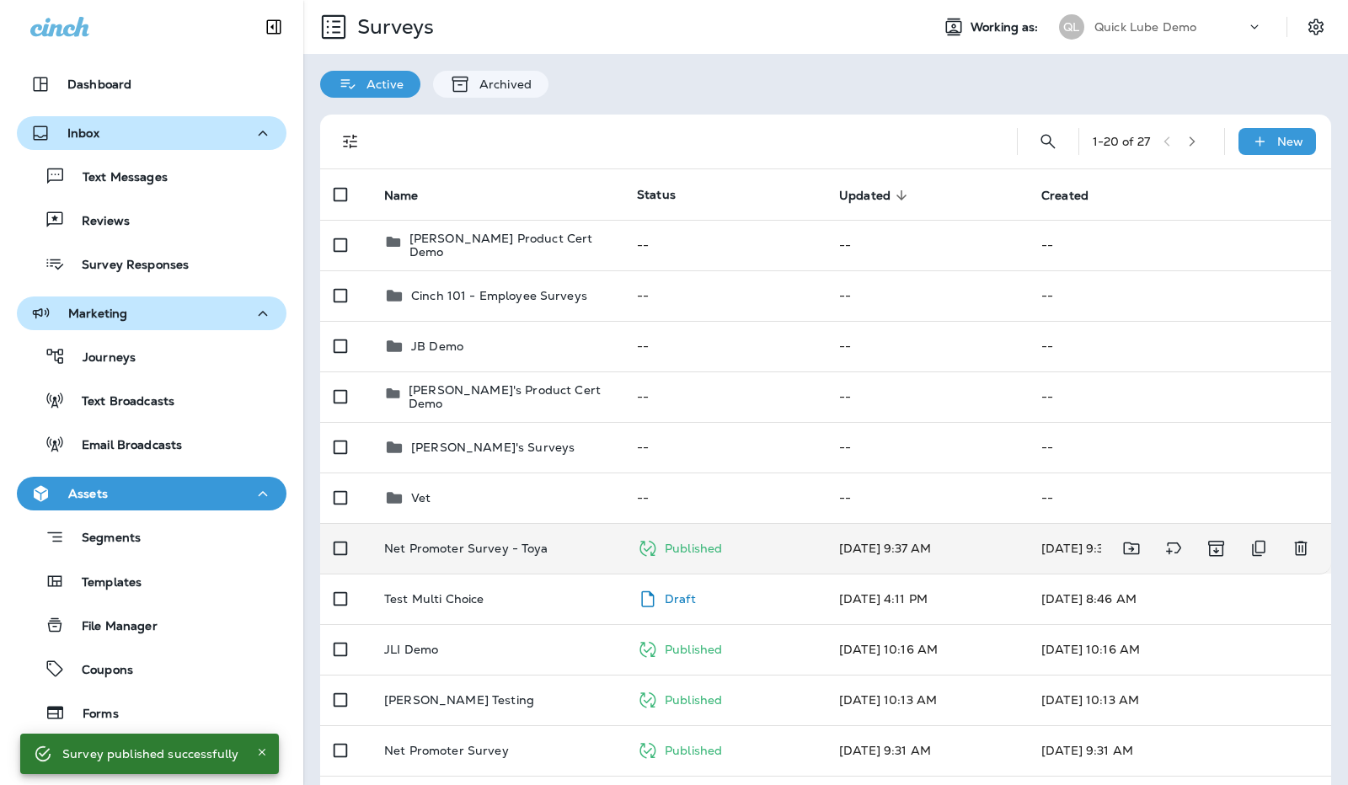
click at [468, 550] on p "Net Promoter Survey - Toya" at bounding box center [466, 548] width 164 height 13
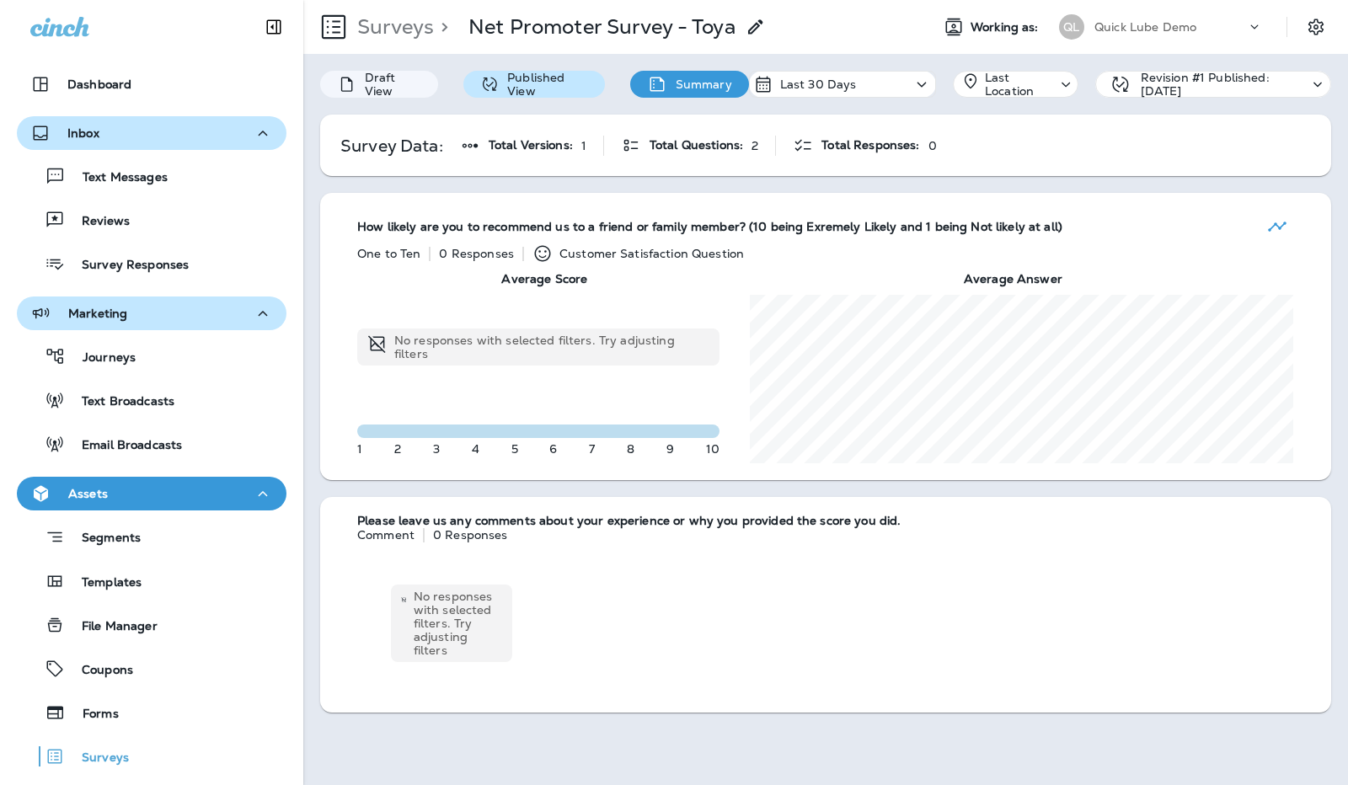
click at [532, 78] on p "Published View" at bounding box center [543, 84] width 89 height 27
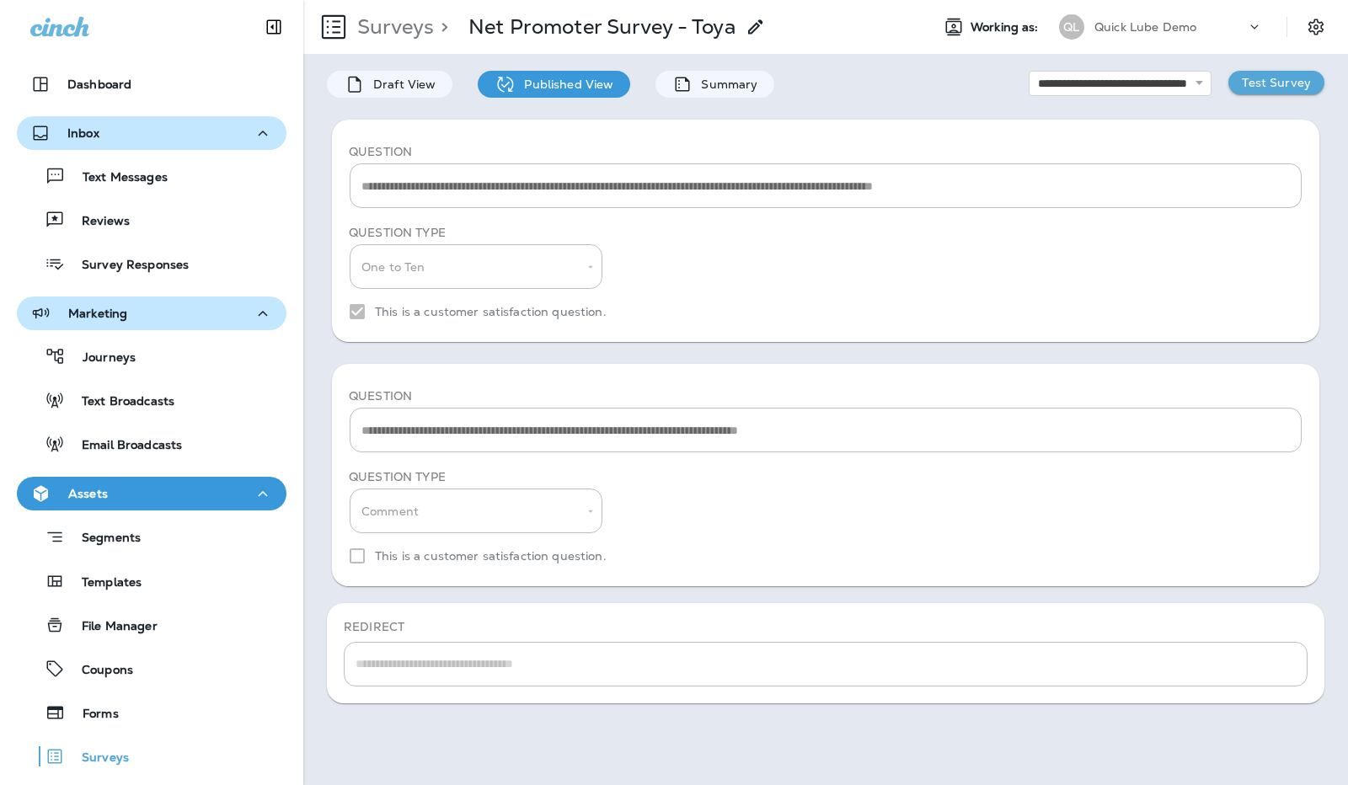
click at [638, 168] on div "**********" at bounding box center [826, 185] width 952 height 45
click at [110, 757] on p "Surveys" at bounding box center [97, 759] width 64 height 16
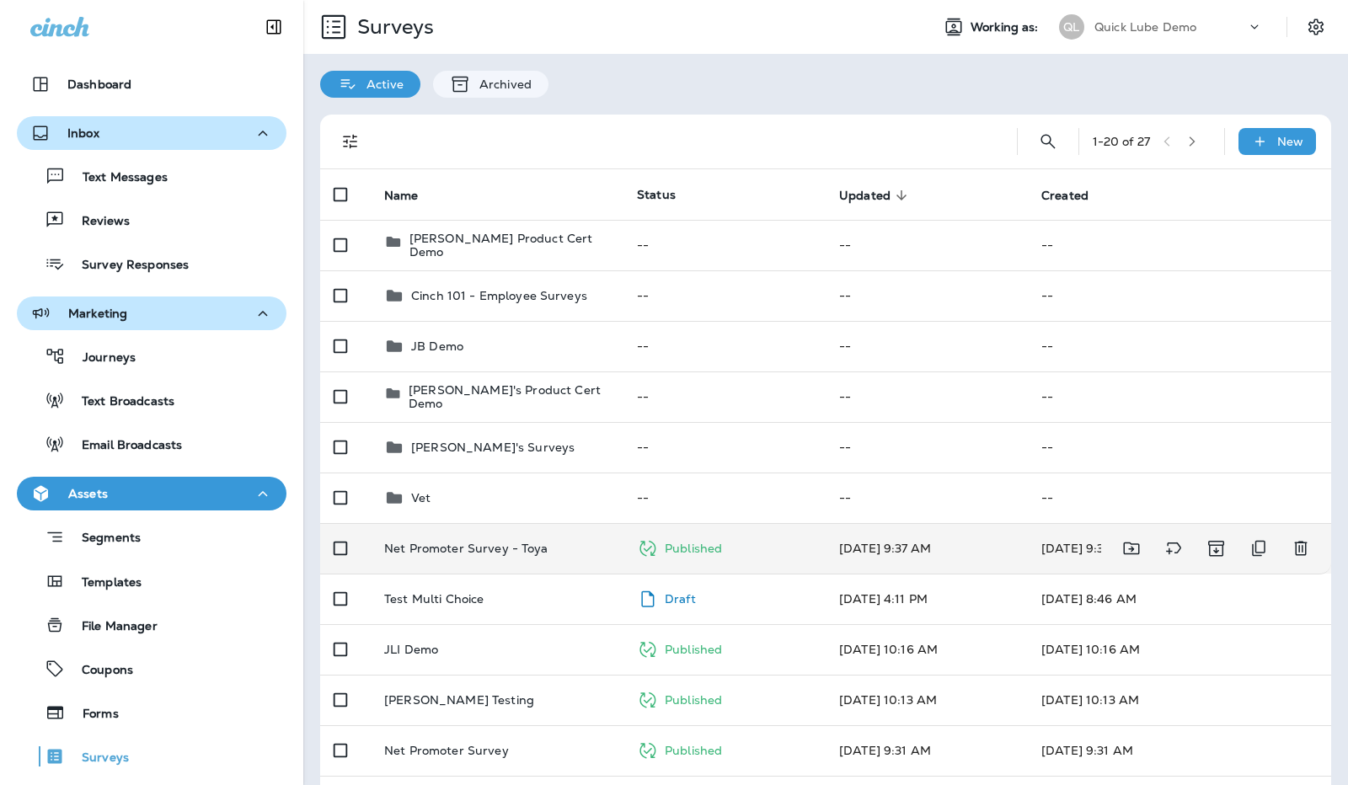
click at [557, 542] on div "Net Promoter Survey - Toya" at bounding box center [497, 548] width 226 height 13
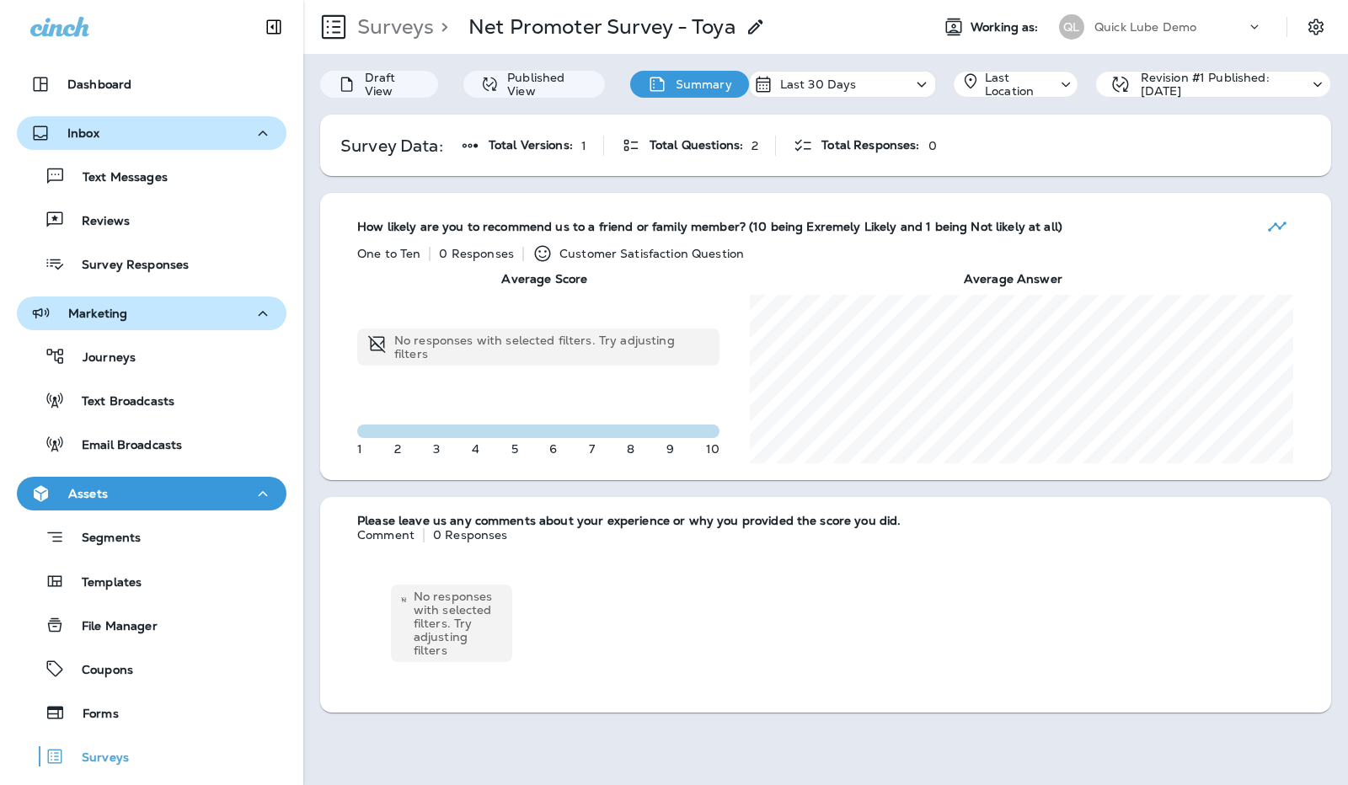
click at [1017, 82] on p "Last Location" at bounding box center [1021, 84] width 72 height 27
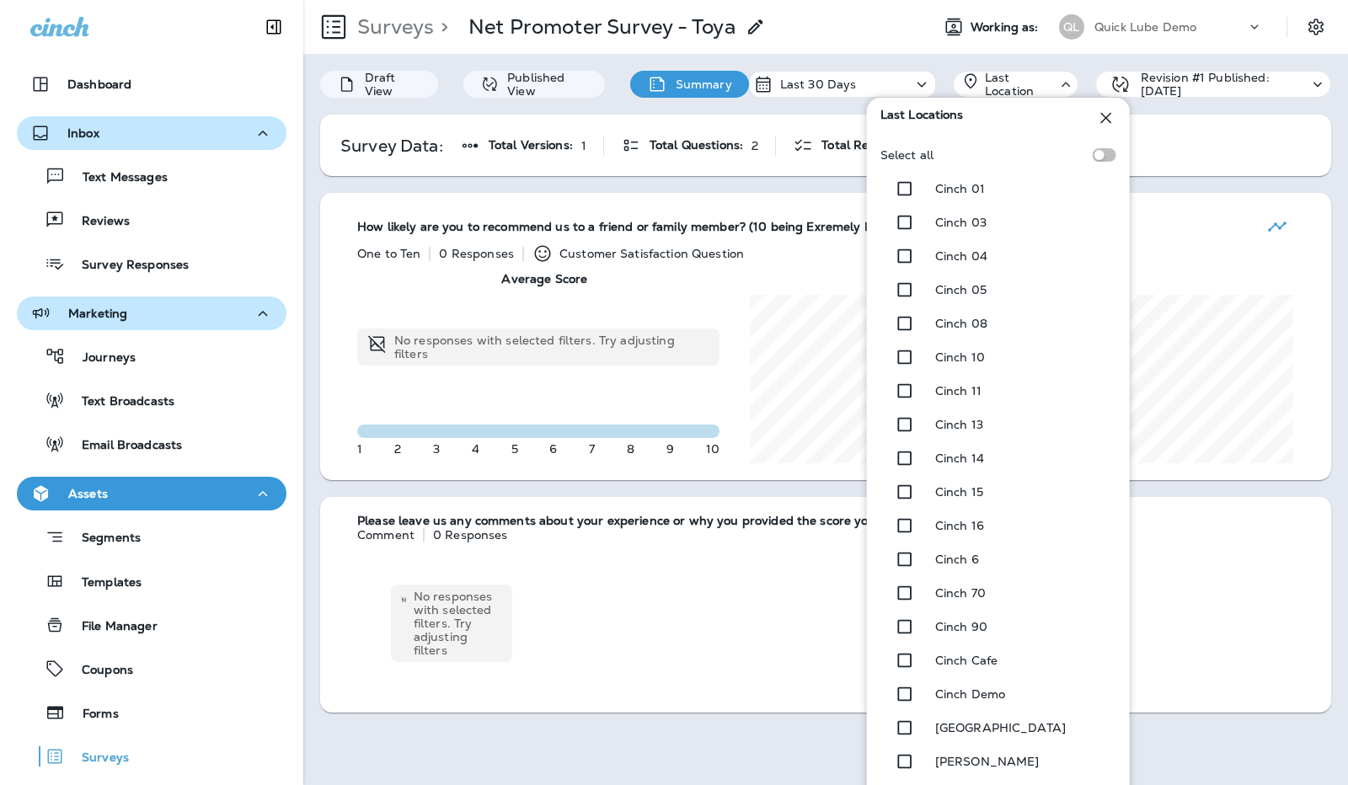
click at [1021, 85] on p "Last Location" at bounding box center [1021, 84] width 72 height 27
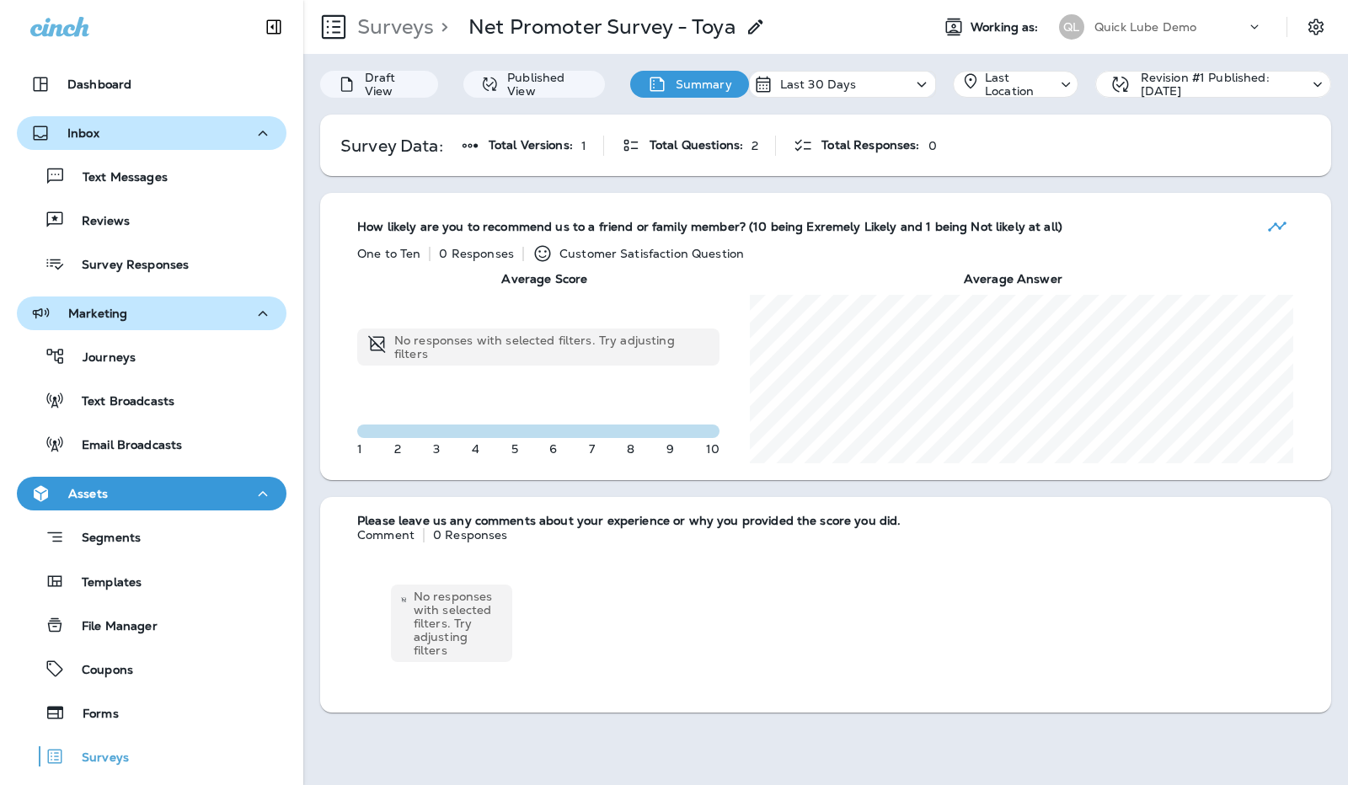
click at [1201, 90] on p "Revision #1 Published: [DATE]" at bounding box center [1220, 84] width 158 height 27
click at [969, 168] on div "Survey Data: Total Versions: 1 Total Questions: 2 Total Responses: 0" at bounding box center [825, 146] width 1011 height 62
click at [664, 110] on div "Draft View Published View Summary Last 30 Days Last Location Revision #1 Publis…" at bounding box center [825, 84] width 1045 height 61
click at [382, 82] on p "Draft View" at bounding box center [388, 84] width 65 height 27
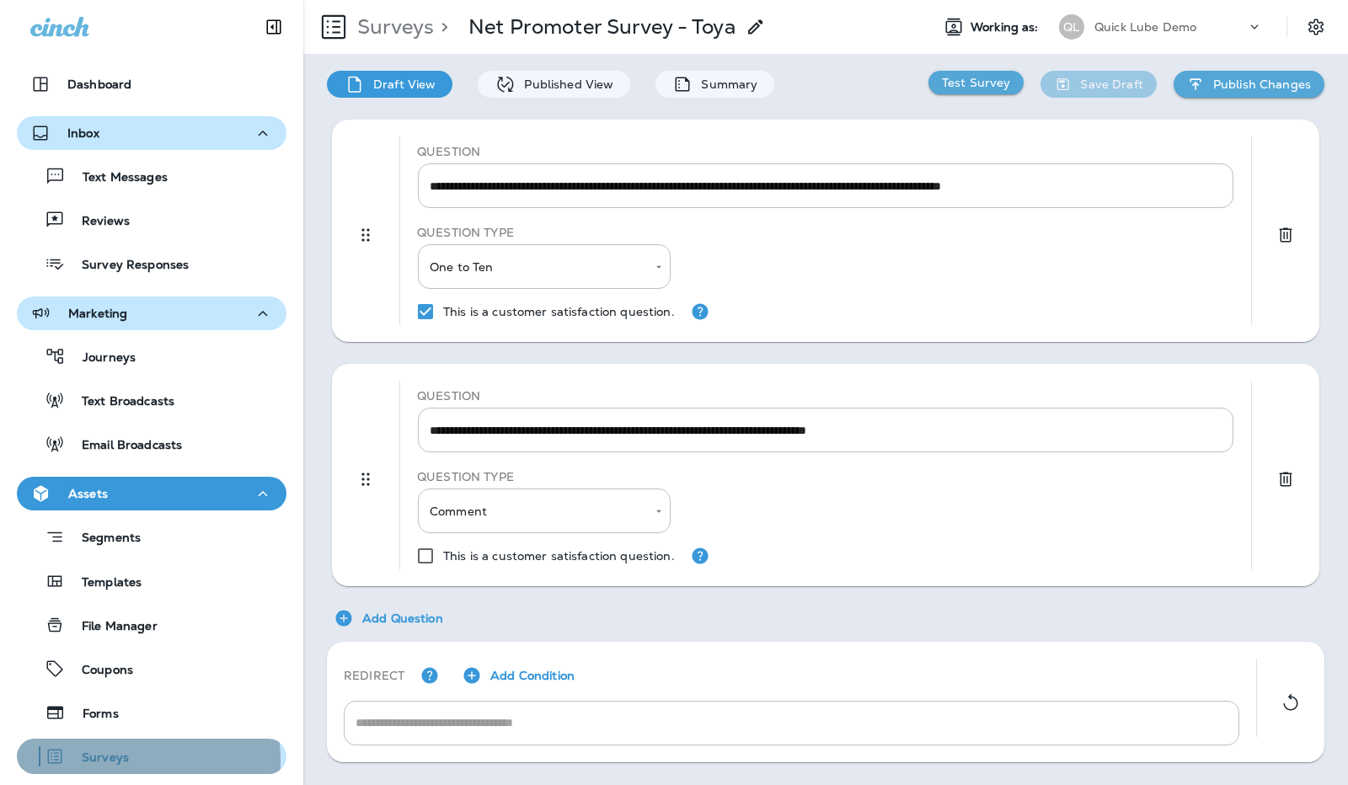
click at [106, 761] on p "Surveys" at bounding box center [97, 759] width 64 height 16
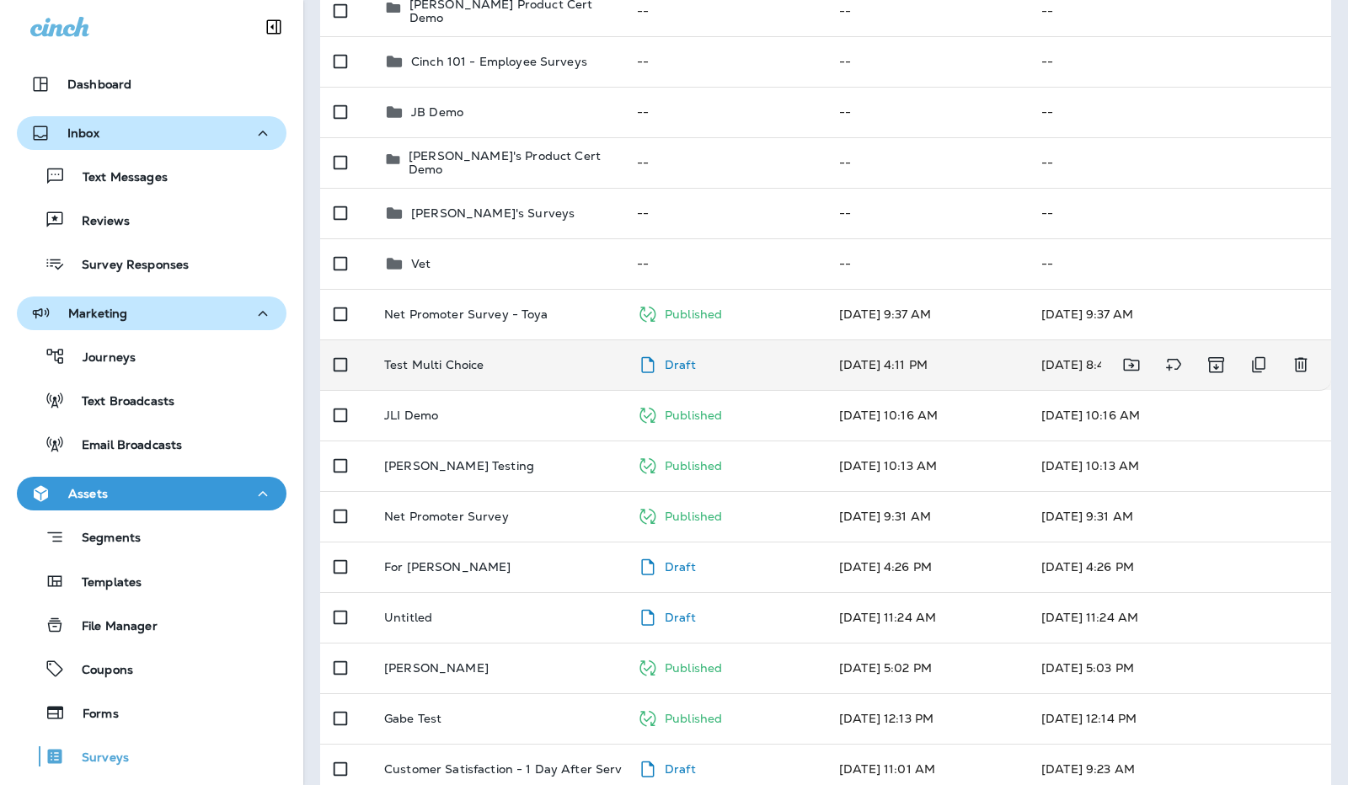
scroll to position [256, 0]
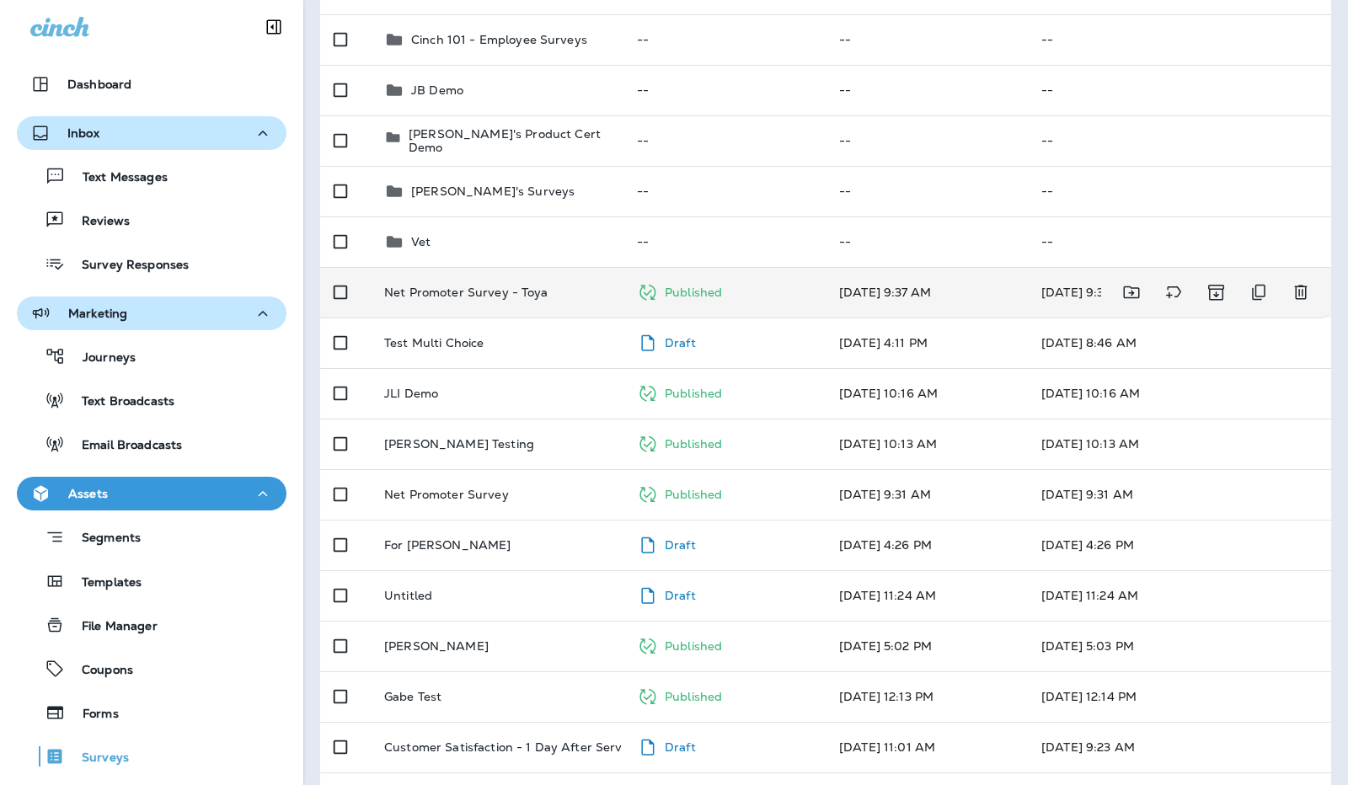
click at [496, 294] on p "Net Promoter Survey - Toya" at bounding box center [466, 292] width 164 height 13
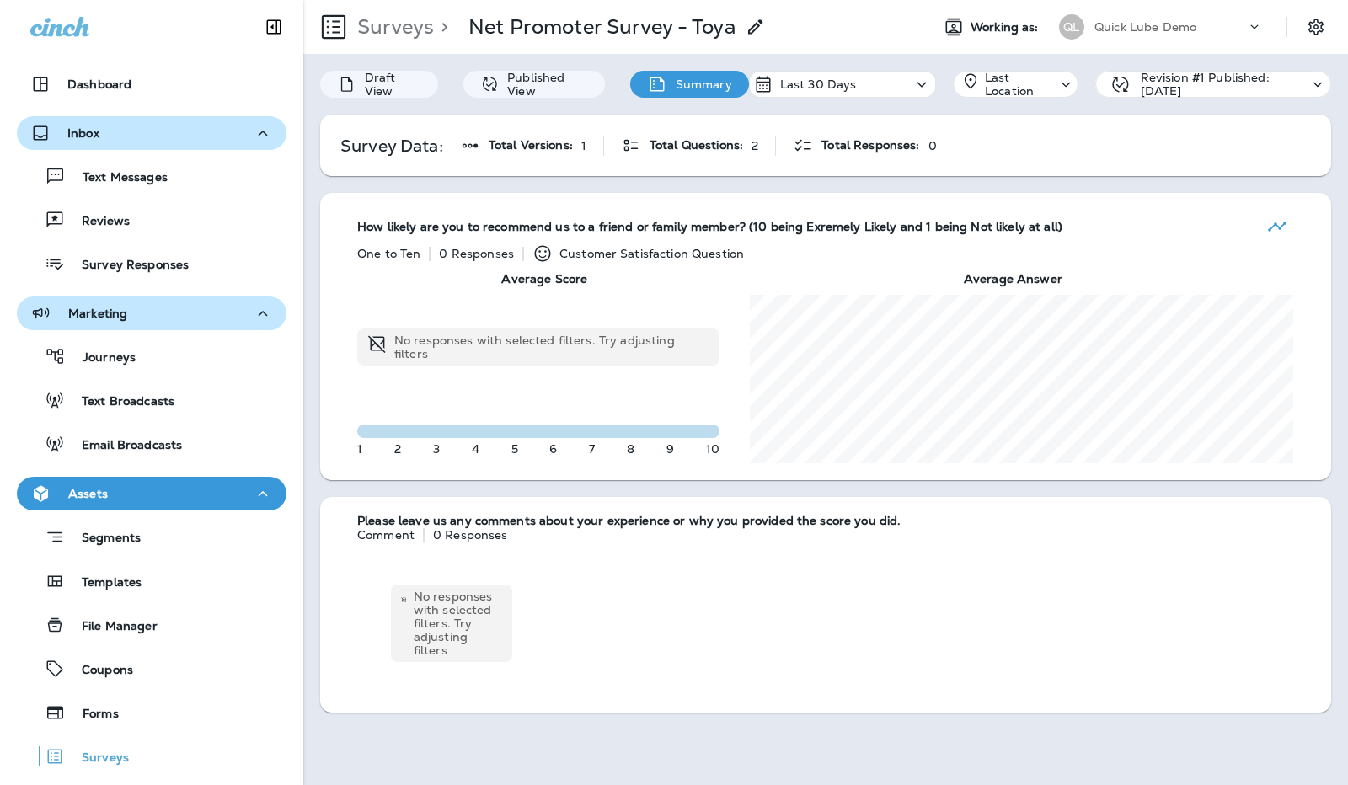
click at [1019, 232] on span "How likely are you to recommend us to a friend or family member? (10 being Exre…" at bounding box center [709, 227] width 705 height 14
click at [483, 552] on div "No responses with selected filters. Try adjusting filters" at bounding box center [451, 623] width 189 height 145
click at [465, 141] on icon at bounding box center [470, 146] width 20 height 20
click at [714, 80] on p "Summary" at bounding box center [699, 84] width 65 height 13
click at [1056, 80] on icon at bounding box center [1065, 84] width 19 height 21
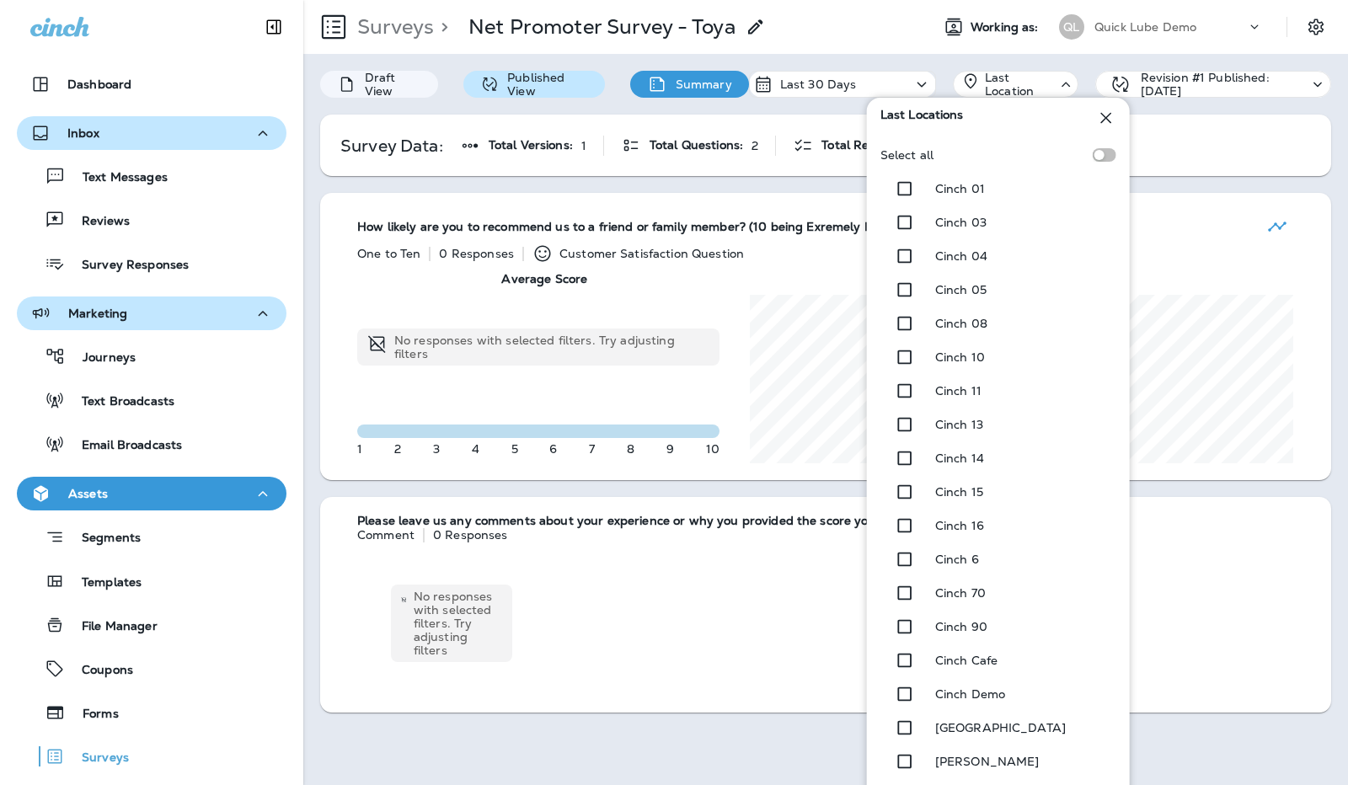
click at [527, 88] on p "Published View" at bounding box center [543, 84] width 89 height 27
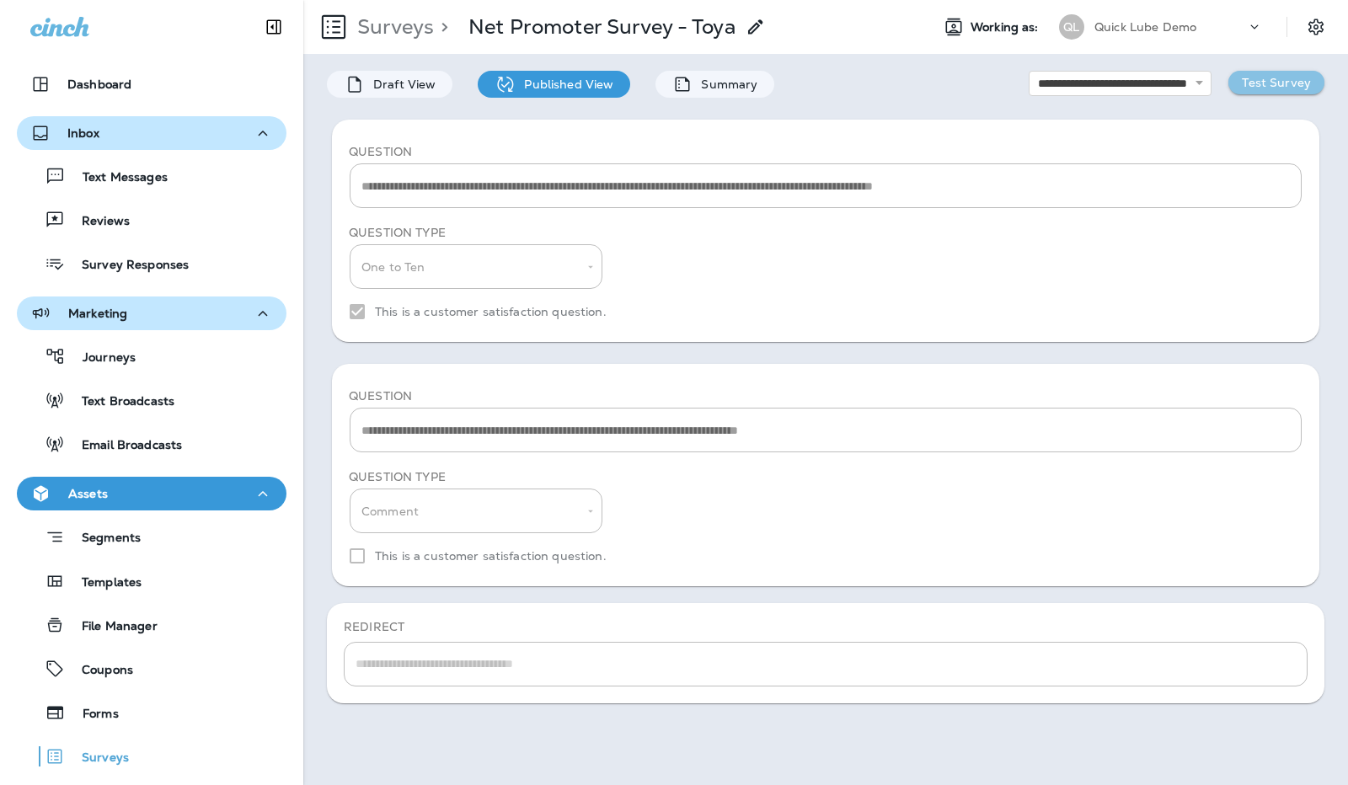
click at [1247, 71] on button "Test Survey" at bounding box center [1276, 83] width 96 height 24
click at [705, 72] on div "Summary" at bounding box center [714, 84] width 119 height 27
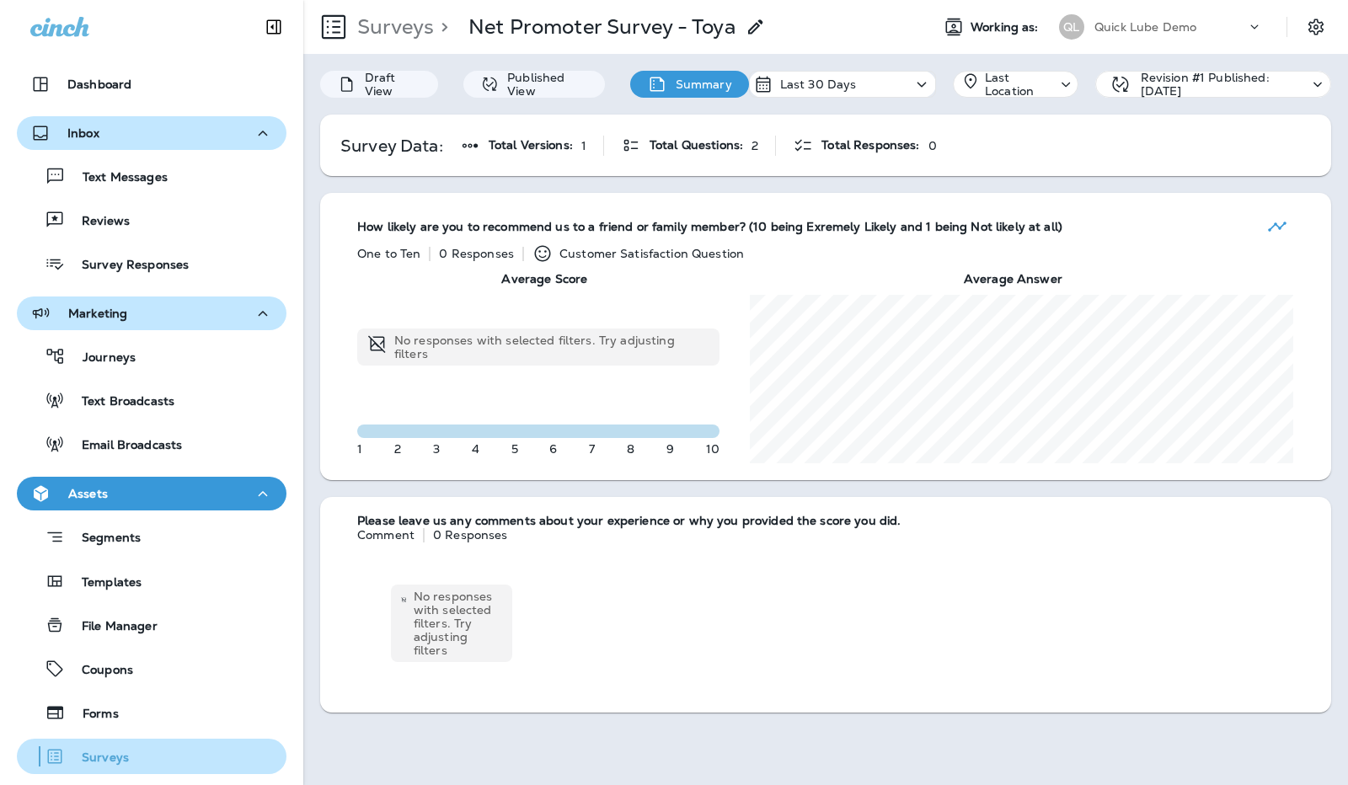
click at [94, 744] on div "Surveys" at bounding box center [76, 756] width 105 height 25
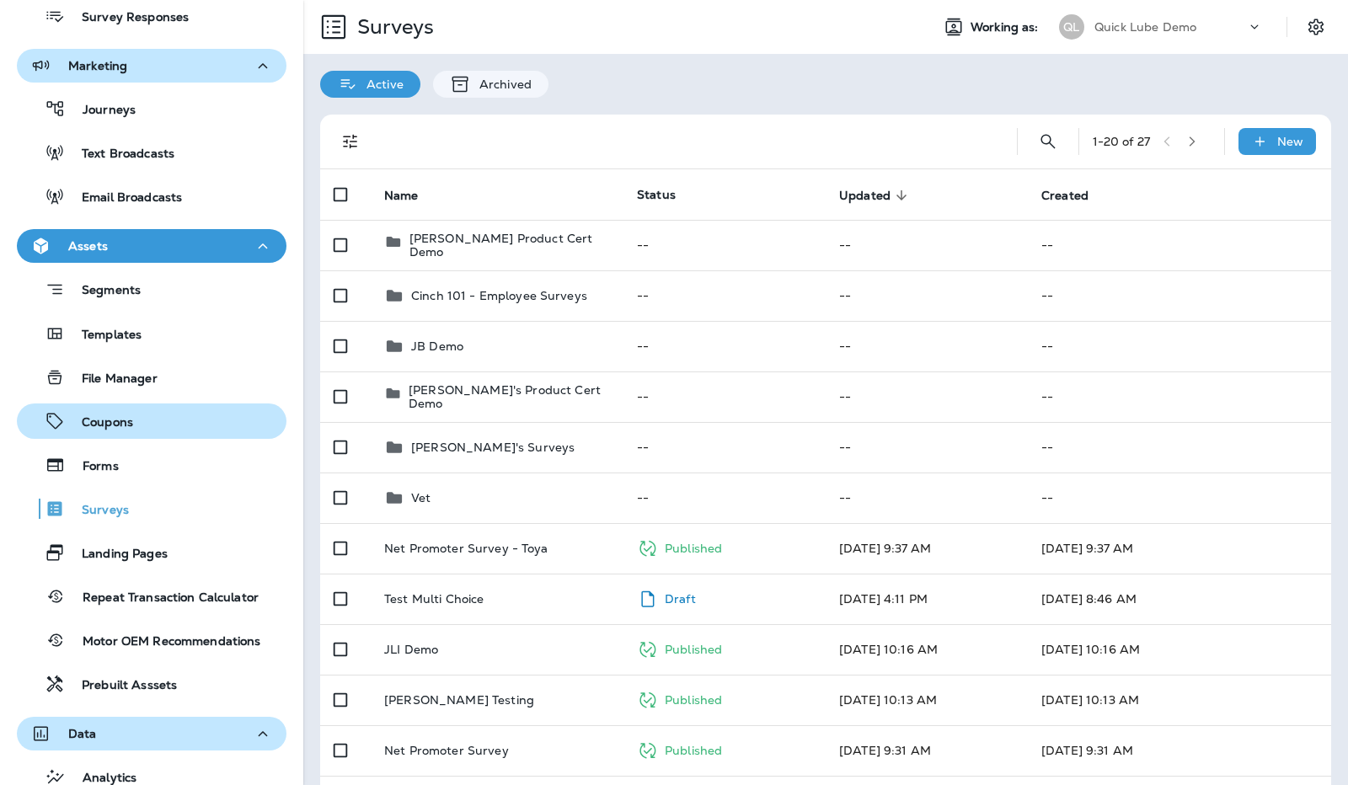
scroll to position [249, 0]
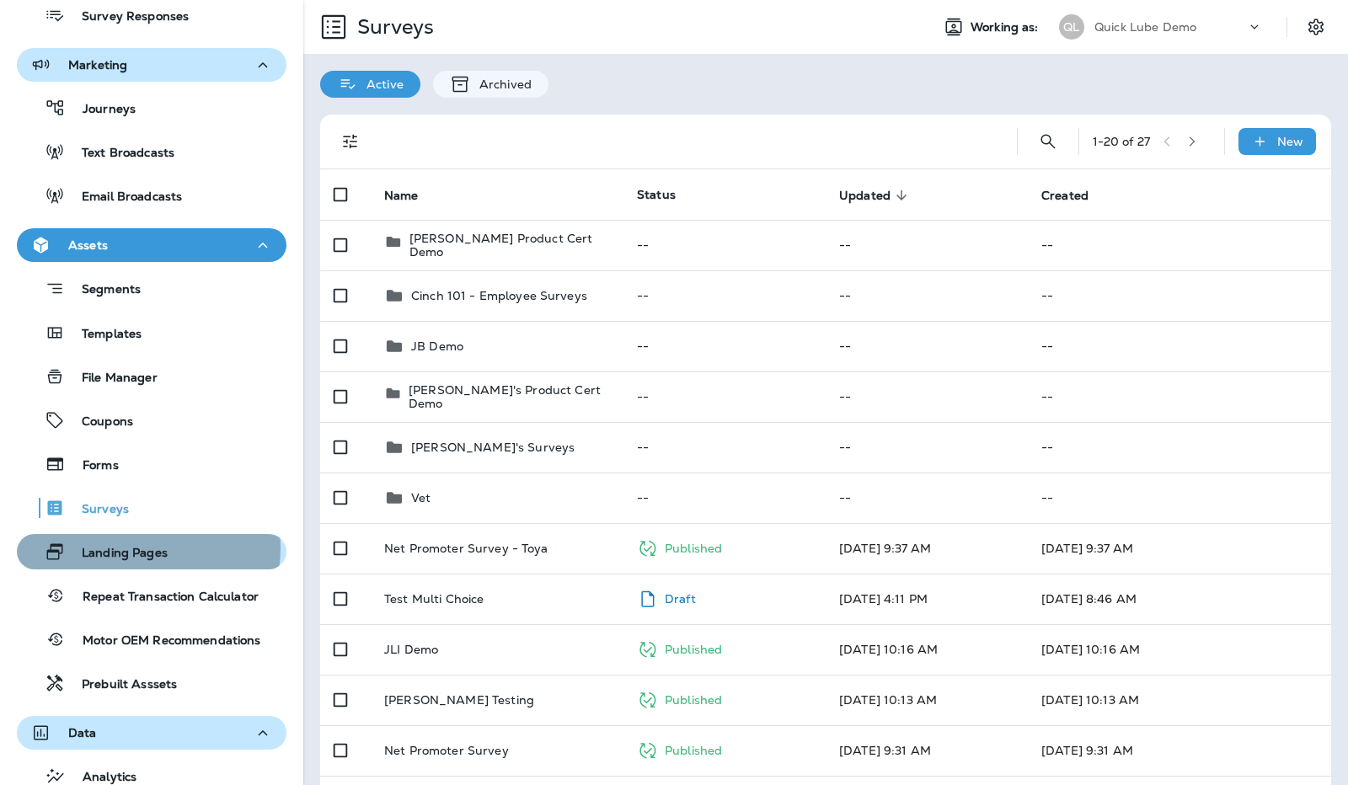
click at [145, 548] on p "Landing Pages" at bounding box center [116, 554] width 103 height 16
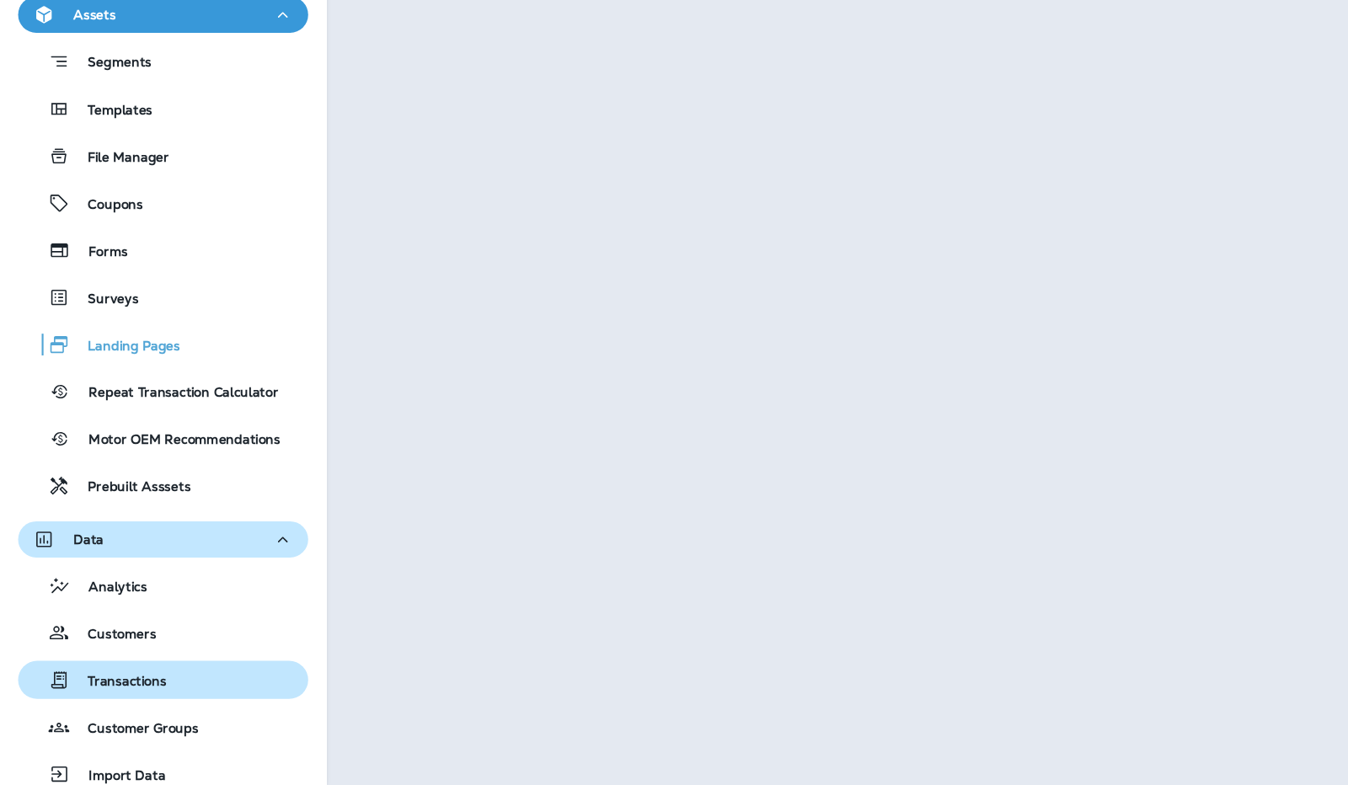
scroll to position [412, 0]
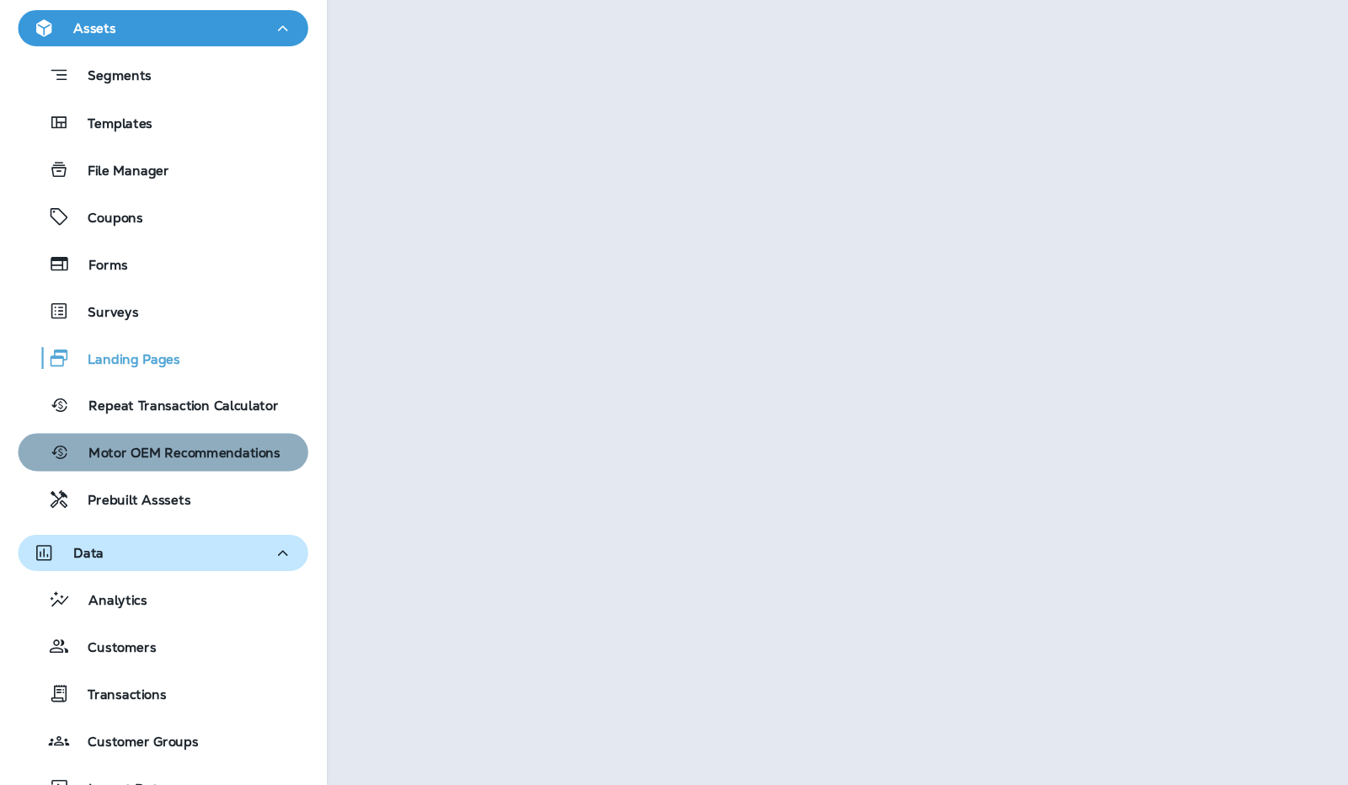
click at [201, 475] on p "Motor OEM Recommendations" at bounding box center [163, 478] width 195 height 16
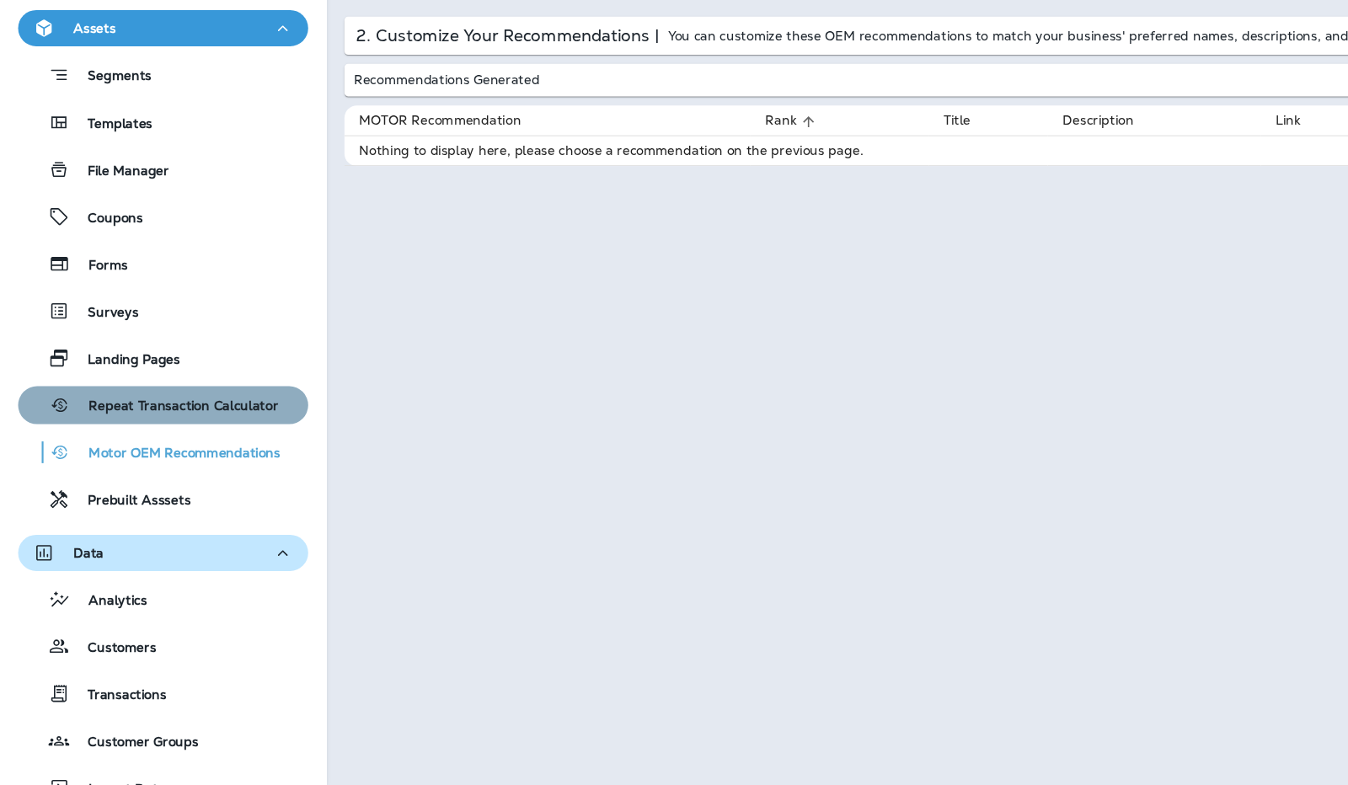
click at [236, 439] on p "Repeat Transaction Calculator" at bounding box center [162, 434] width 193 height 16
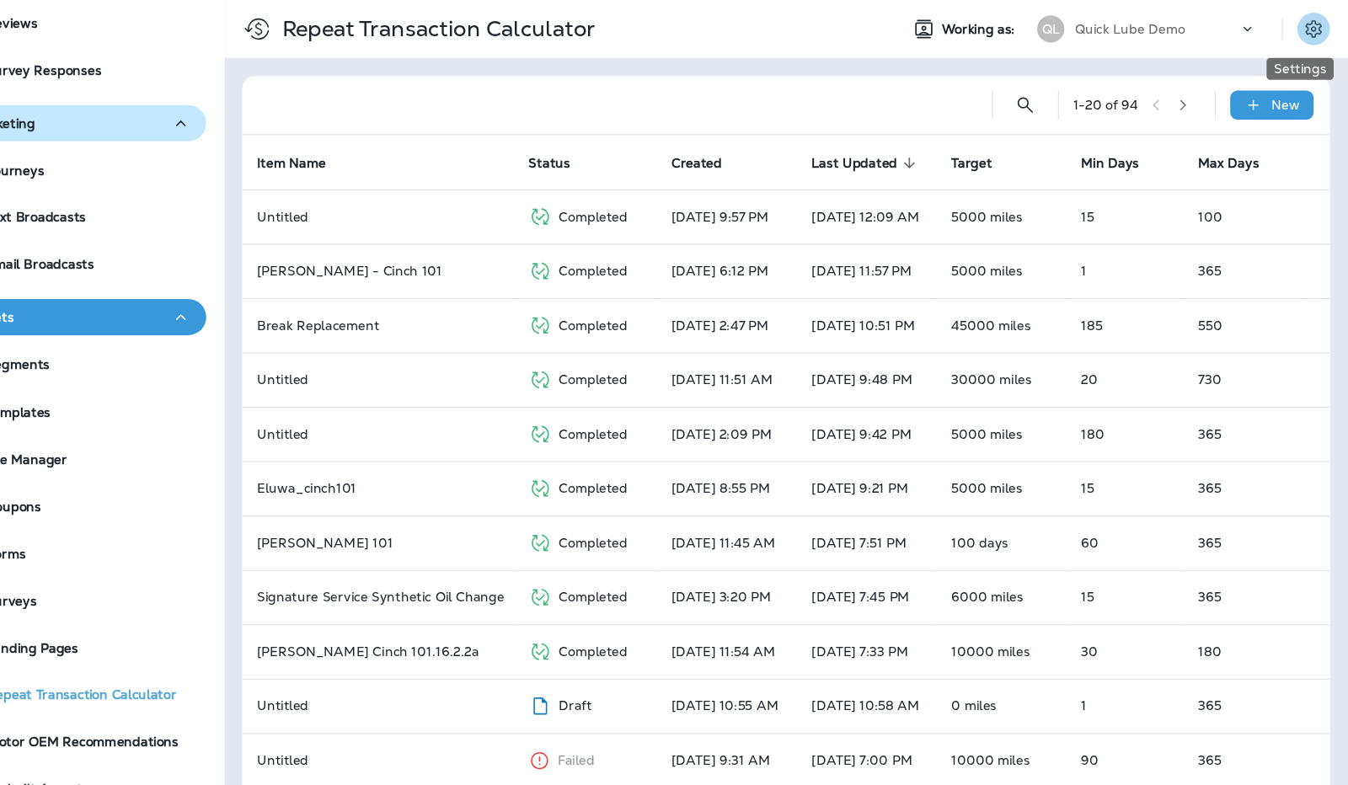
click at [1310, 39] on button "Settings" at bounding box center [1316, 27] width 30 height 30
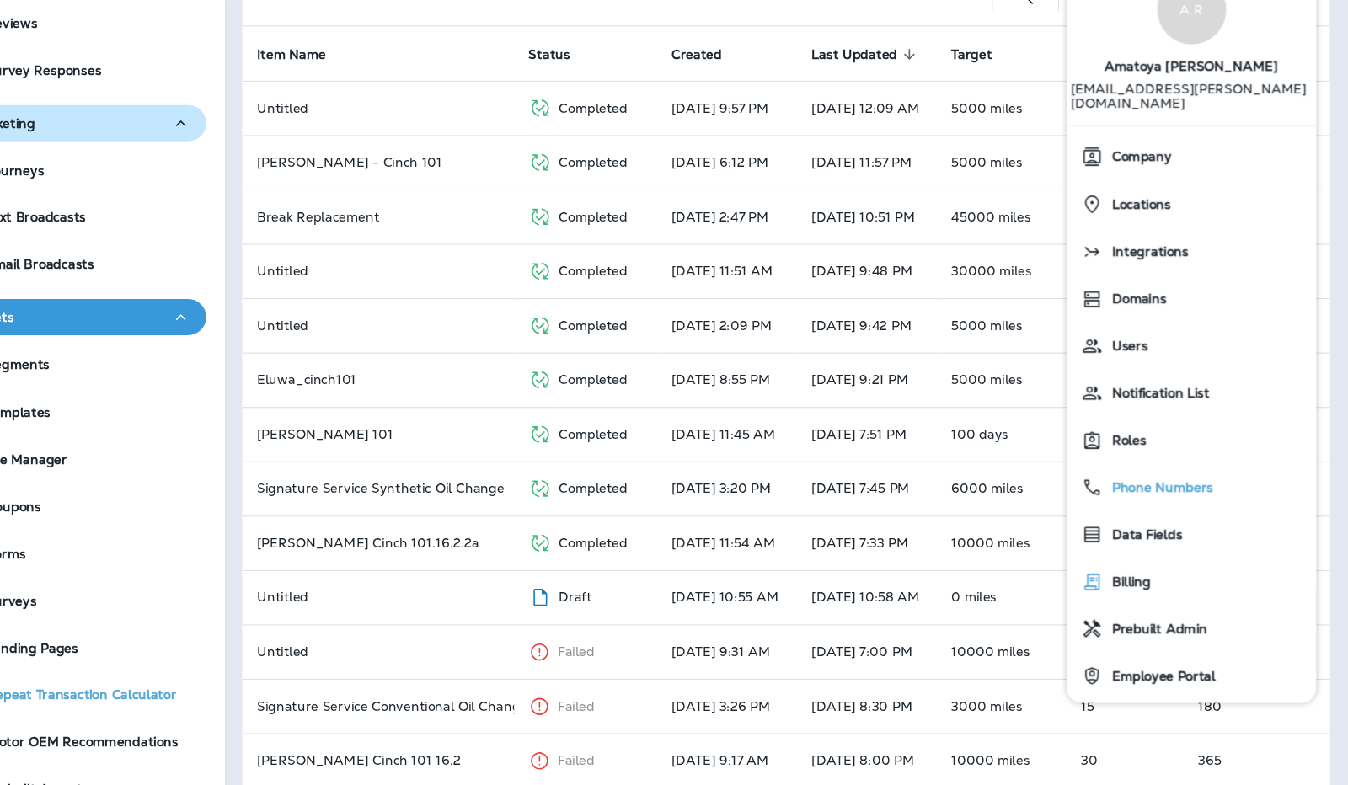
scroll to position [111, 0]
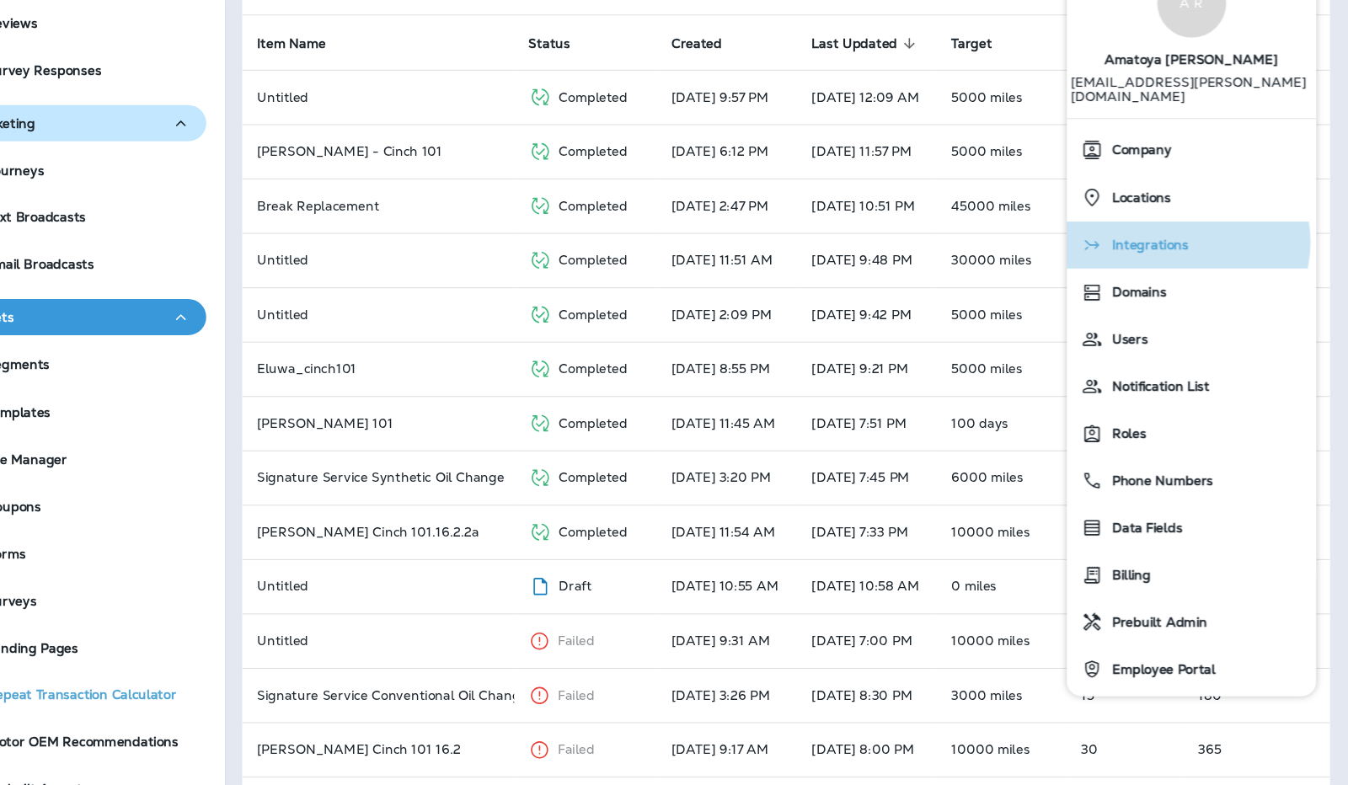
click at [1198, 211] on div "Integrations" at bounding box center [1203, 228] width 218 height 34
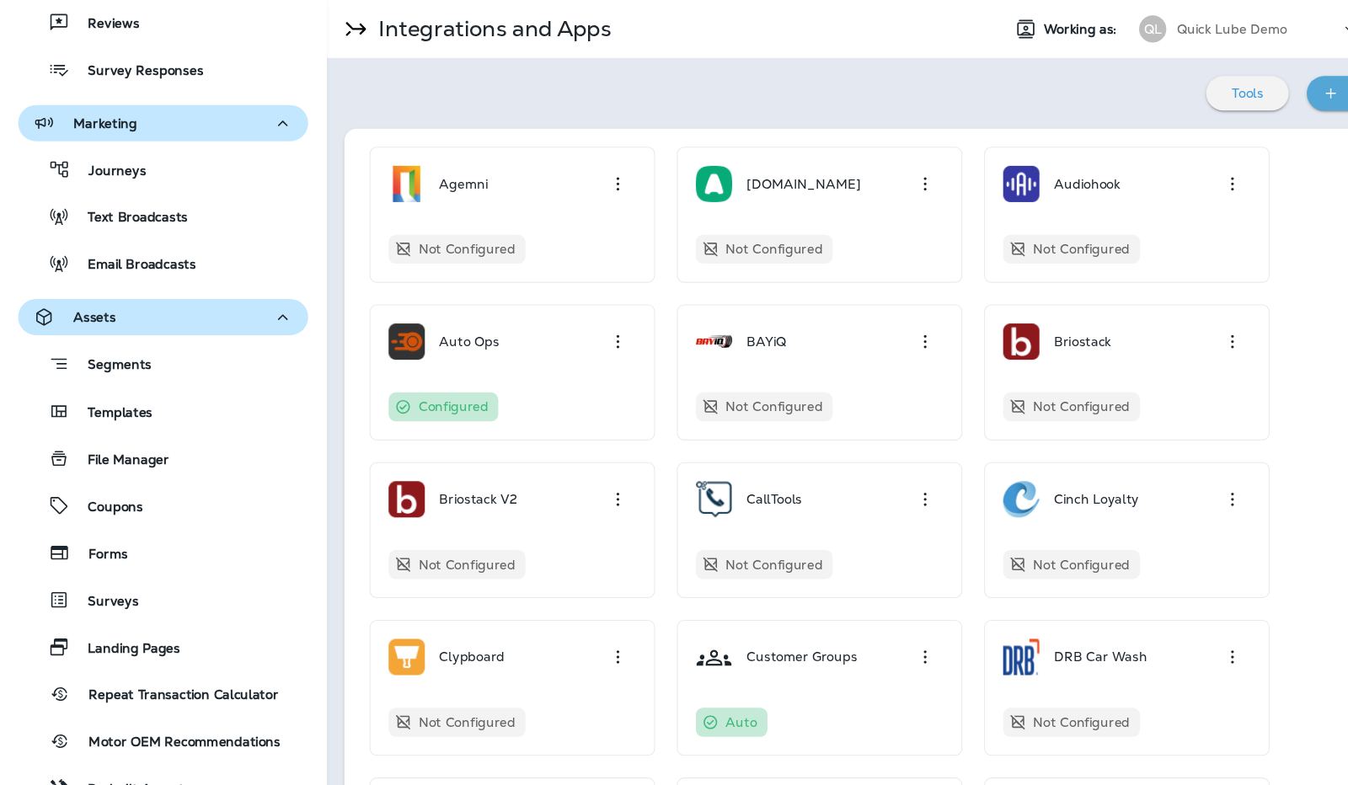
click at [1246, 36] on div at bounding box center [1262, 31] width 32 height 25
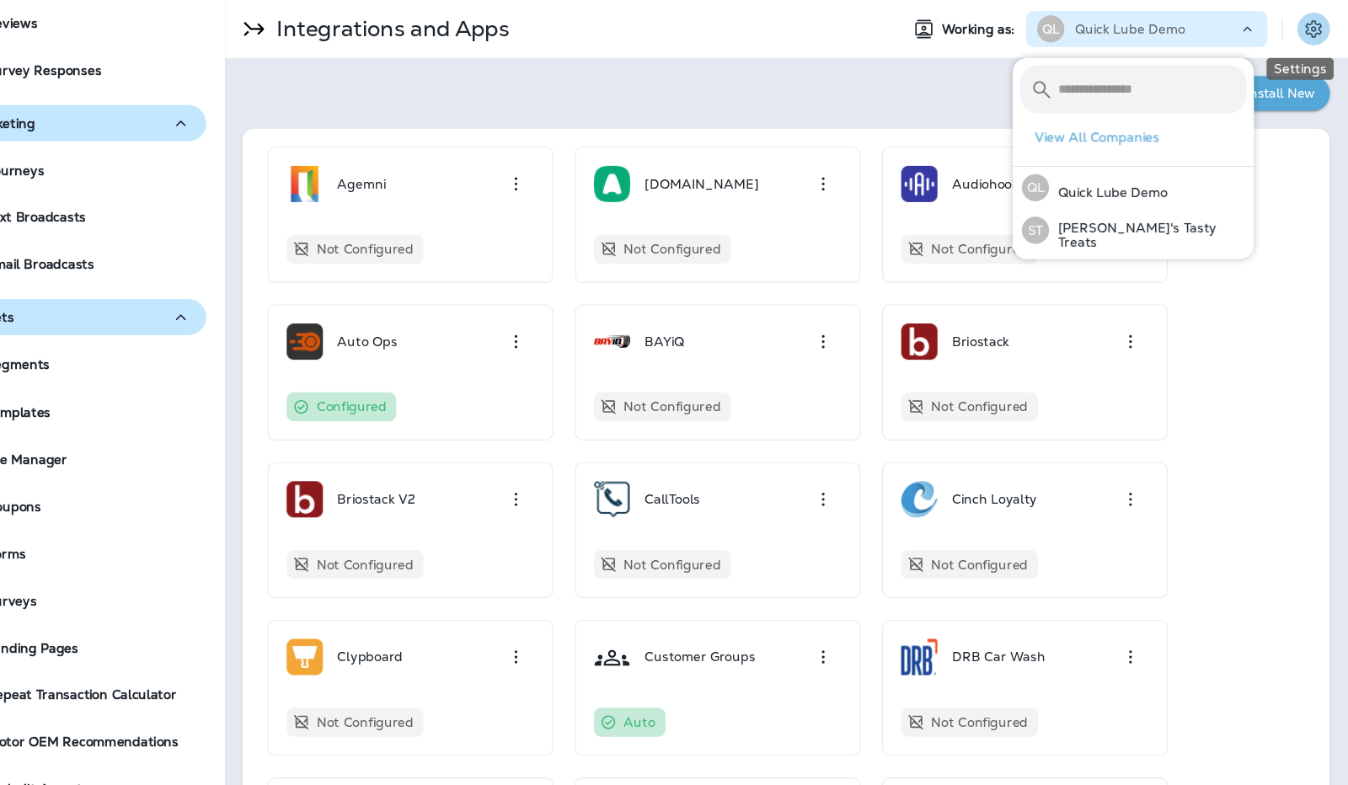
click at [1306, 29] on icon "Settings" at bounding box center [1316, 27] width 20 height 20
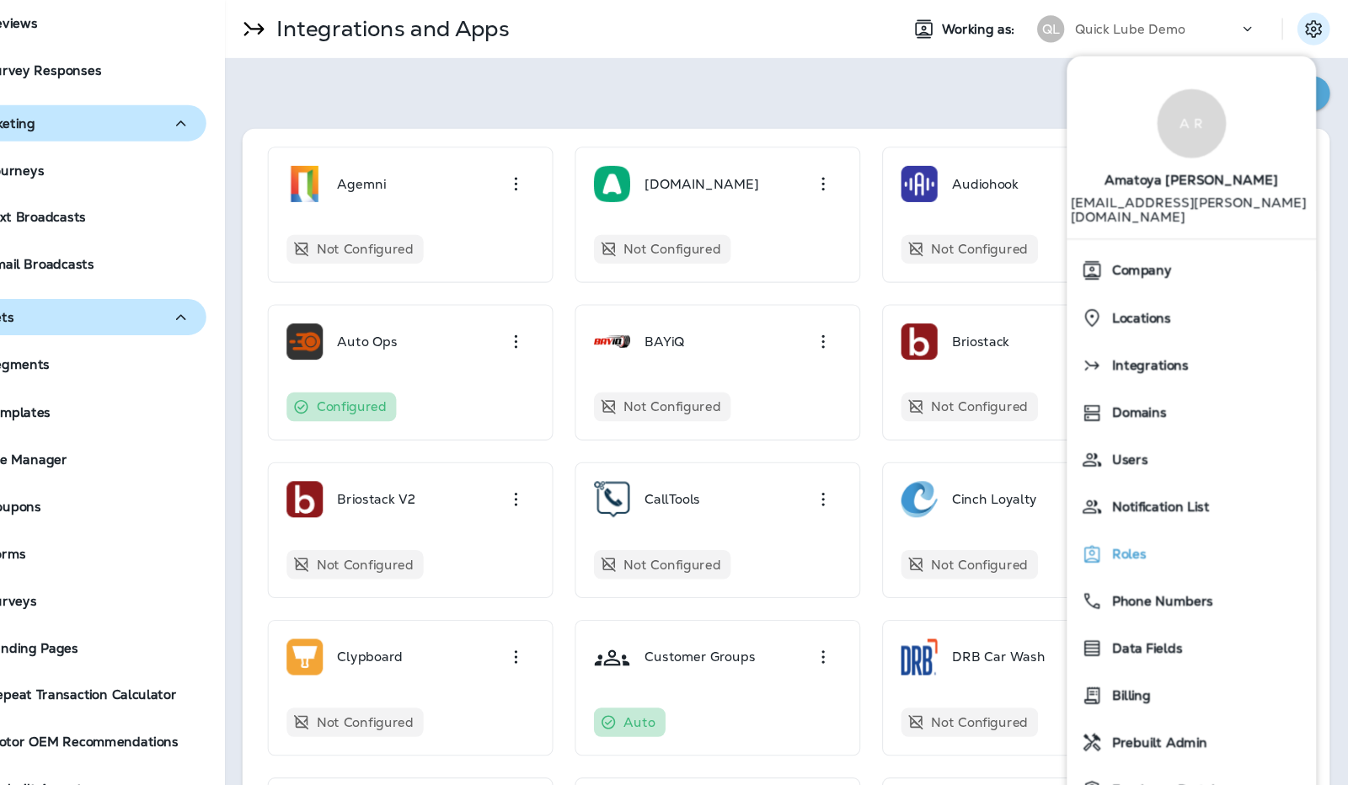
click at [1133, 508] on span "Roles" at bounding box center [1141, 515] width 40 height 14
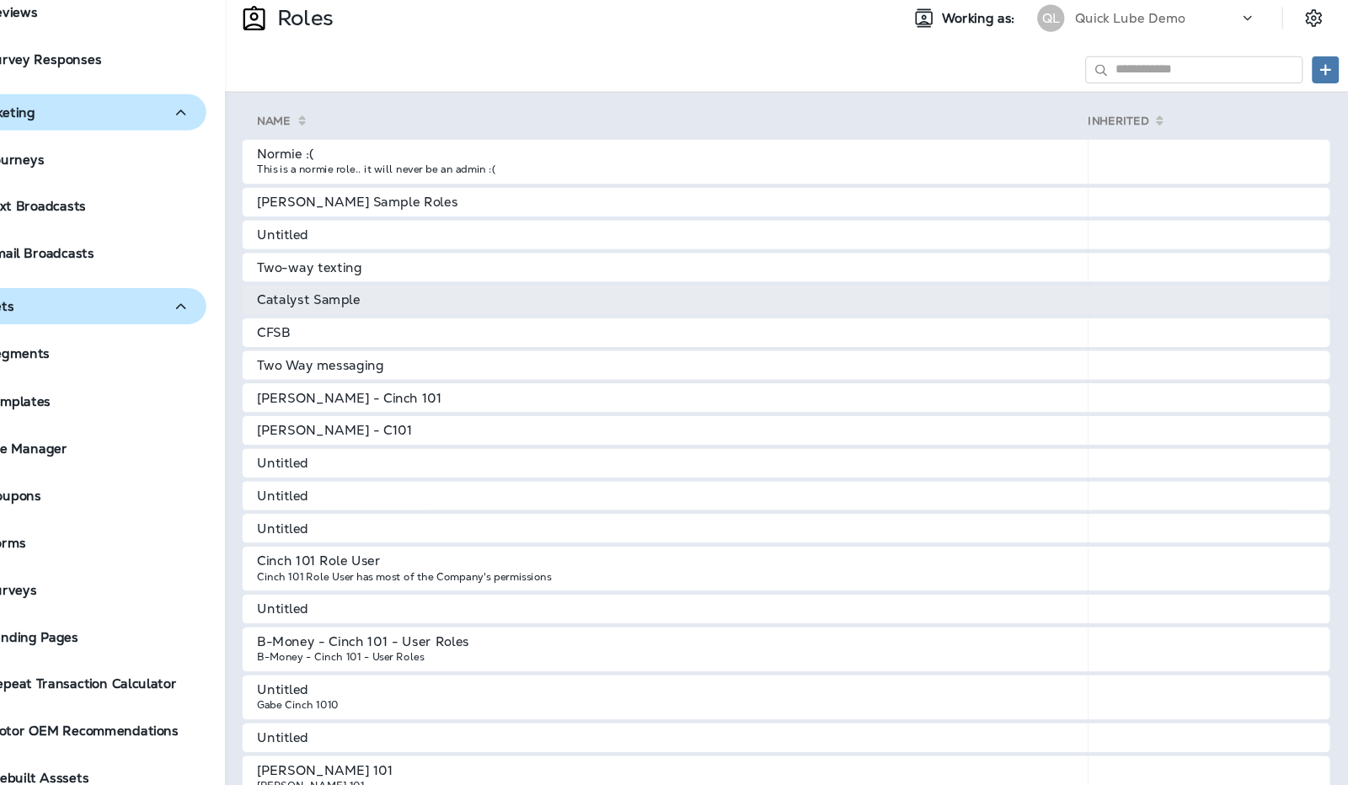
click at [593, 292] on td "Catalyst Sample" at bounding box center [713, 288] width 786 height 27
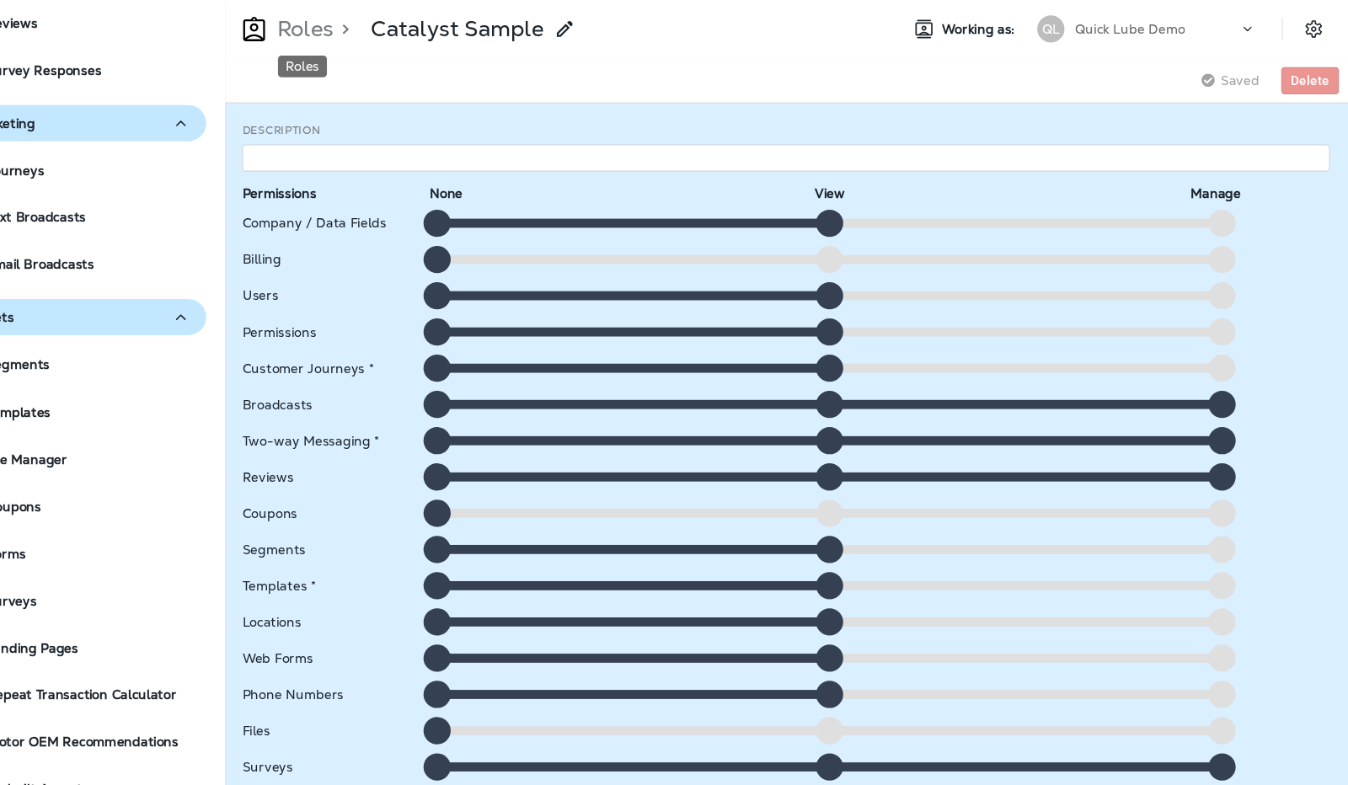
click at [396, 25] on p "Roles" at bounding box center [375, 26] width 60 height 25
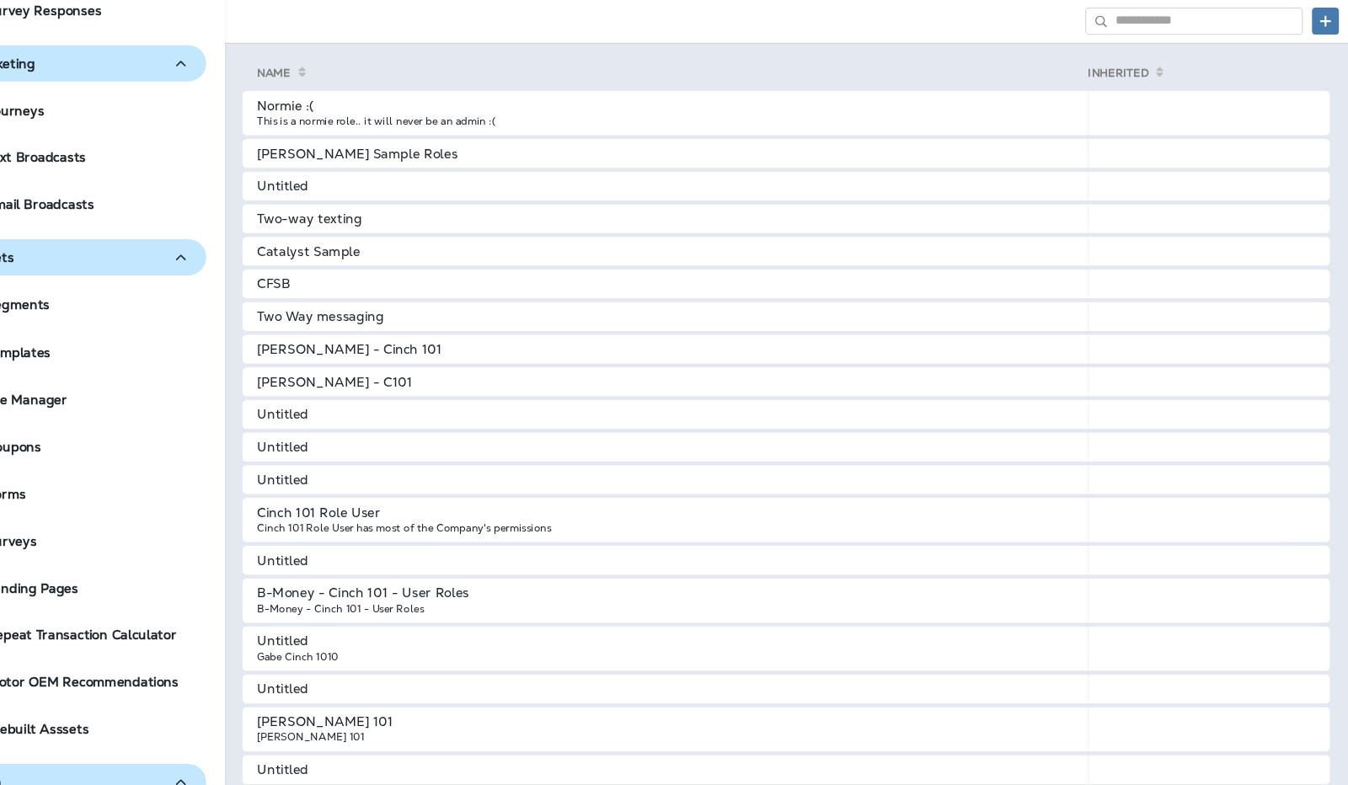
scroll to position [88, 0]
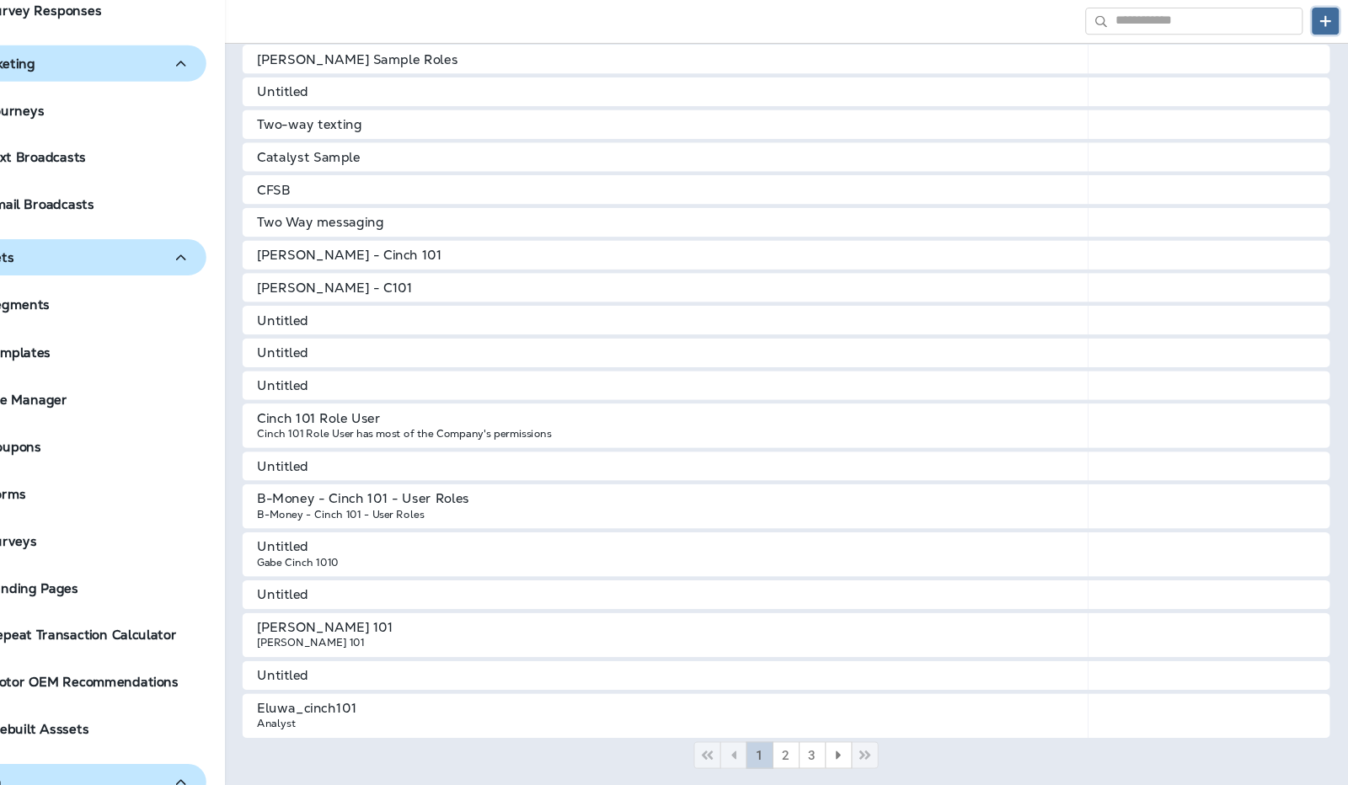
drag, startPoint x: 761, startPoint y: 272, endPoint x: 1333, endPoint y: 68, distance: 607.3
click at [1333, 68] on button at bounding box center [1326, 74] width 25 height 25
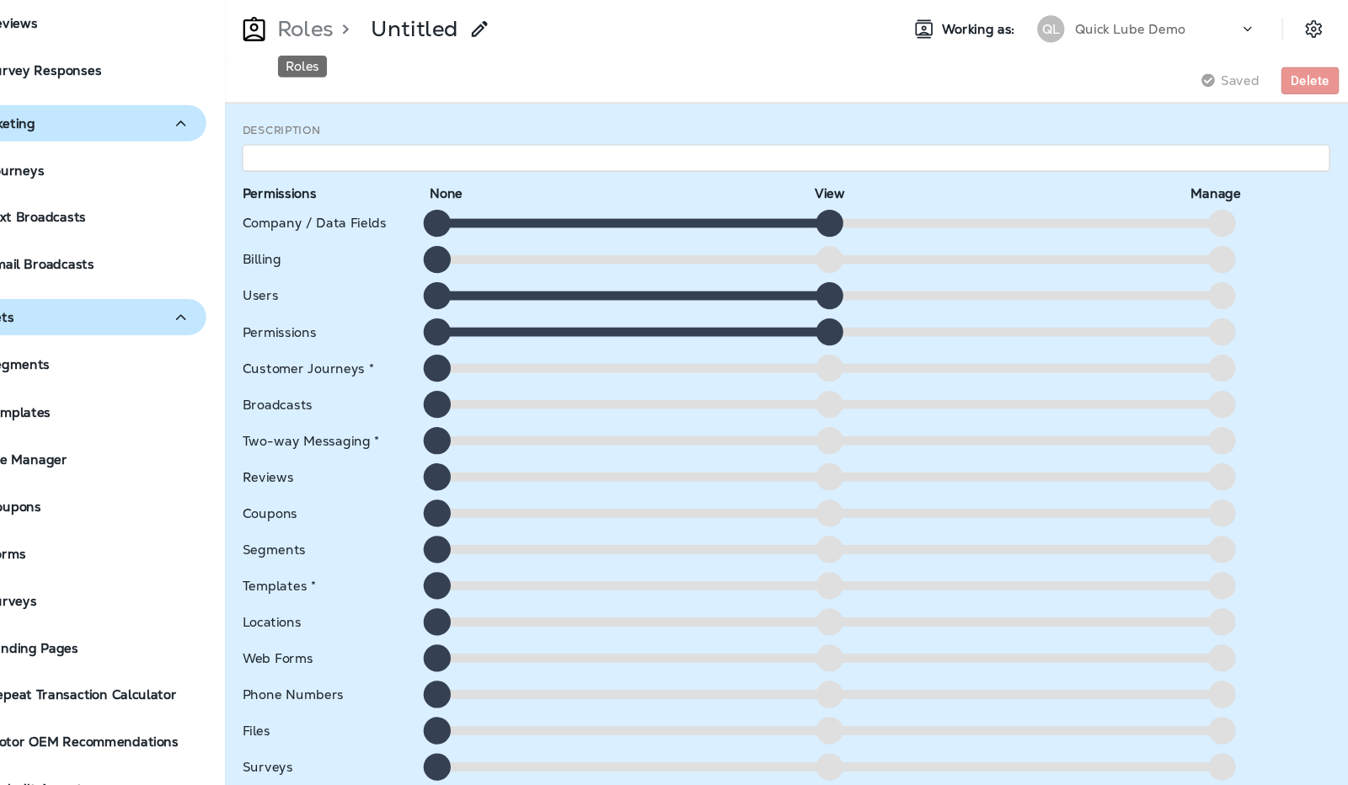
click at [389, 30] on p "Roles" at bounding box center [375, 26] width 60 height 25
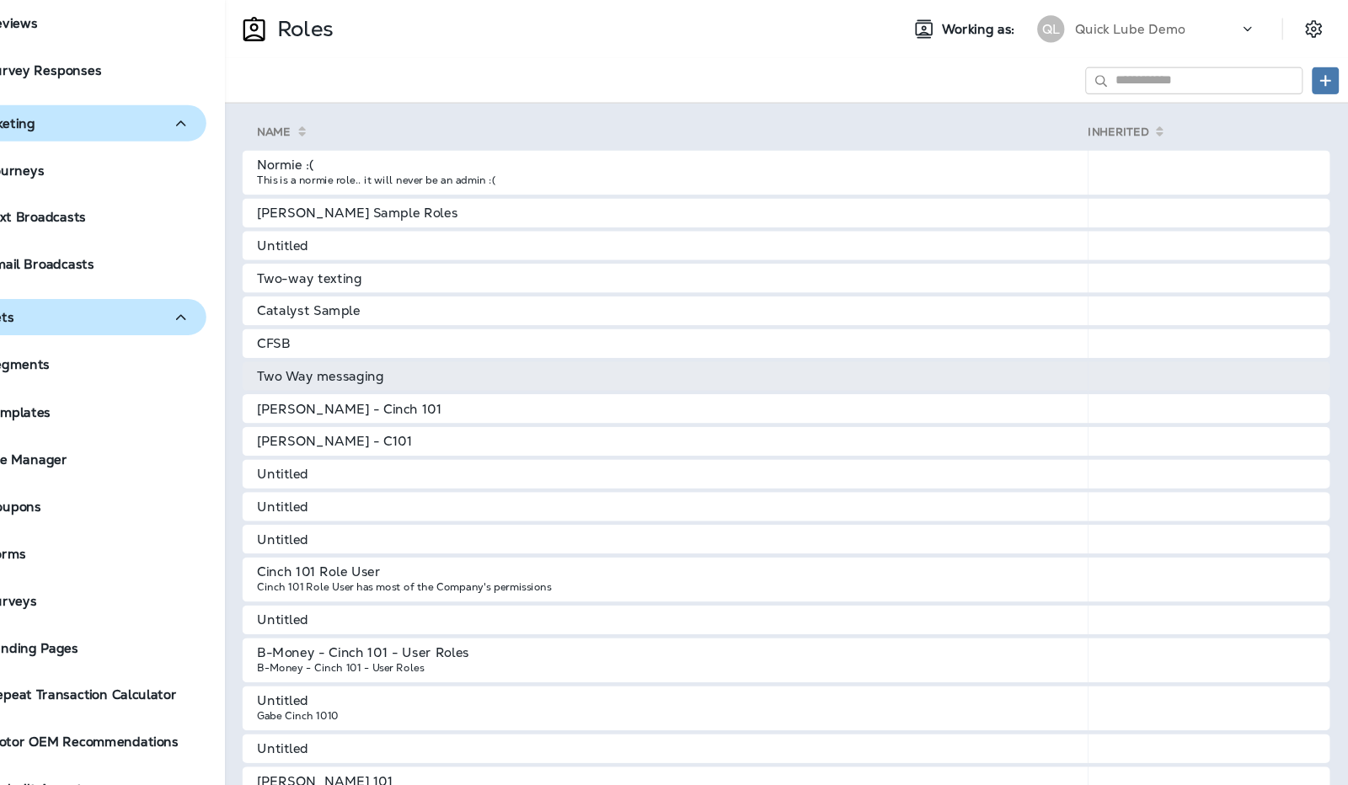
scroll to position [88, 0]
